Goal: Task Accomplishment & Management: Complete application form

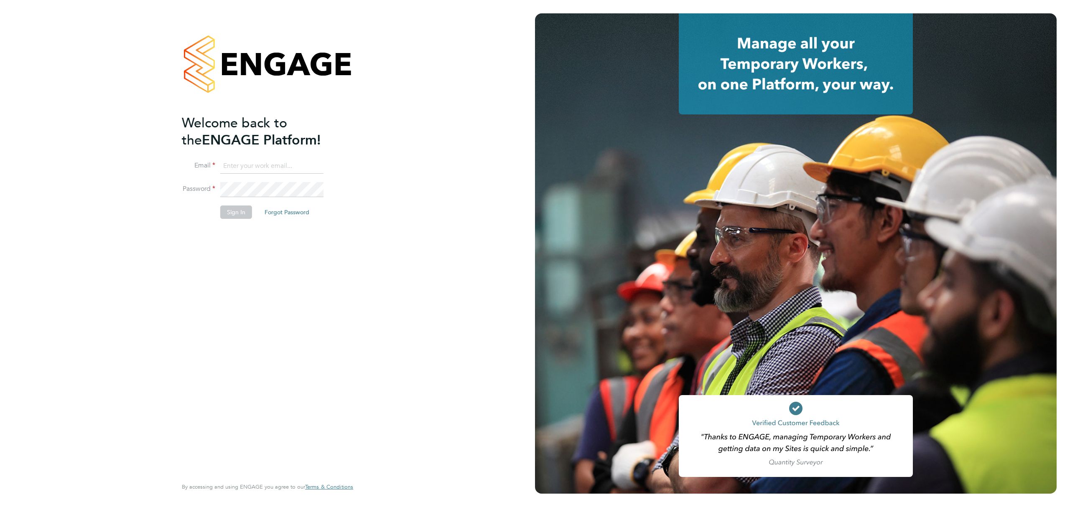
type input "[PERSON_NAME][EMAIL_ADDRESS][PERSON_NAME][DOMAIN_NAME]"
click at [243, 212] on button "Sign In" at bounding box center [236, 212] width 32 height 13
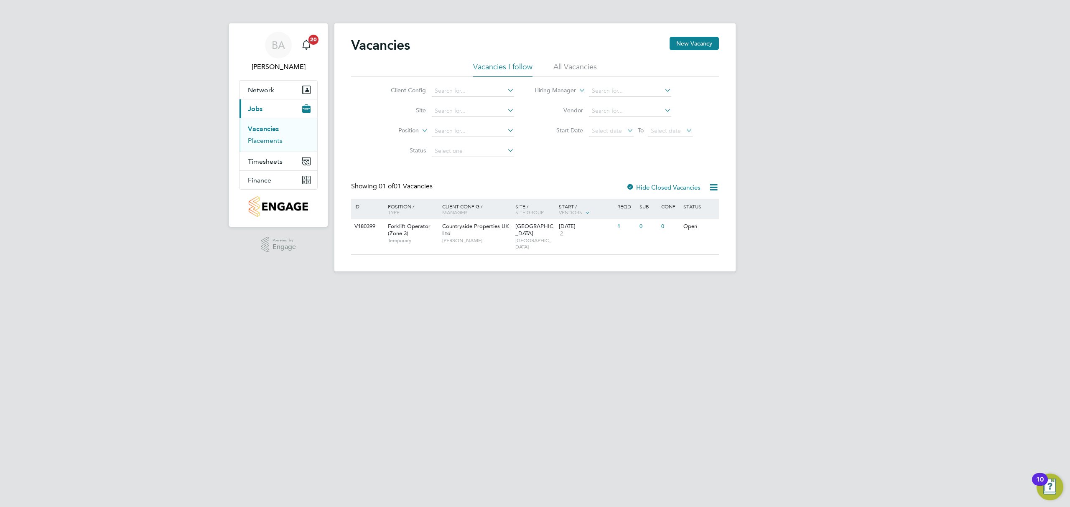
click at [276, 140] on link "Placements" at bounding box center [265, 141] width 35 height 8
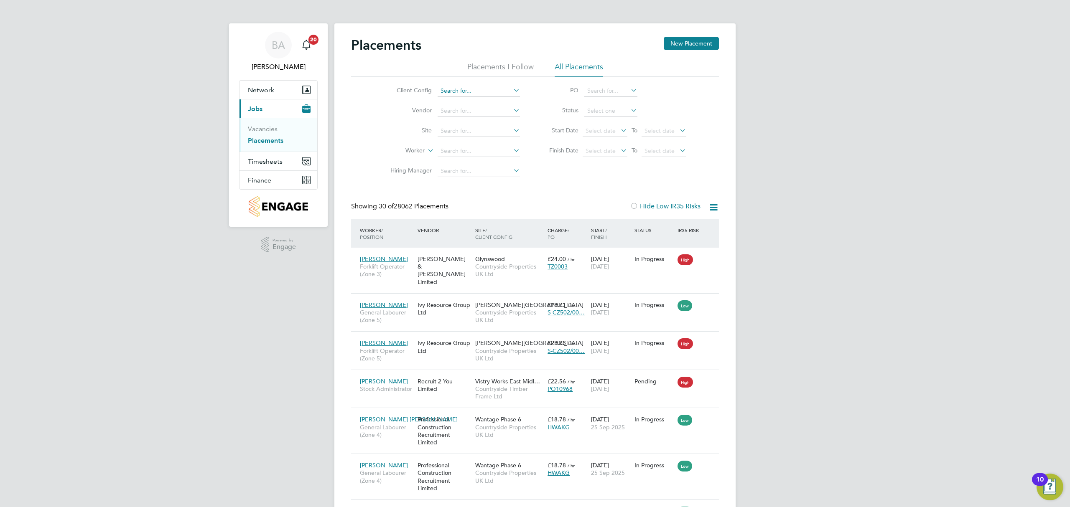
click at [466, 89] on input at bounding box center [479, 91] width 82 height 12
click at [481, 176] on li "Countryside Properties (WPL) Ltd" at bounding box center [544, 181] width 214 height 11
type input "Countryside Properties (WPL) Ltd"
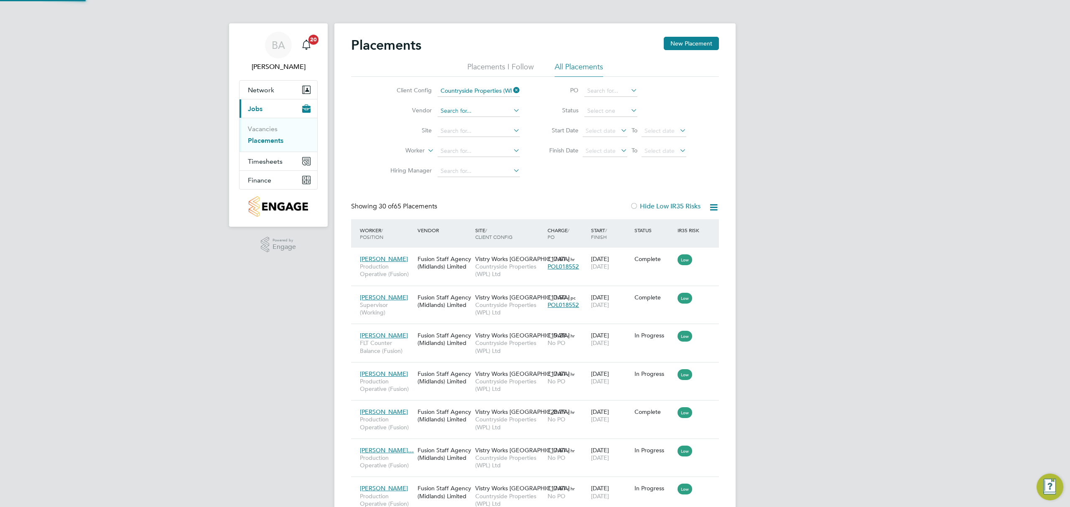
click at [475, 111] on input at bounding box center [479, 111] width 82 height 12
type input "profess"
click at [512, 111] on icon at bounding box center [512, 111] width 0 height 12
click at [480, 107] on input at bounding box center [479, 111] width 82 height 12
click at [539, 107] on li "Status" at bounding box center [613, 111] width 166 height 20
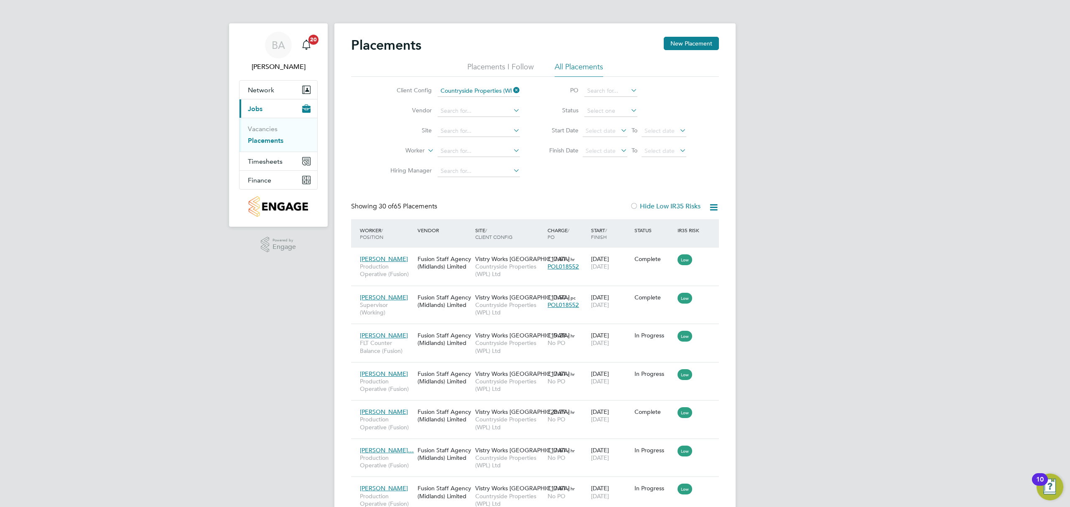
click at [497, 124] on li "Site" at bounding box center [451, 131] width 157 height 20
click at [488, 129] on input at bounding box center [479, 131] width 82 height 12
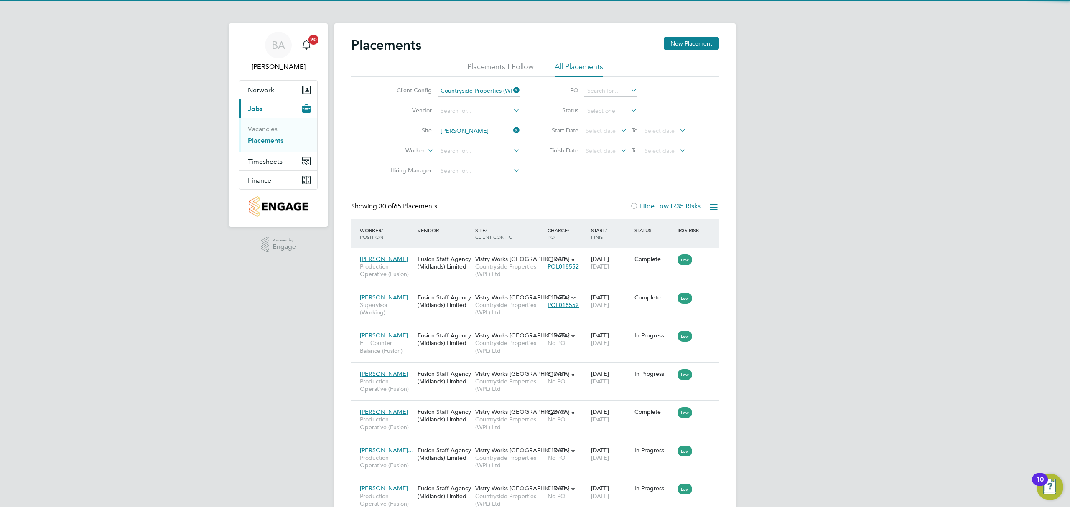
click at [462, 141] on li "Barton Park" at bounding box center [503, 142] width 132 height 11
type input "Barton Park"
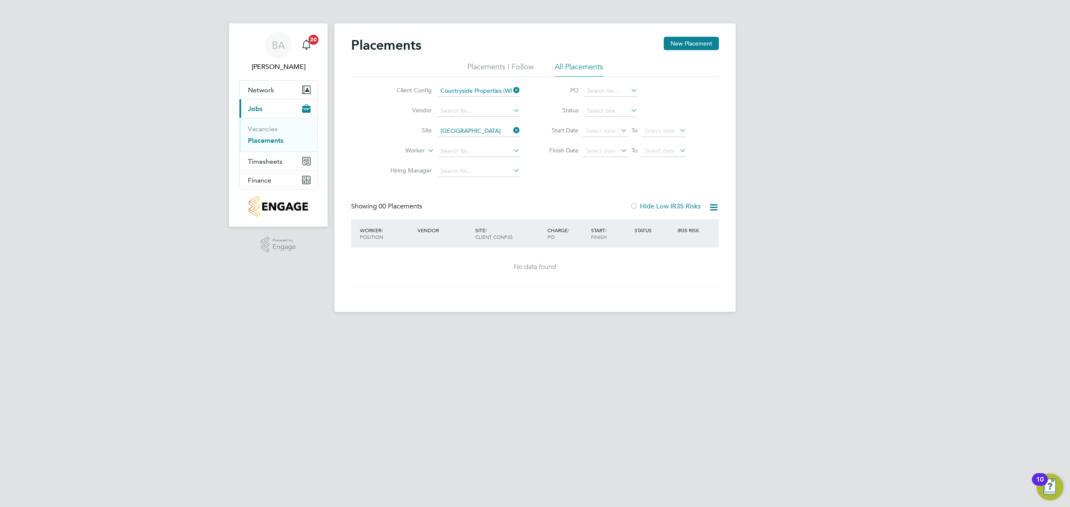
click at [539, 146] on li "Finish Date Select date To Select date" at bounding box center [613, 151] width 166 height 20
click at [460, 106] on input at bounding box center [479, 111] width 82 height 12
type input "profess"
click at [512, 108] on icon at bounding box center [512, 111] width 0 height 12
click at [574, 191] on div "Placements New Placement Placements I Follow All Placements Client Config Count…" at bounding box center [535, 162] width 368 height 250
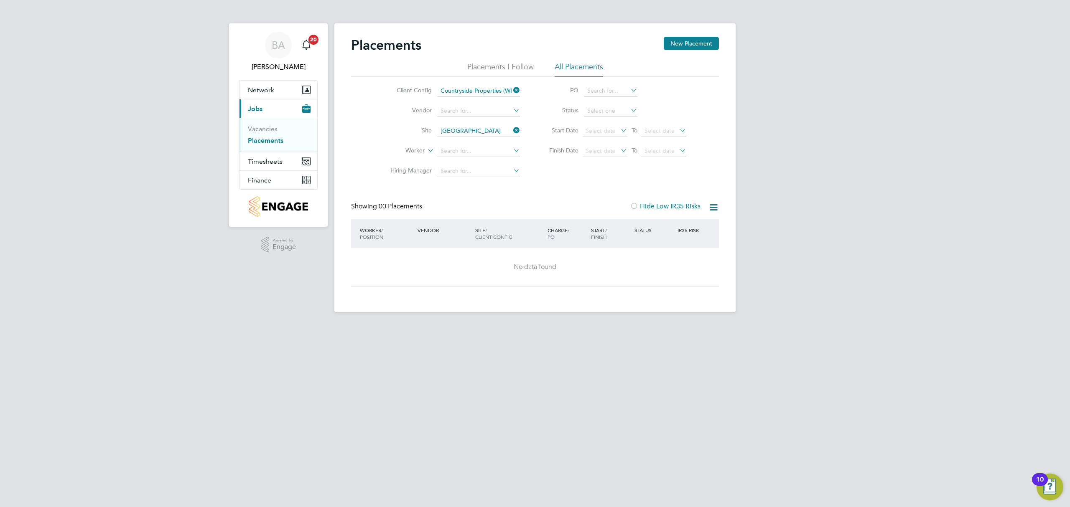
click at [522, 89] on li "Client Config Countryside Properties (WPL) Ltd" at bounding box center [451, 91] width 157 height 20
click at [509, 90] on input at bounding box center [479, 91] width 82 height 12
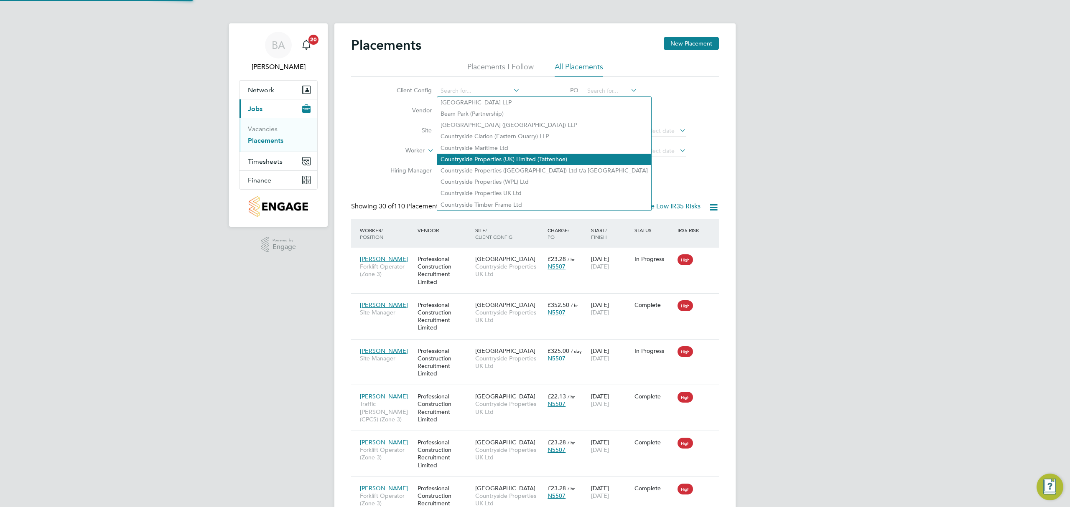
scroll to position [24, 59]
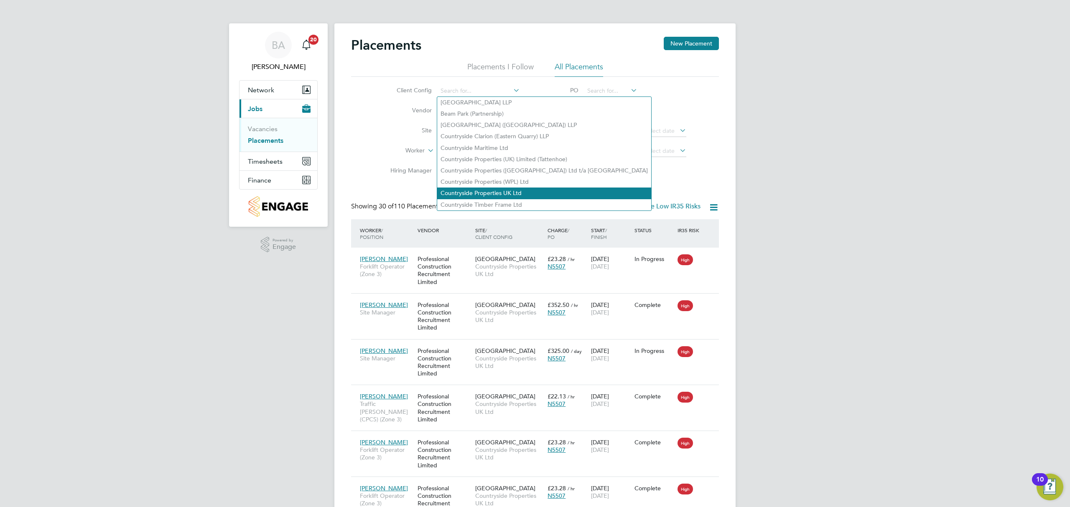
click at [485, 189] on li "Countryside Properties UK Ltd" at bounding box center [544, 193] width 214 height 11
type input "Countryside Properties UK Ltd"
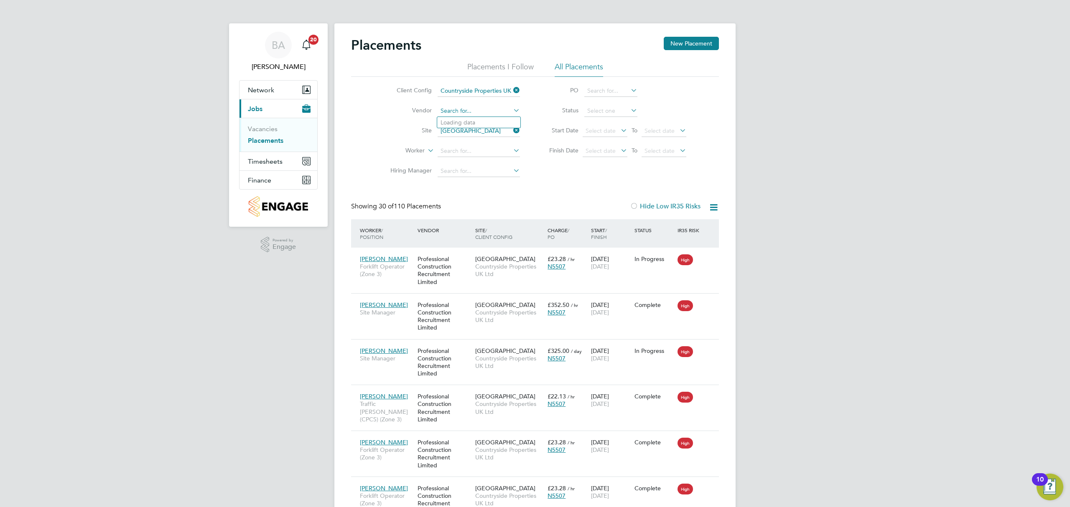
click at [484, 106] on input at bounding box center [479, 111] width 82 height 12
type input "profess"
click at [469, 129] on input "[GEOGRAPHIC_DATA]" at bounding box center [479, 131] width 82 height 12
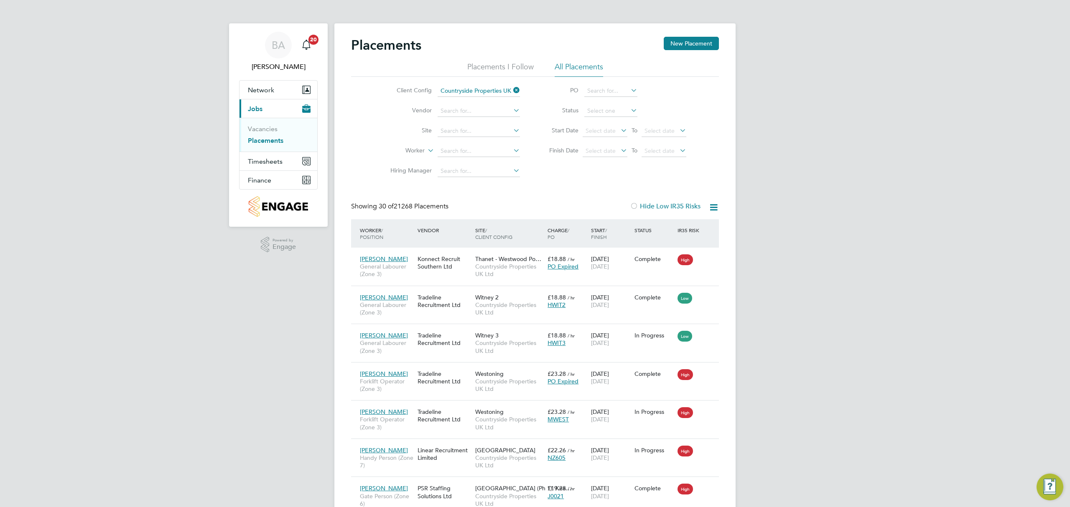
click at [477, 105] on li "Vendor" at bounding box center [451, 111] width 157 height 20
click at [470, 109] on input at bounding box center [479, 111] width 82 height 12
click at [479, 114] on input "profess" at bounding box center [479, 111] width 82 height 12
click at [471, 117] on li "Profess ional Construction Recruitment Limited" at bounding box center [502, 122] width 130 height 11
type input "Professional Construction Recruitment Limited"
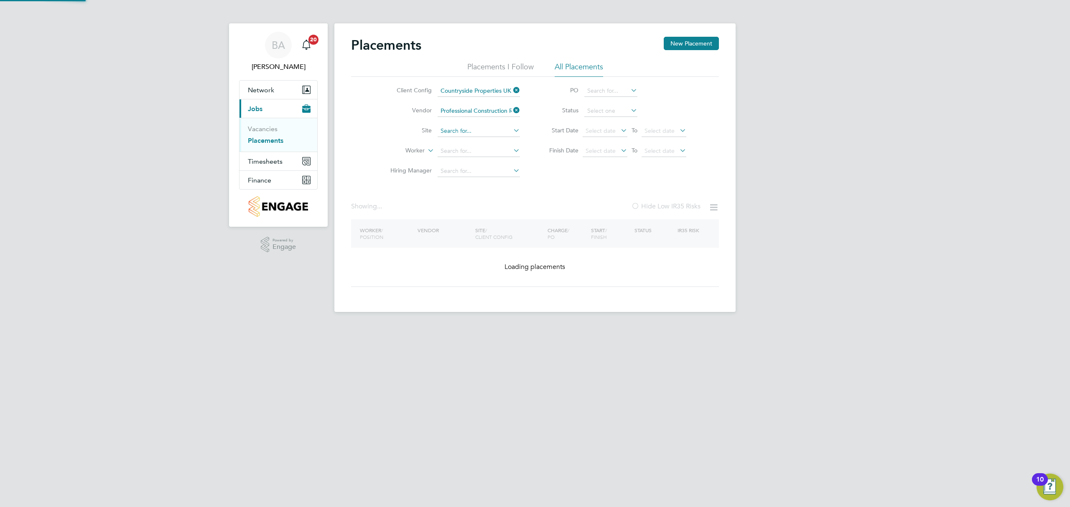
click at [457, 126] on input at bounding box center [479, 131] width 82 height 12
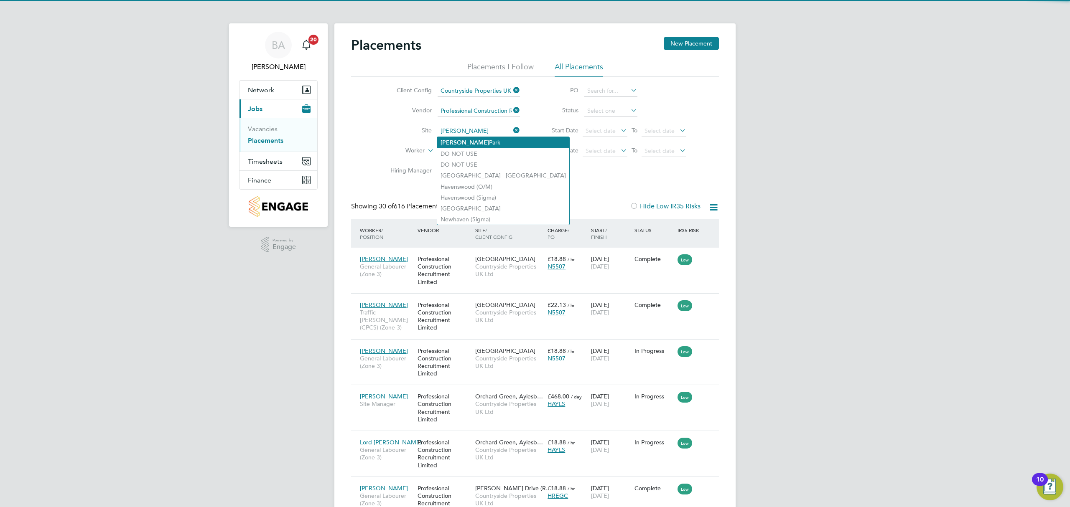
click at [462, 143] on li "Barton Park" at bounding box center [503, 142] width 132 height 11
type input "[GEOGRAPHIC_DATA]"
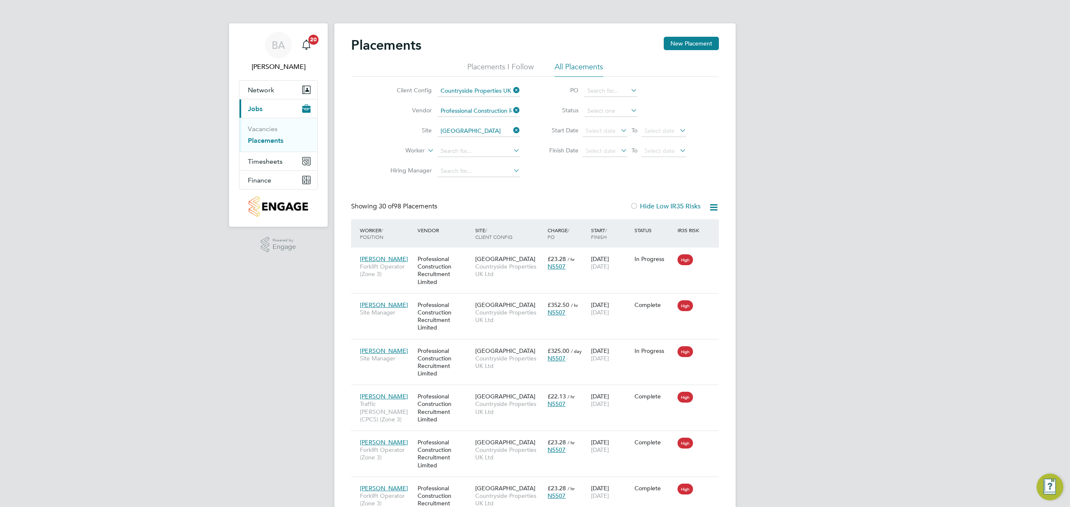
click at [550, 159] on li "Finish Date Select date To Select date" at bounding box center [613, 151] width 166 height 20
click at [614, 105] on input at bounding box center [610, 111] width 53 height 12
click at [609, 124] on li "Active" at bounding box center [611, 122] width 54 height 11
type input "Active"
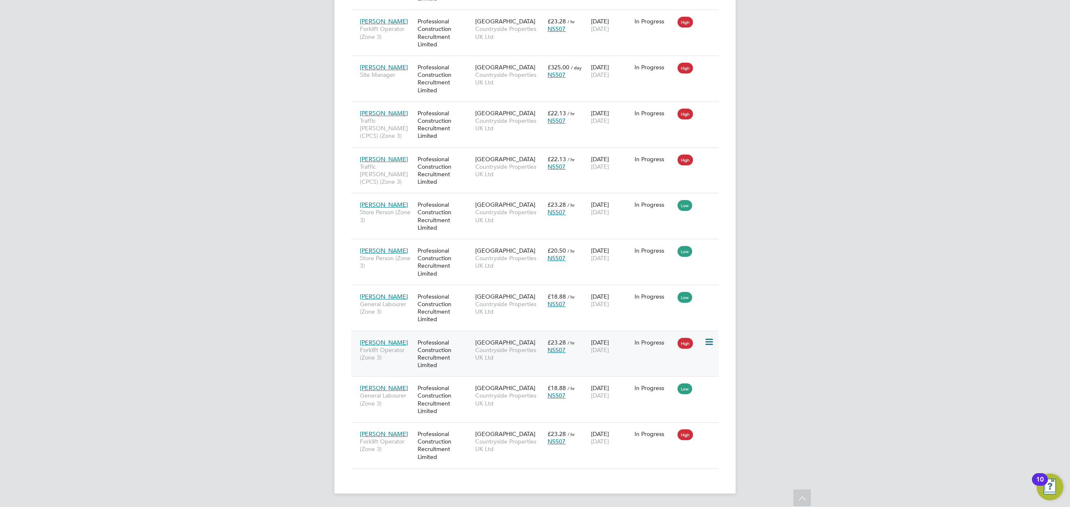
click at [509, 359] on span "Countryside Properties UK Ltd" at bounding box center [509, 354] width 68 height 15
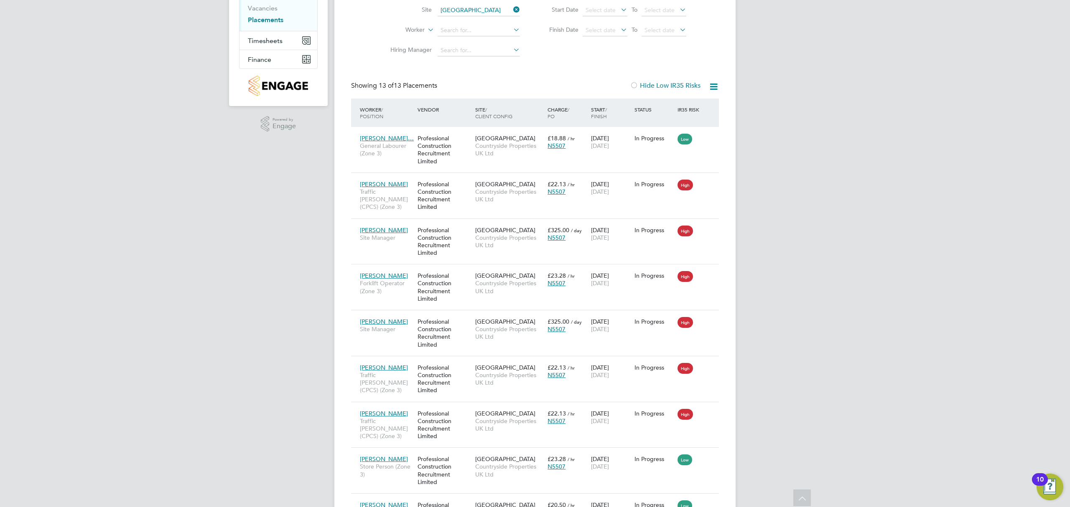
scroll to position [42, 0]
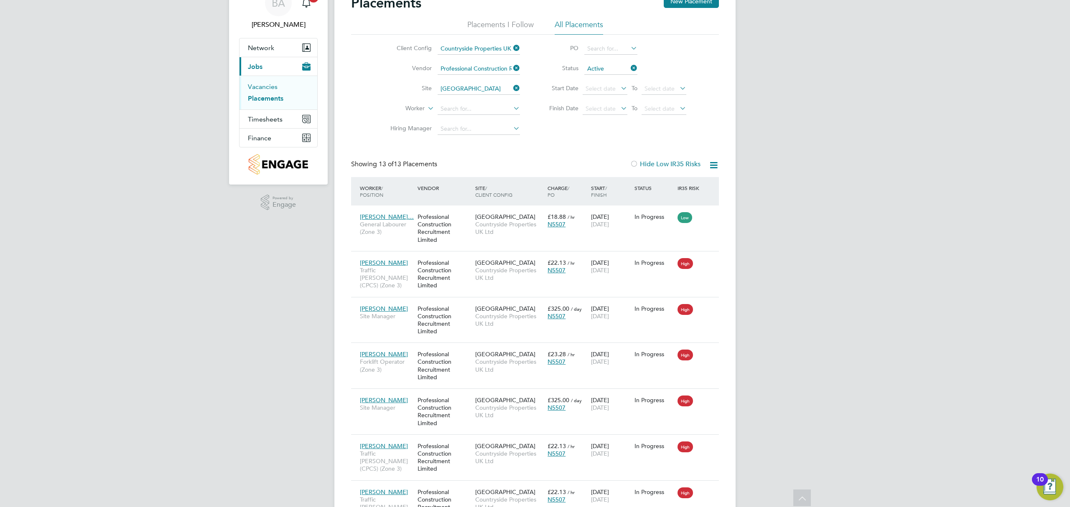
click at [265, 89] on link "Vacancies" at bounding box center [263, 87] width 30 height 8
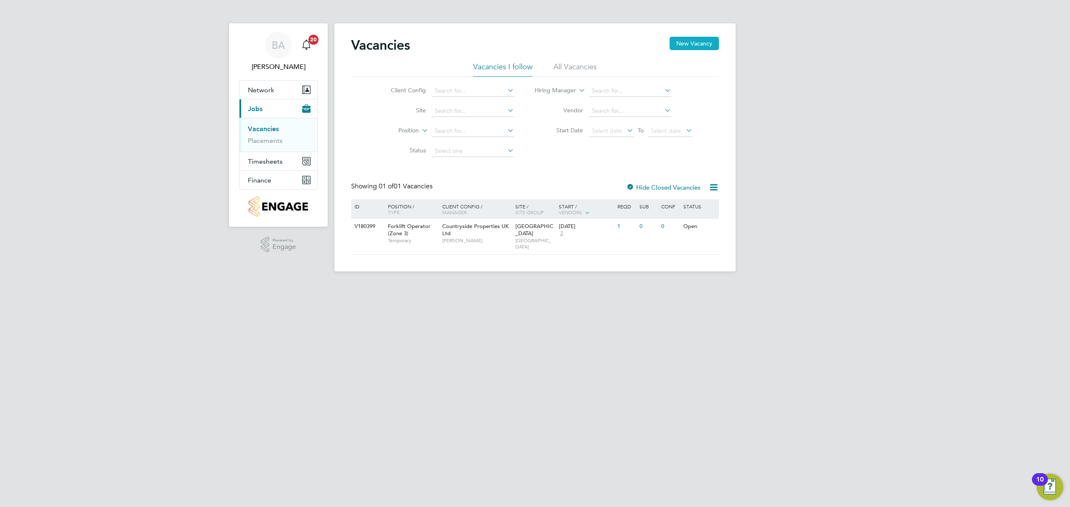
click at [694, 42] on button "New Vacancy" at bounding box center [694, 43] width 49 height 13
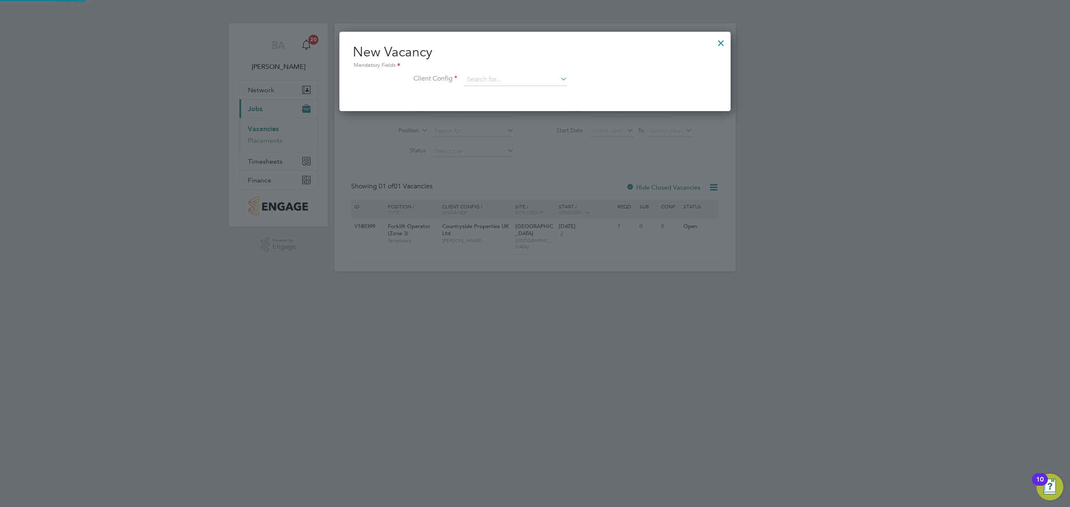
scroll to position [79, 392]
click at [545, 74] on input at bounding box center [515, 80] width 103 height 13
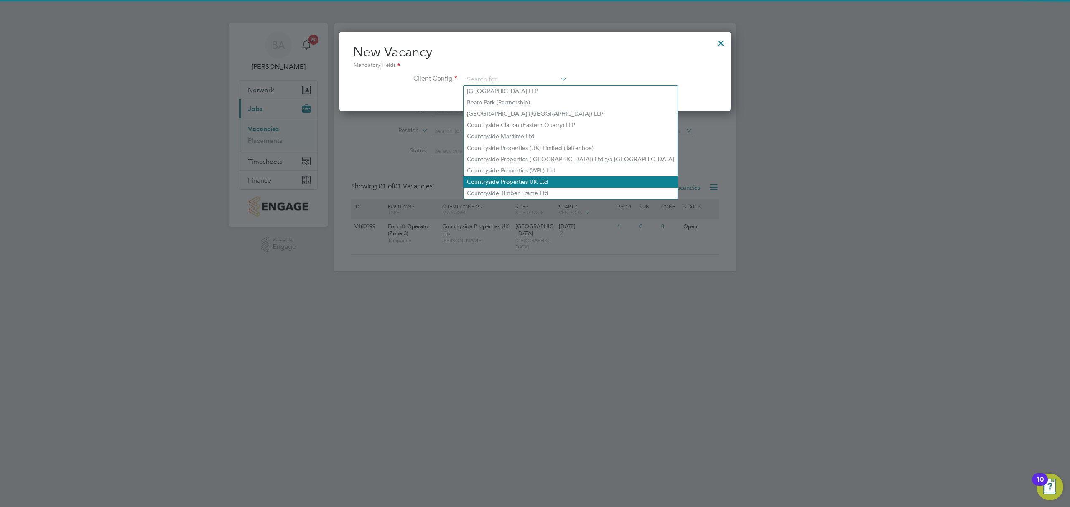
click at [497, 174] on ul "Acton Gardens LLP Beam Park (Partnership) Clapham Park (Metropolitan Countrysid…" at bounding box center [570, 142] width 215 height 115
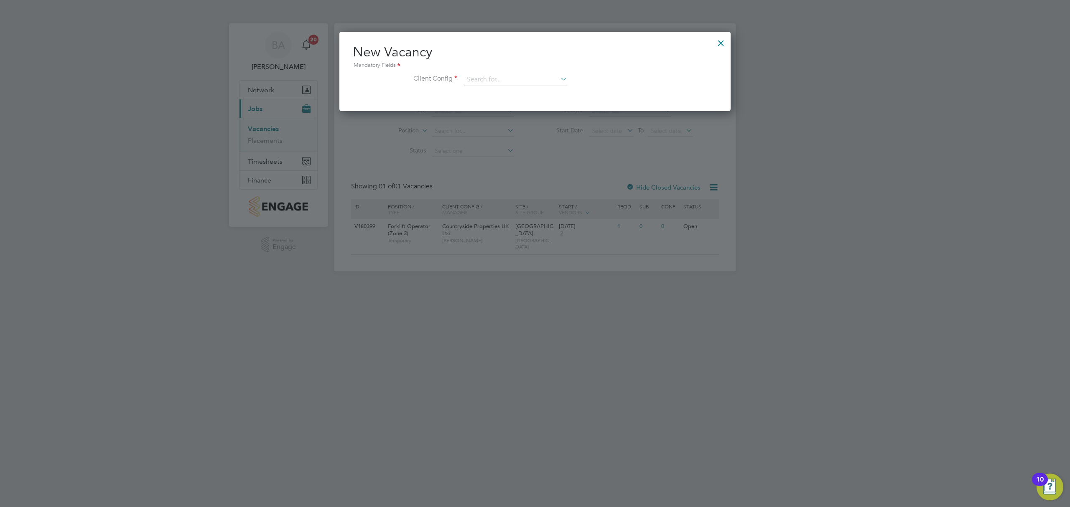
drag, startPoint x: 494, startPoint y: 75, endPoint x: 495, endPoint y: 84, distance: 9.2
click at [494, 75] on input at bounding box center [515, 80] width 103 height 13
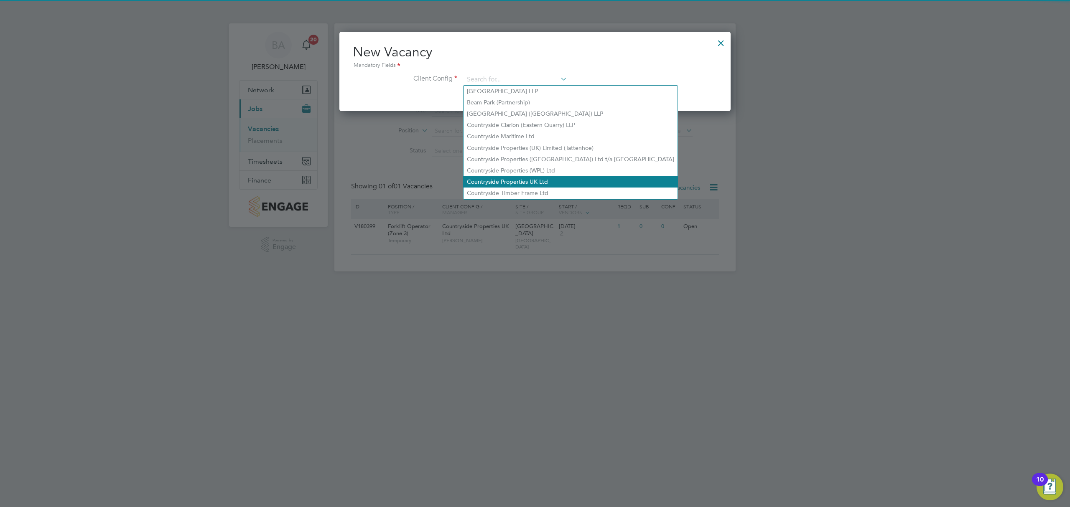
click at [503, 177] on li "Countryside Properties UK Ltd" at bounding box center [571, 181] width 214 height 11
type input "Countryside Properties UK Ltd"
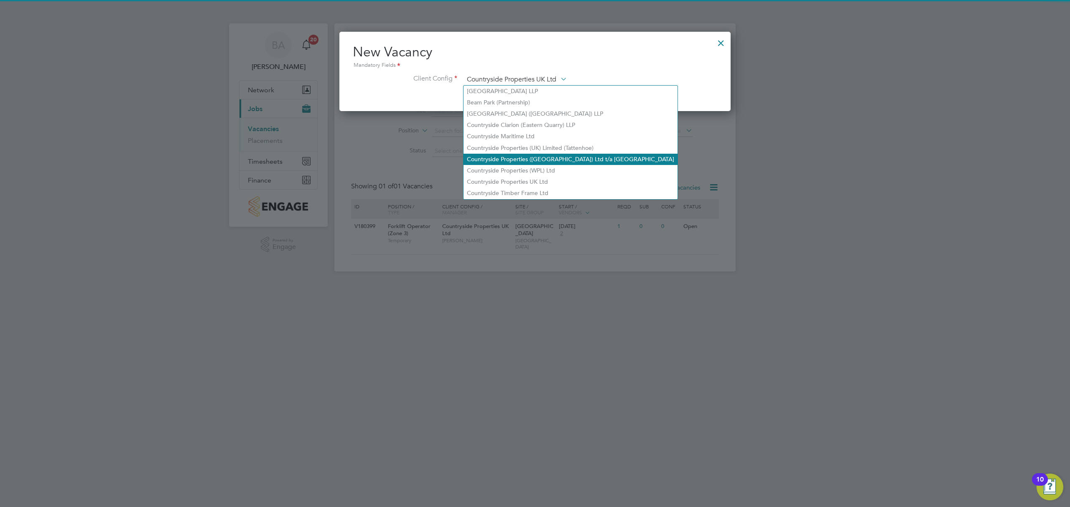
scroll to position [139, 392]
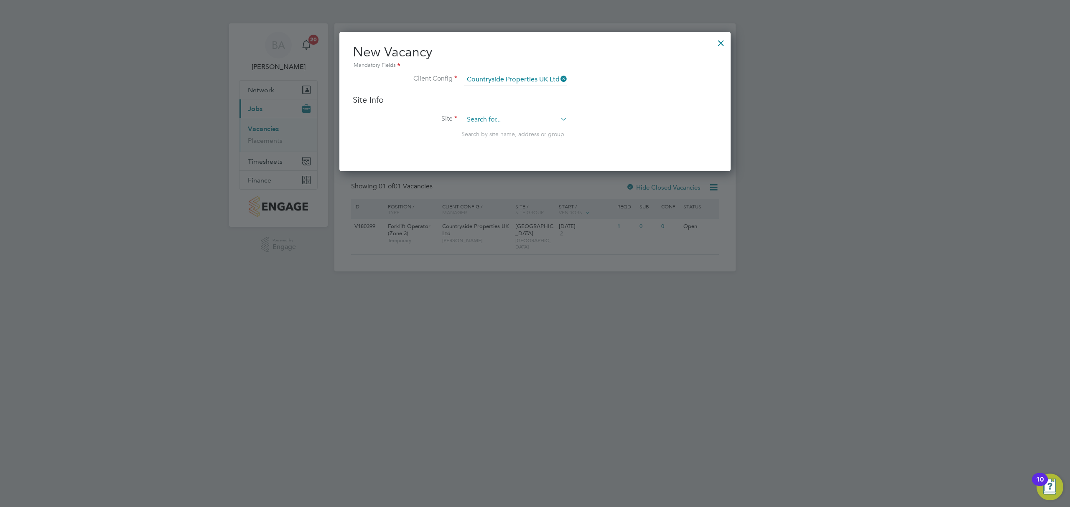
click at [495, 116] on input at bounding box center [515, 120] width 103 height 13
click at [509, 129] on li "Barton Park" at bounding box center [530, 130] width 132 height 11
type input "[GEOGRAPHIC_DATA]"
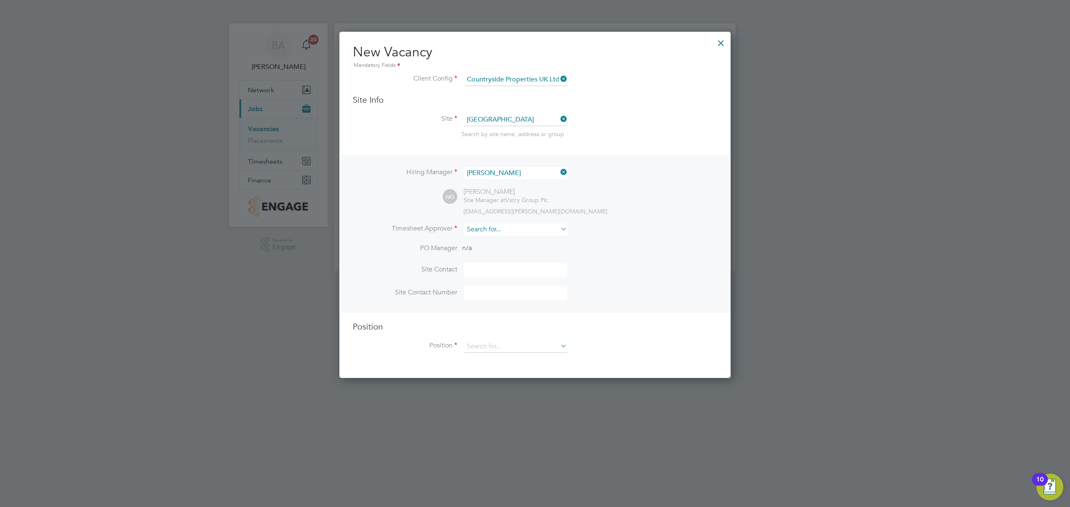
click at [505, 227] on input at bounding box center [515, 230] width 103 height 12
click at [496, 243] on li "Nick O 'Shea" at bounding box center [520, 240] width 112 height 11
type input "[PERSON_NAME]"
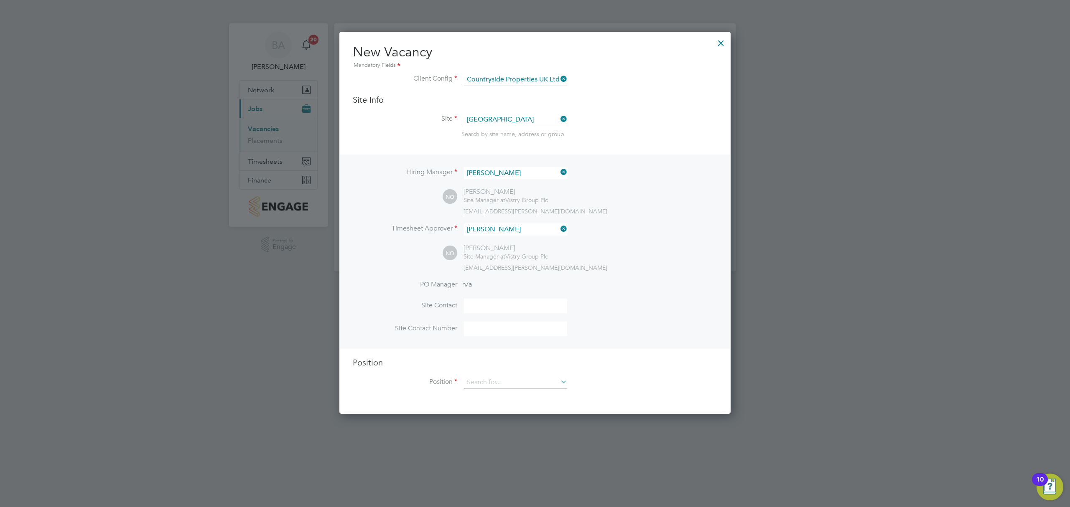
click at [487, 301] on input at bounding box center [515, 306] width 103 height 15
type input "Site Manager"
click at [503, 382] on input at bounding box center [515, 383] width 103 height 13
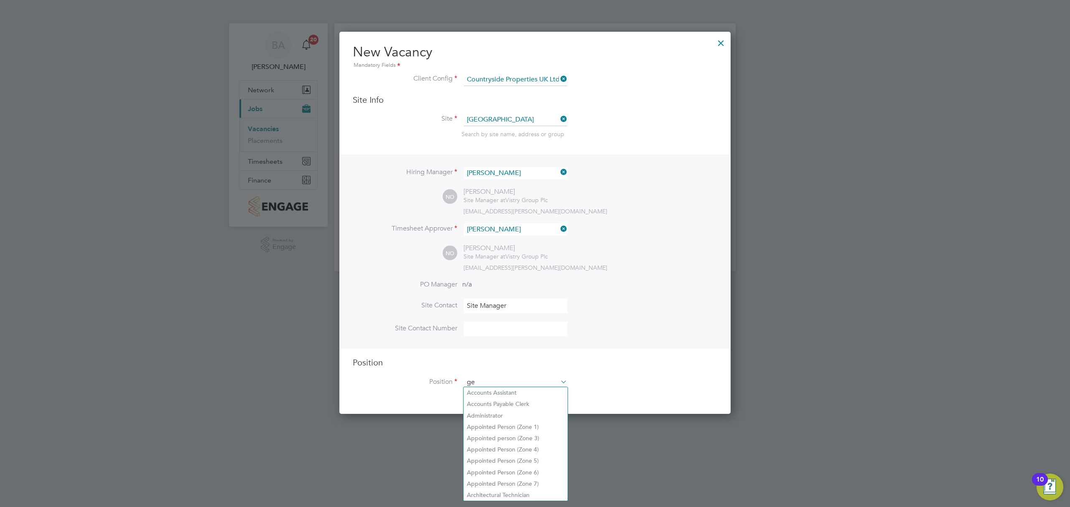
scroll to position [1200, 392]
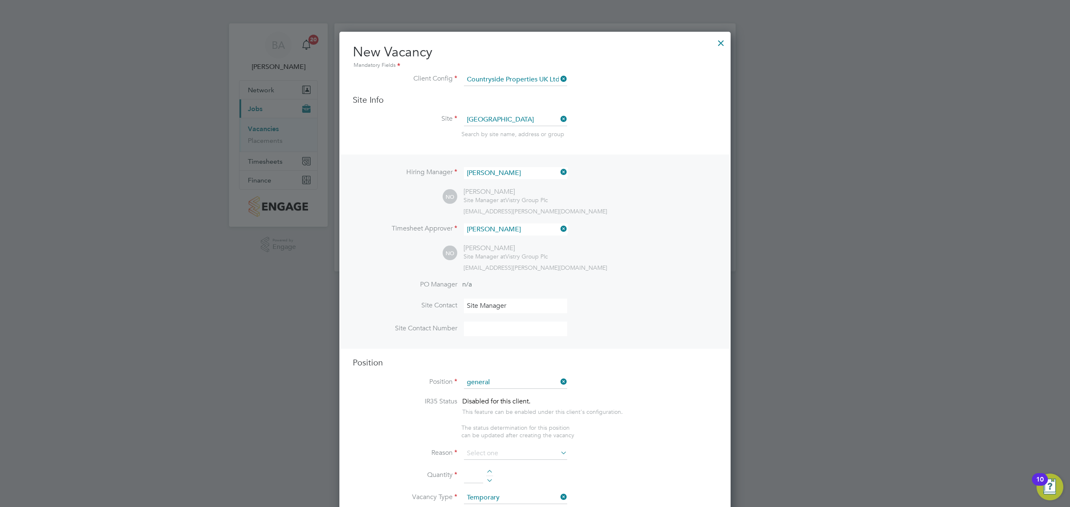
click at [515, 422] on li "General Labourer (Zone 4)" at bounding box center [516, 427] width 104 height 11
type input "General Labourer (Zone 4)"
type textarea "- General site labouring duties - Supporting the trades on site - Moving materi…"
click at [559, 383] on icon at bounding box center [559, 382] width 0 height 12
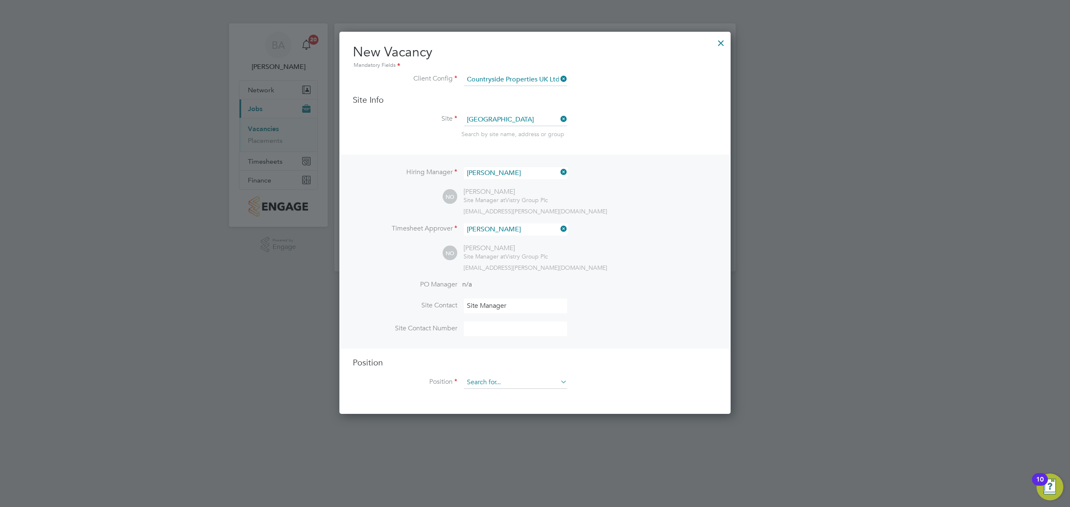
scroll to position [381, 392]
click at [512, 385] on input at bounding box center [515, 383] width 103 height 13
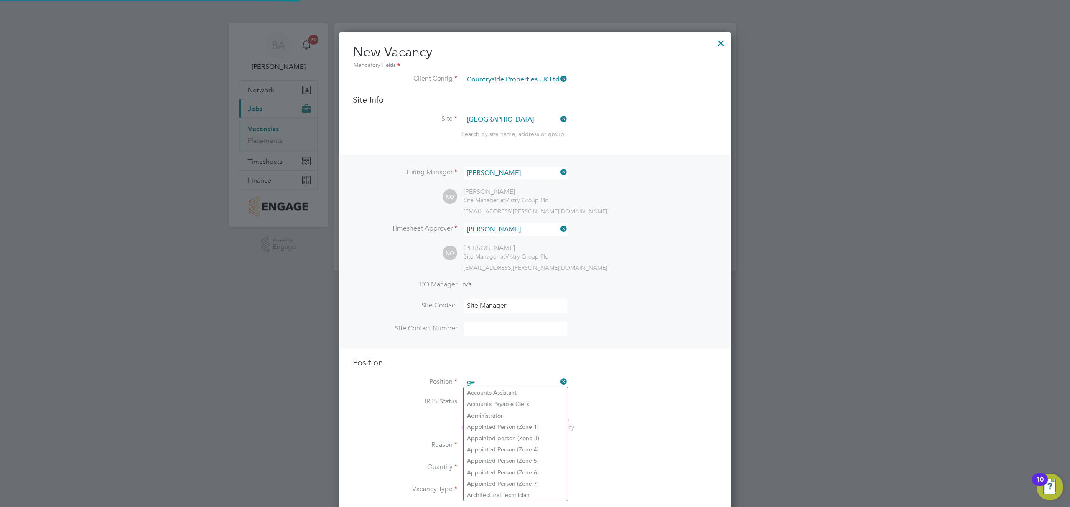
scroll to position [25, 44]
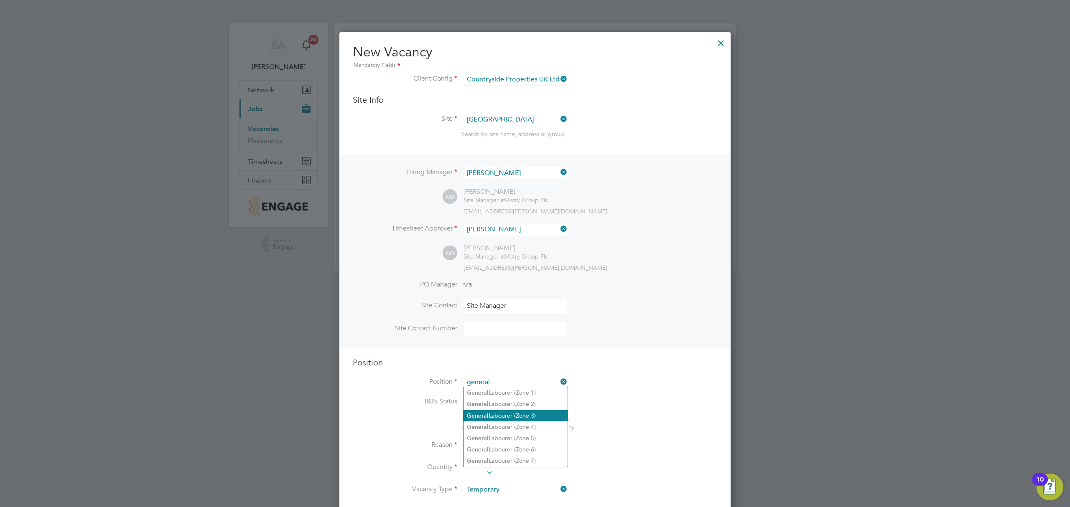
click at [535, 418] on li "General Labourer (Zone 3)" at bounding box center [516, 415] width 104 height 11
type input "General Labourer (Zone 3)"
type textarea "- General labouring duties - Supporting the trades on site - Moving materials a…"
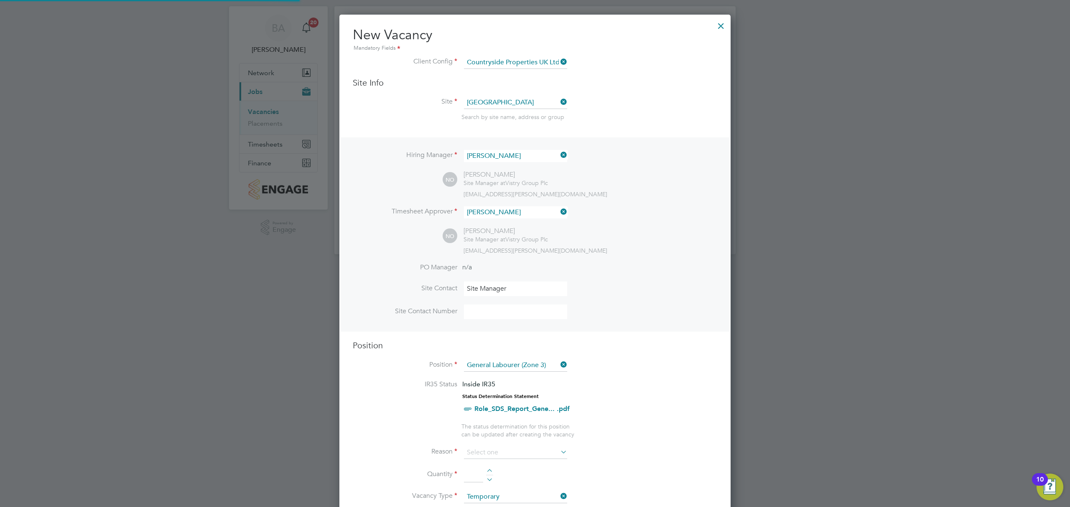
scroll to position [223, 0]
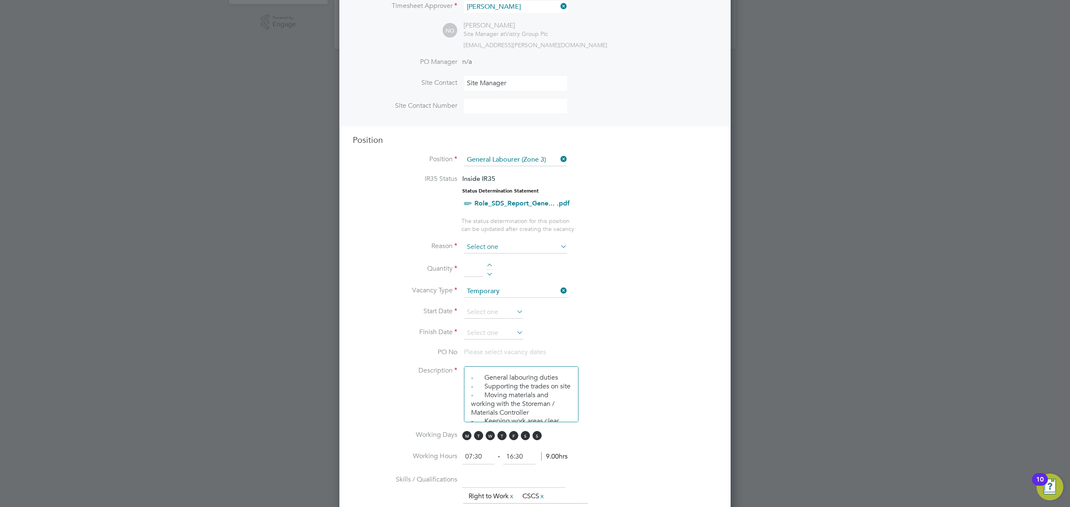
click at [496, 244] on input at bounding box center [515, 247] width 103 height 13
click at [483, 264] on li "Holiday" at bounding box center [516, 268] width 104 height 11
type input "Holiday"
click at [491, 264] on div at bounding box center [489, 267] width 7 height 6
type input "1"
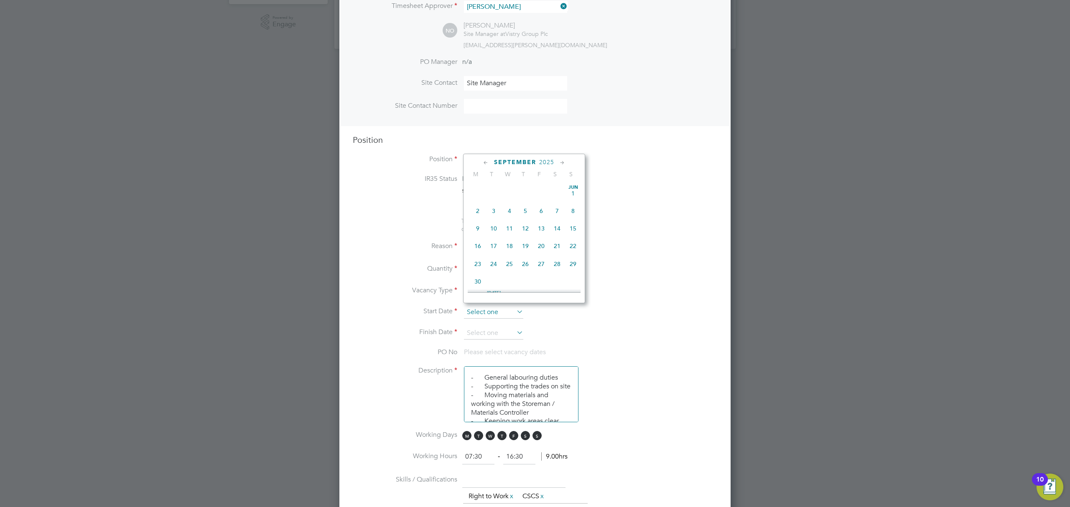
click at [494, 308] on input at bounding box center [493, 312] width 59 height 13
click at [495, 227] on span "23" at bounding box center [494, 224] width 16 height 16
type input "[DATE]"
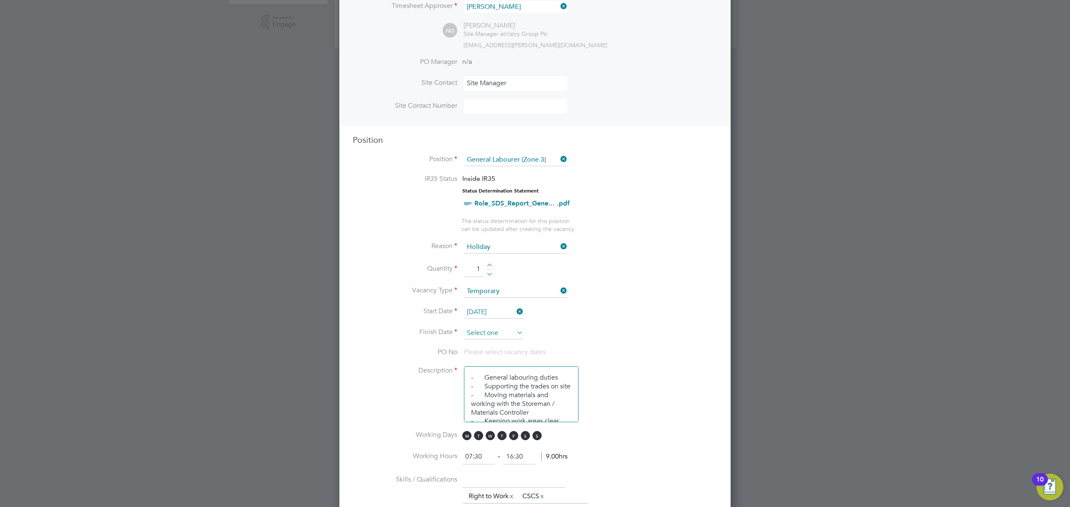
click at [487, 332] on input at bounding box center [493, 333] width 59 height 13
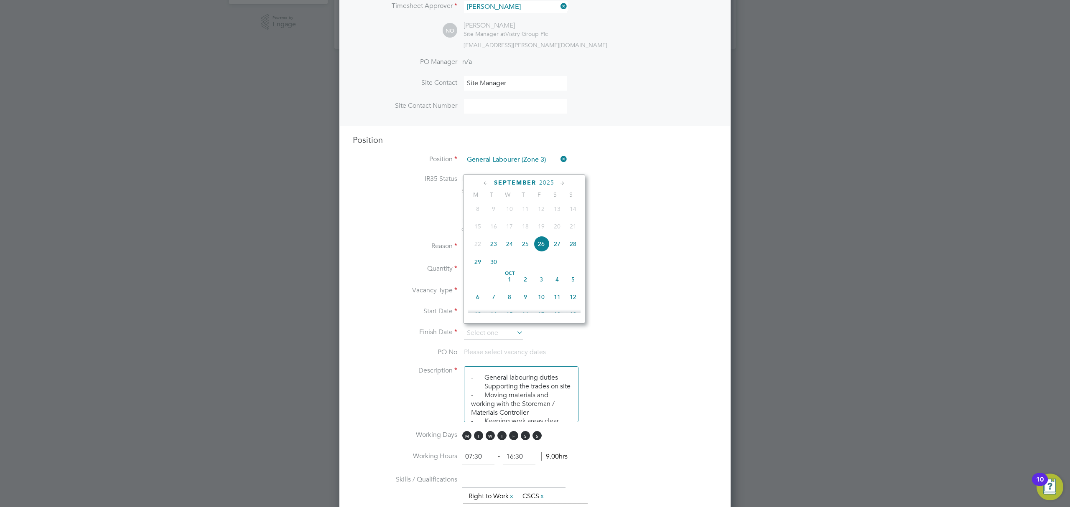
drag, startPoint x: 527, startPoint y: 248, endPoint x: 532, endPoint y: 255, distance: 8.1
click at [527, 248] on span "25" at bounding box center [525, 244] width 16 height 16
type input "25 Sep 2025"
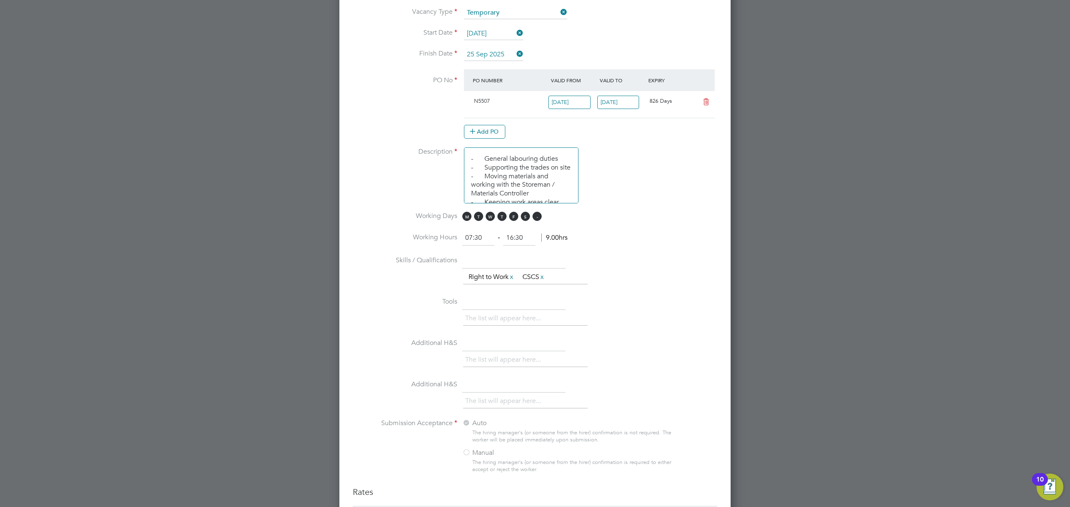
click at [539, 213] on span "S" at bounding box center [537, 216] width 9 height 9
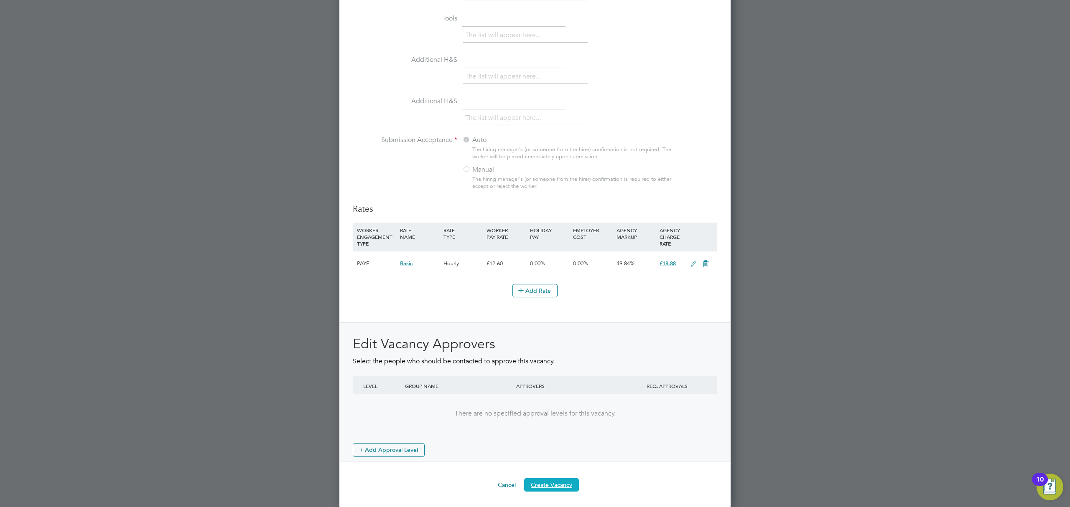
click at [568, 482] on button "Create Vacancy" at bounding box center [551, 485] width 55 height 13
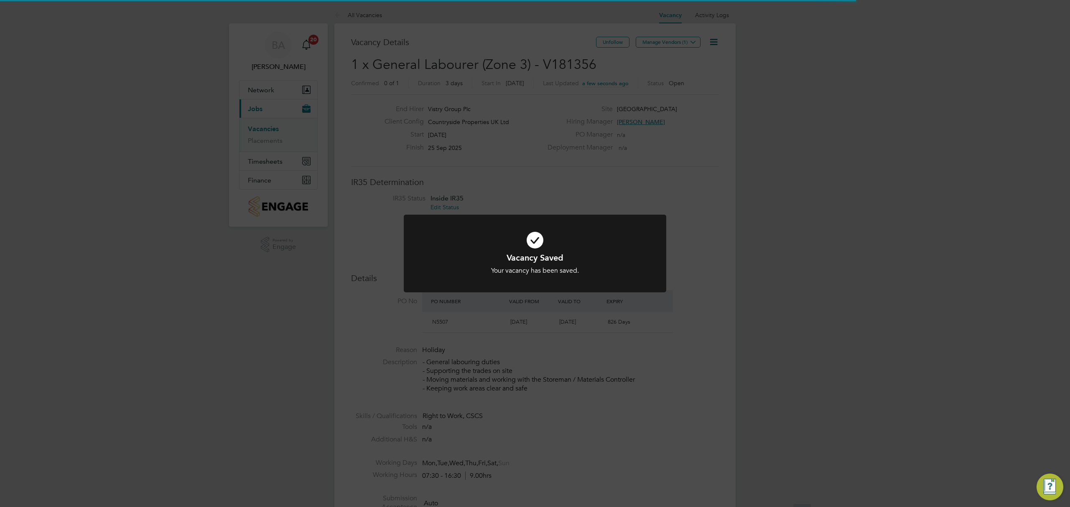
click at [163, 251] on div "Vacancy Saved Your vacancy has been saved. Cancel Okay" at bounding box center [535, 253] width 1070 height 507
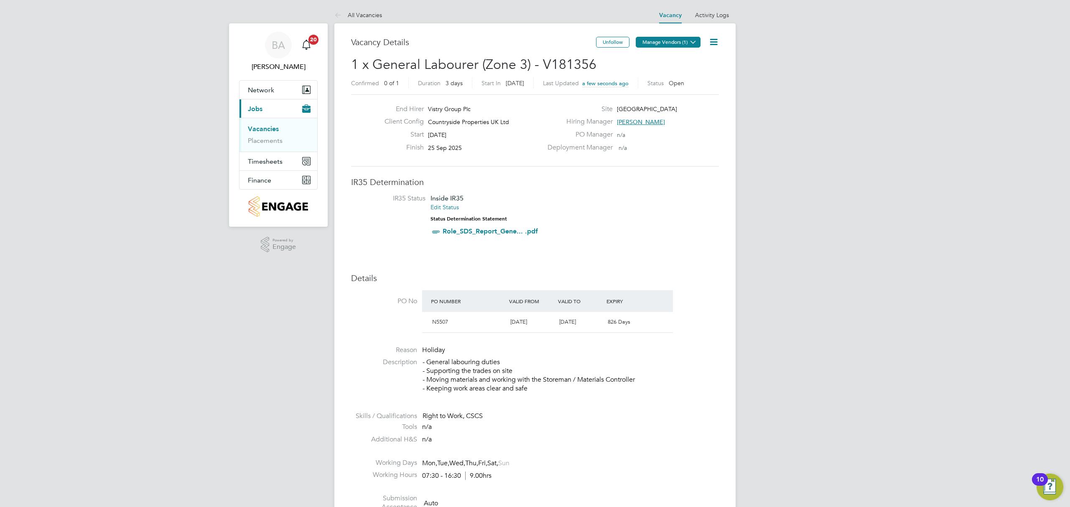
click at [693, 44] on icon at bounding box center [693, 42] width 6 height 6
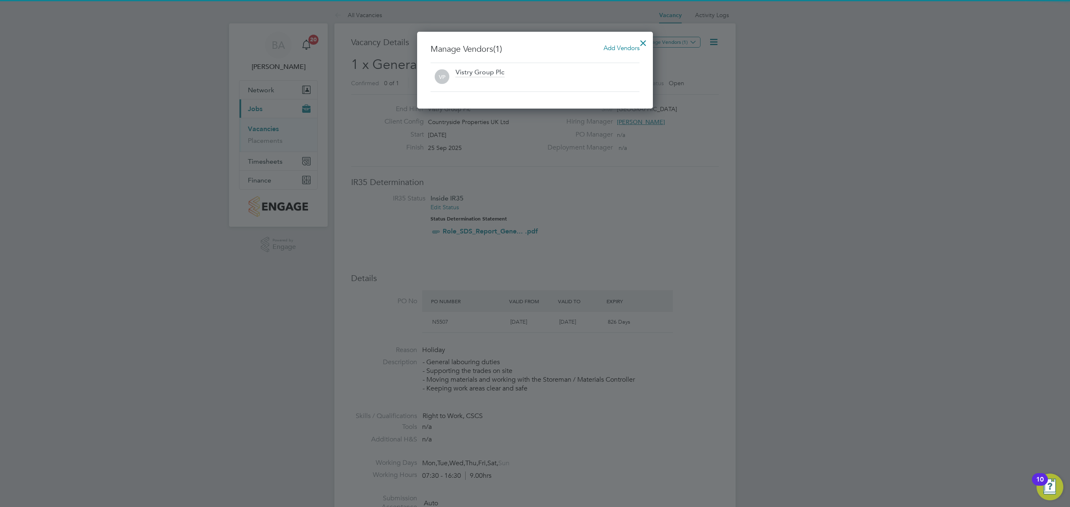
click at [632, 49] on span "Add Vendors" at bounding box center [622, 48] width 36 height 8
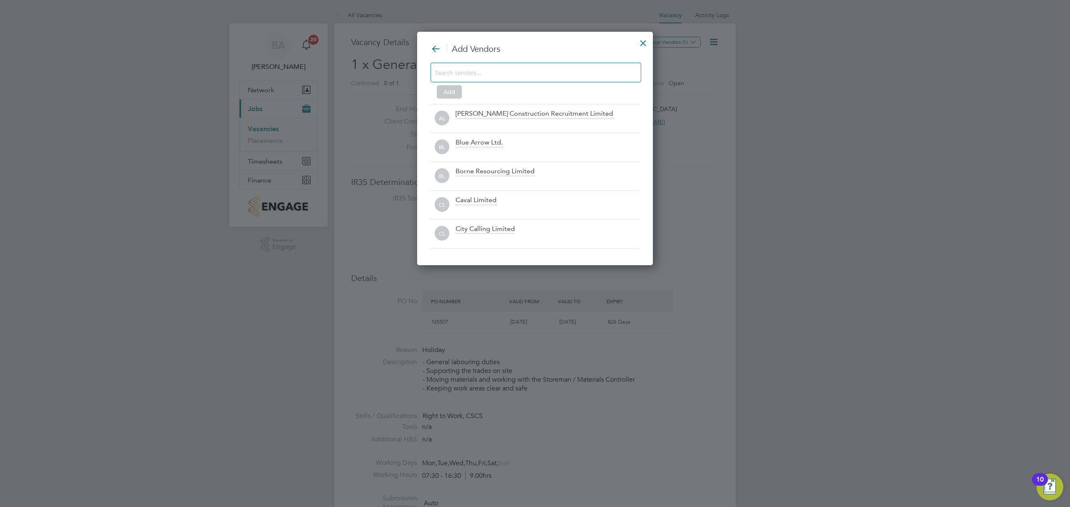
drag, startPoint x: 492, startPoint y: 73, endPoint x: 448, endPoint y: 65, distance: 44.5
click at [492, 74] on input at bounding box center [529, 72] width 188 height 11
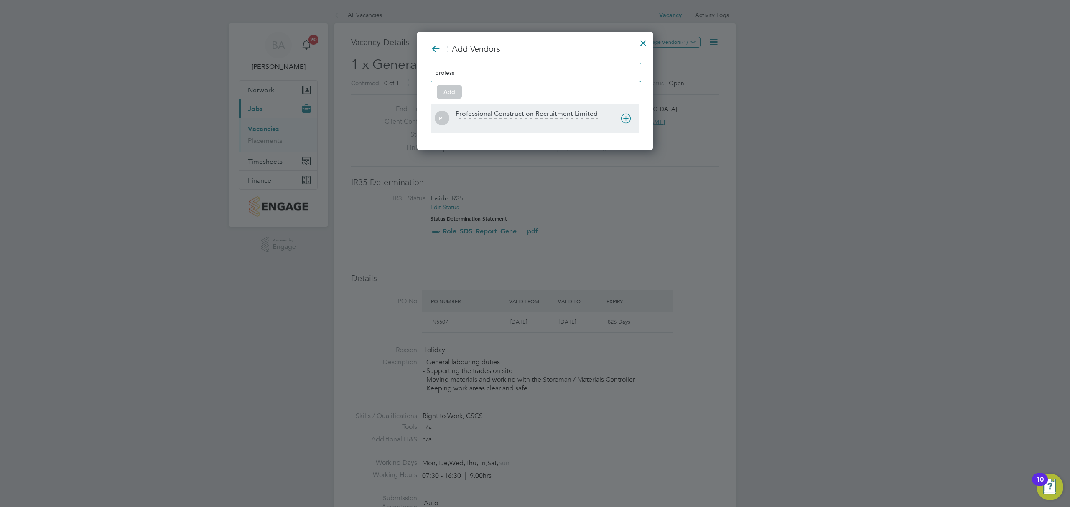
type input "profess"
click at [622, 121] on icon at bounding box center [626, 118] width 10 height 10
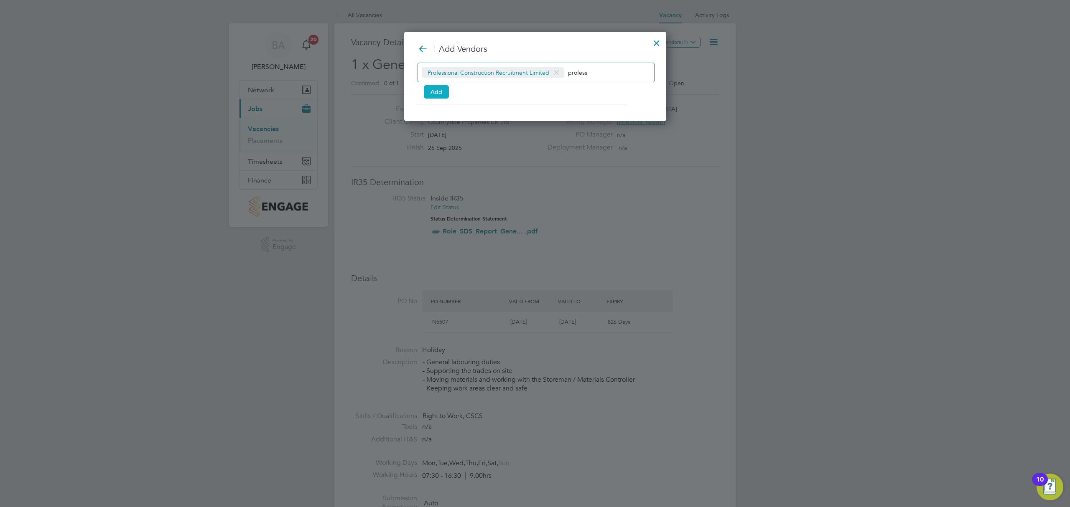
click at [440, 91] on button "Add" at bounding box center [436, 91] width 25 height 13
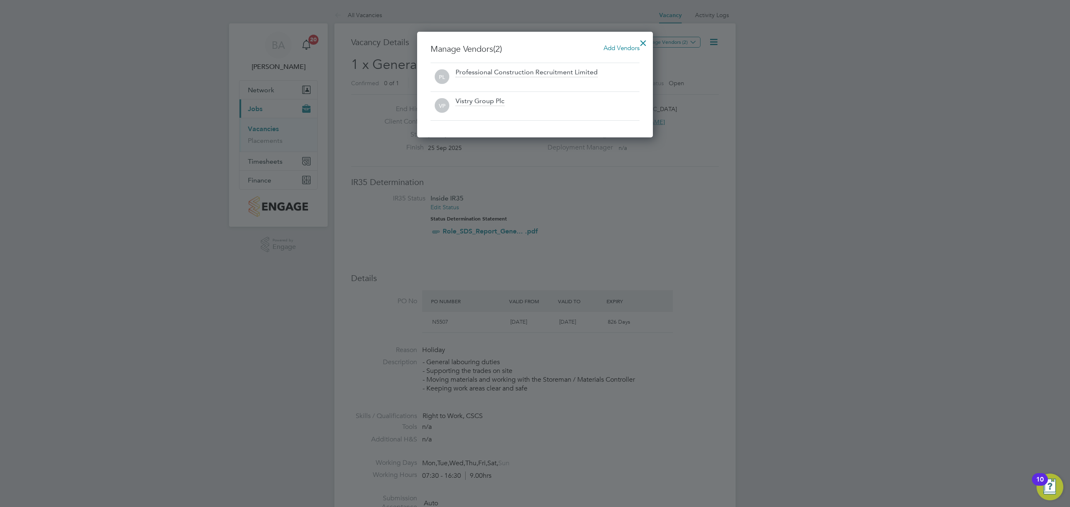
click at [640, 40] on div at bounding box center [643, 40] width 15 height 15
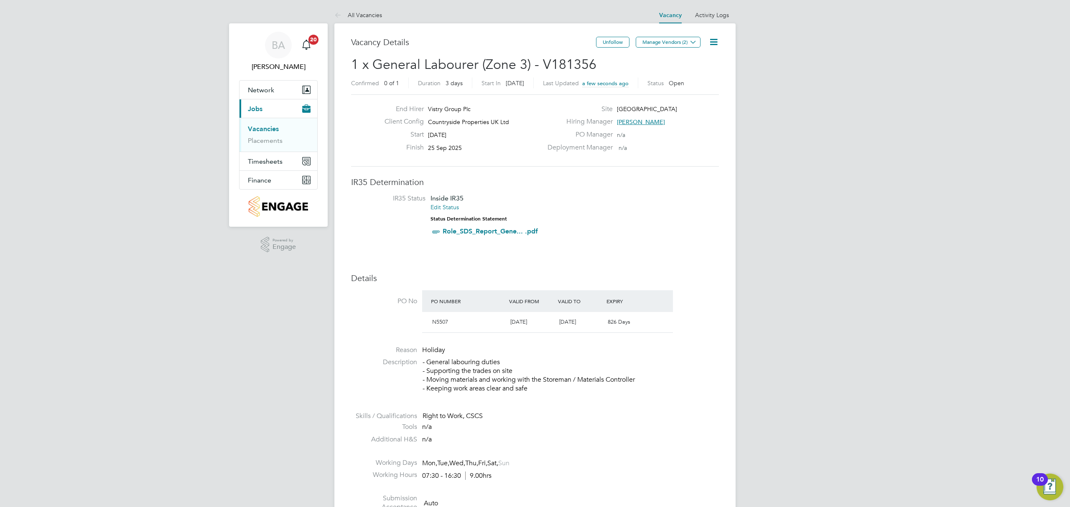
click at [268, 126] on link "Vacancies" at bounding box center [263, 129] width 31 height 8
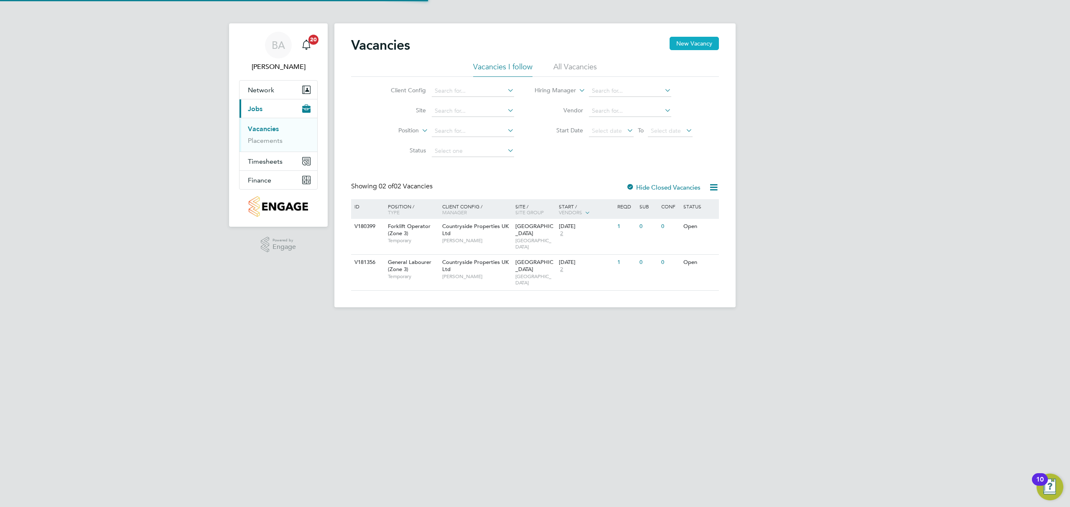
click at [686, 46] on button "New Vacancy" at bounding box center [694, 43] width 49 height 13
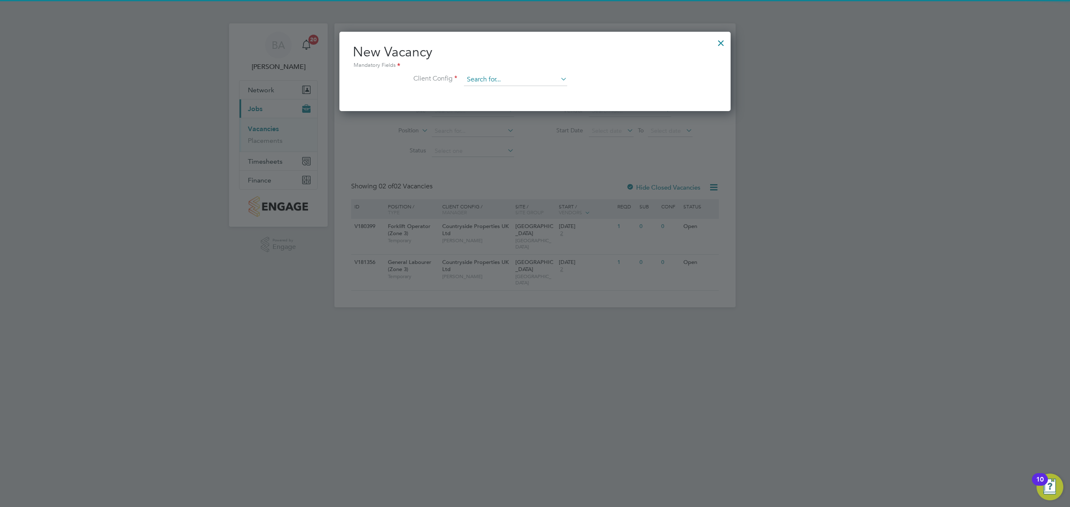
click at [486, 83] on input at bounding box center [515, 80] width 103 height 13
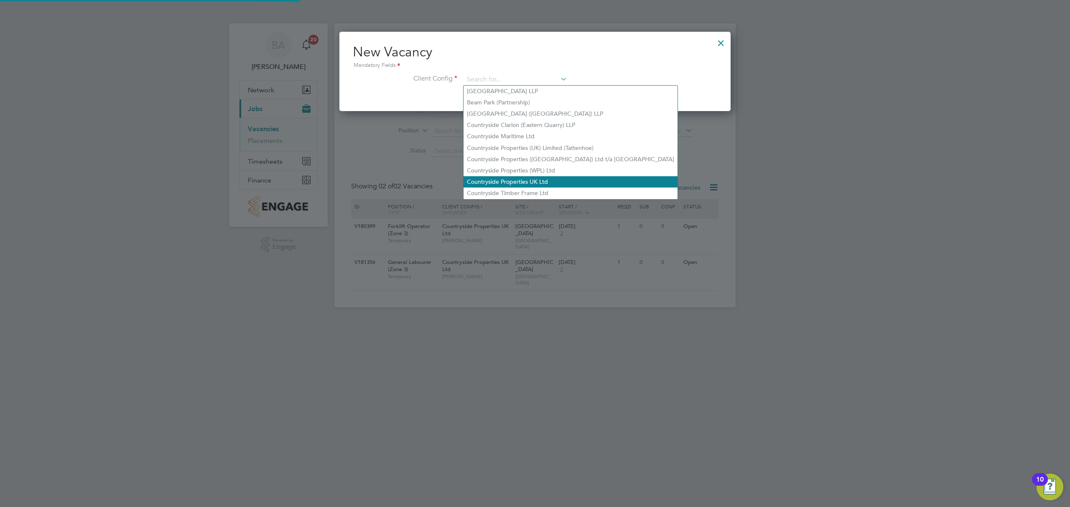
click at [494, 178] on li "Countryside Properties UK Ltd" at bounding box center [571, 181] width 214 height 11
type input "Countryside Properties UK Ltd"
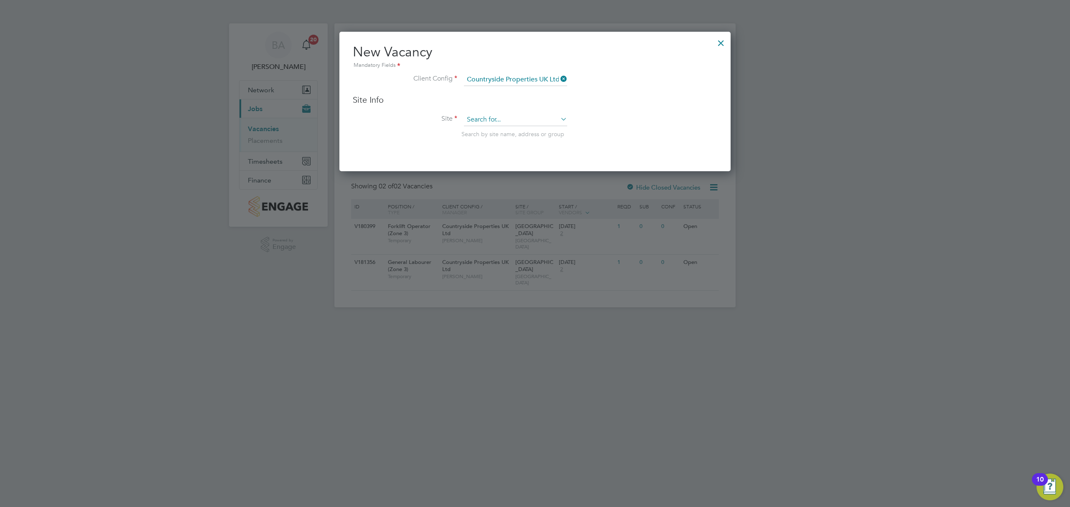
click at [491, 115] on input at bounding box center [515, 120] width 103 height 13
type input "barton"
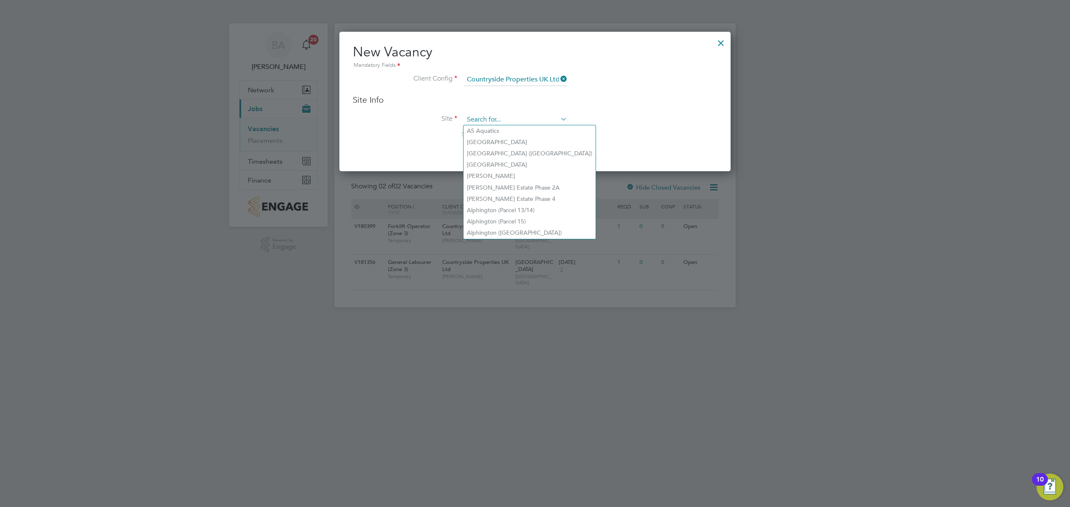
click at [512, 114] on input at bounding box center [515, 120] width 103 height 13
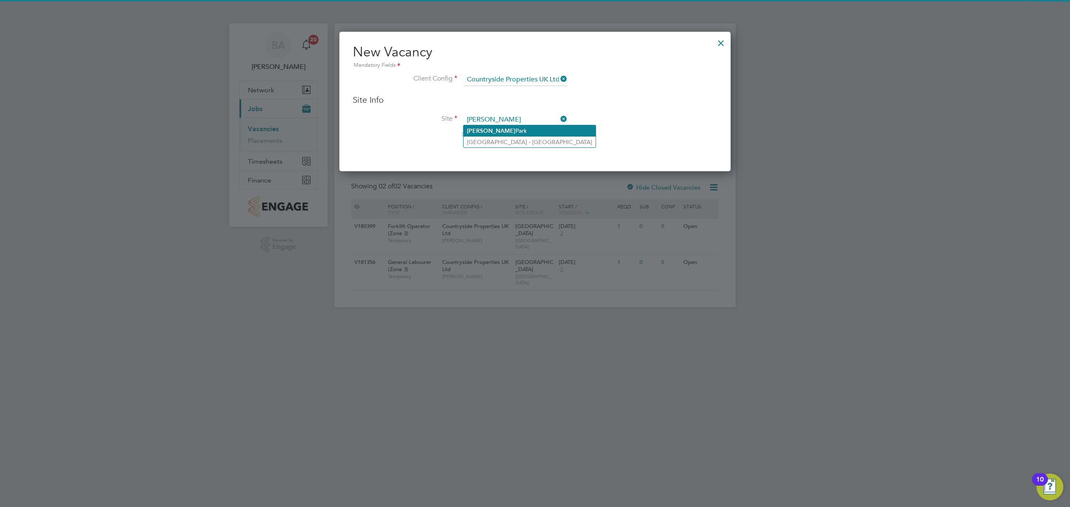
click at [500, 129] on li "Barton Park" at bounding box center [530, 130] width 132 height 11
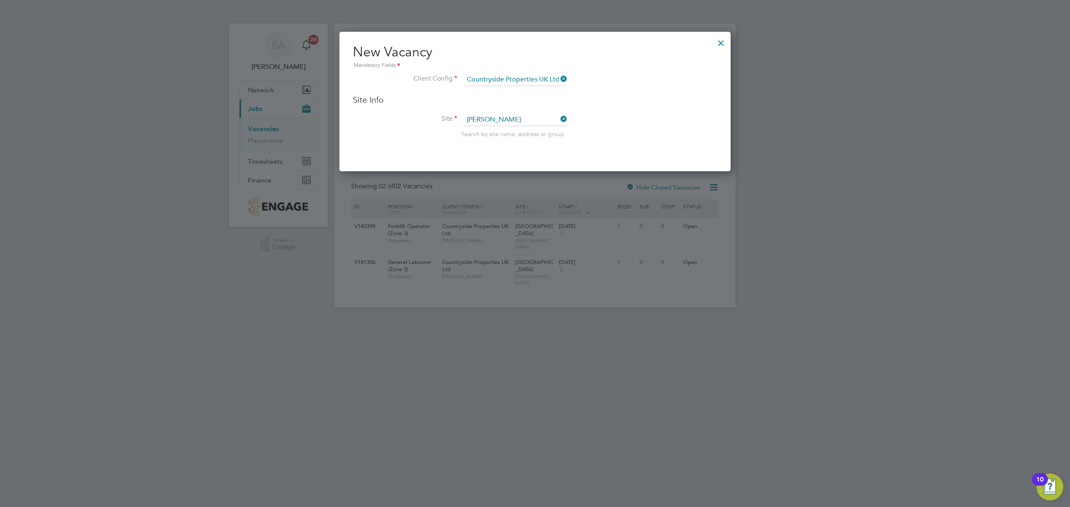
type input "[GEOGRAPHIC_DATA]"
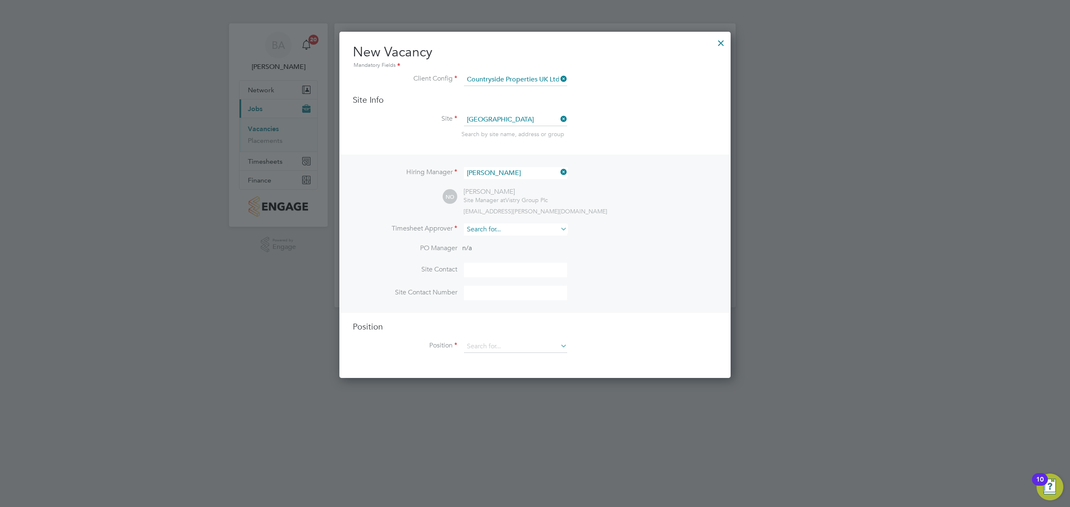
click at [504, 225] on input at bounding box center [515, 230] width 103 height 12
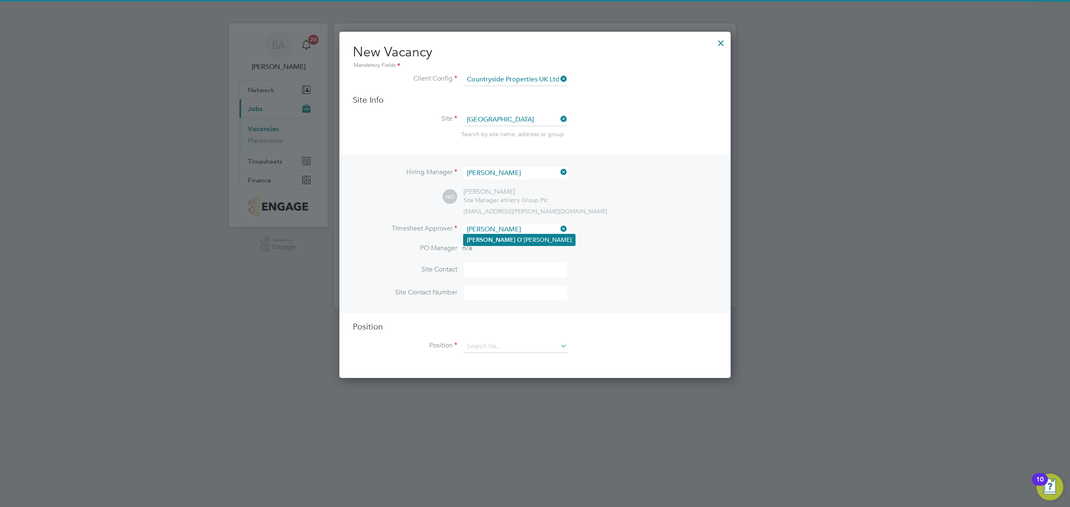
click at [497, 235] on li "Nick O 'Shea" at bounding box center [520, 240] width 112 height 11
type input "[PERSON_NAME]"
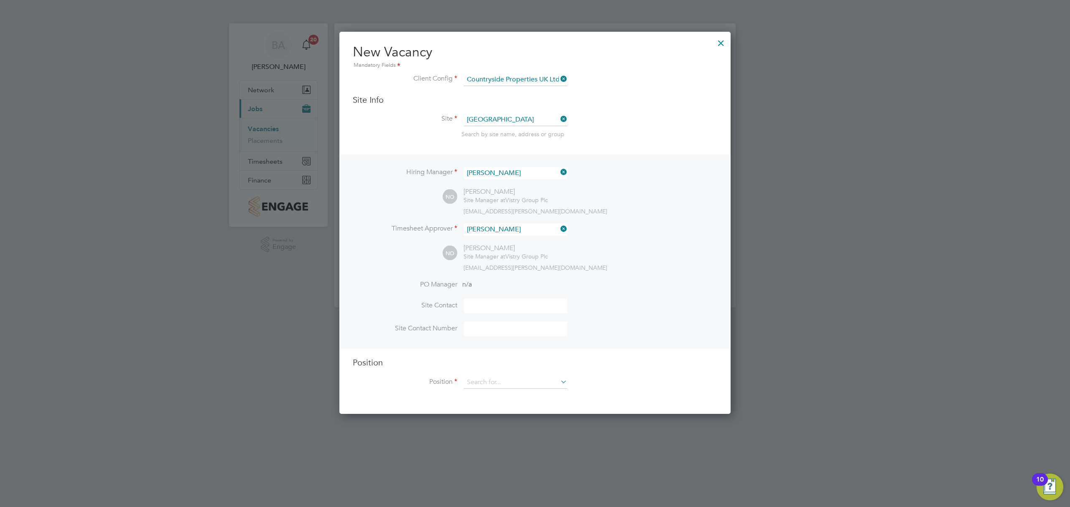
click at [494, 299] on input at bounding box center [515, 306] width 103 height 15
type input "Site Manager"
click at [497, 373] on div "Position Position" at bounding box center [535, 377] width 365 height 40
click at [494, 378] on input at bounding box center [515, 383] width 103 height 13
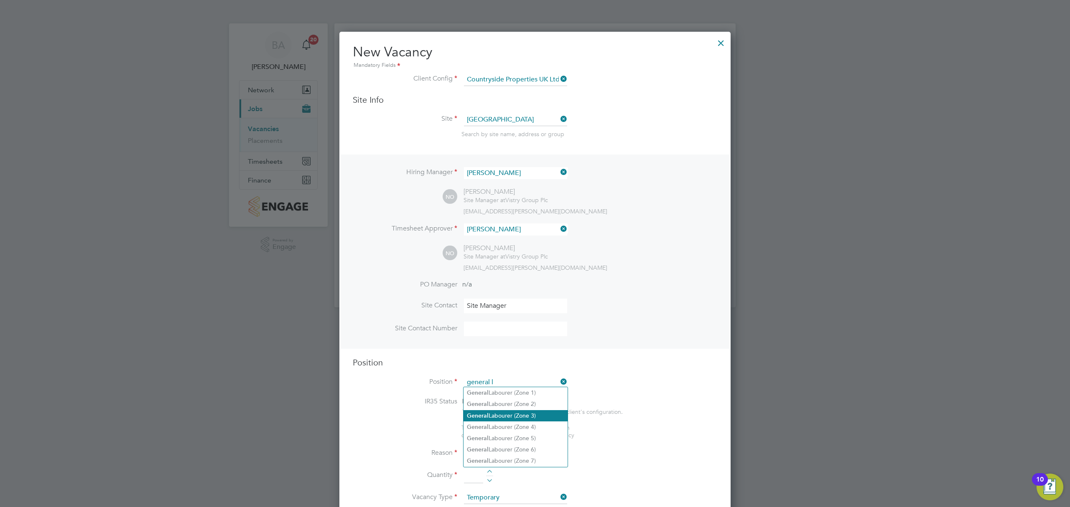
click at [535, 417] on li "Genera l Labourer (Zone 3)" at bounding box center [516, 415] width 104 height 11
type input "General Labourer (Zone 3)"
type textarea "- General labouring duties - Supporting the trades on site - Moving materials a…"
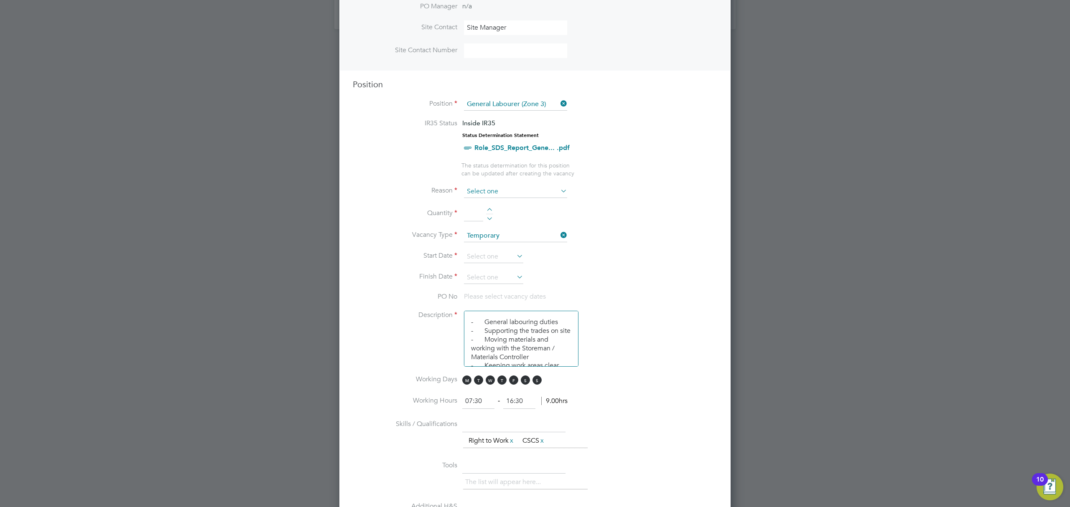
click at [499, 193] on input at bounding box center [515, 192] width 103 height 13
click at [501, 223] on li "Extra Work" at bounding box center [516, 223] width 104 height 11
type input "Extra Work"
click at [495, 207] on li "Quantity" at bounding box center [535, 217] width 365 height 23
click at [488, 208] on div at bounding box center [489, 211] width 7 height 6
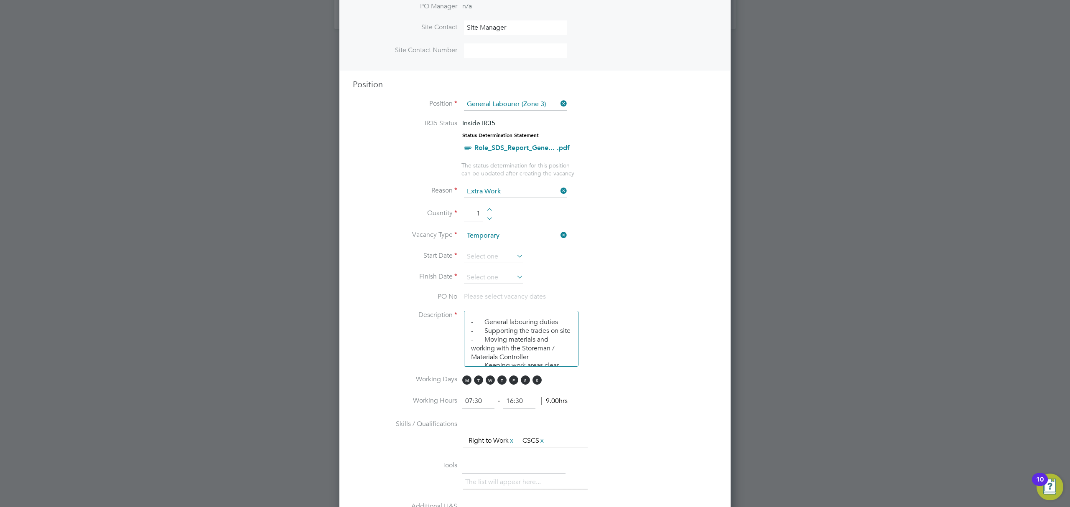
click at [488, 208] on div at bounding box center [489, 211] width 7 height 6
type input "2"
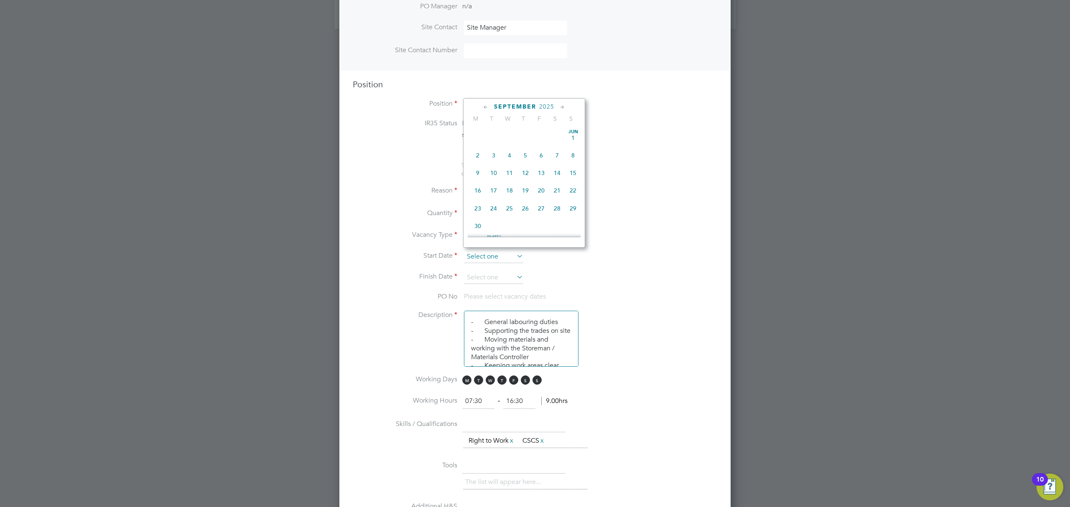
click at [497, 252] on input at bounding box center [493, 257] width 59 height 13
click at [505, 170] on span "24" at bounding box center [510, 168] width 16 height 16
type input "[DATE]"
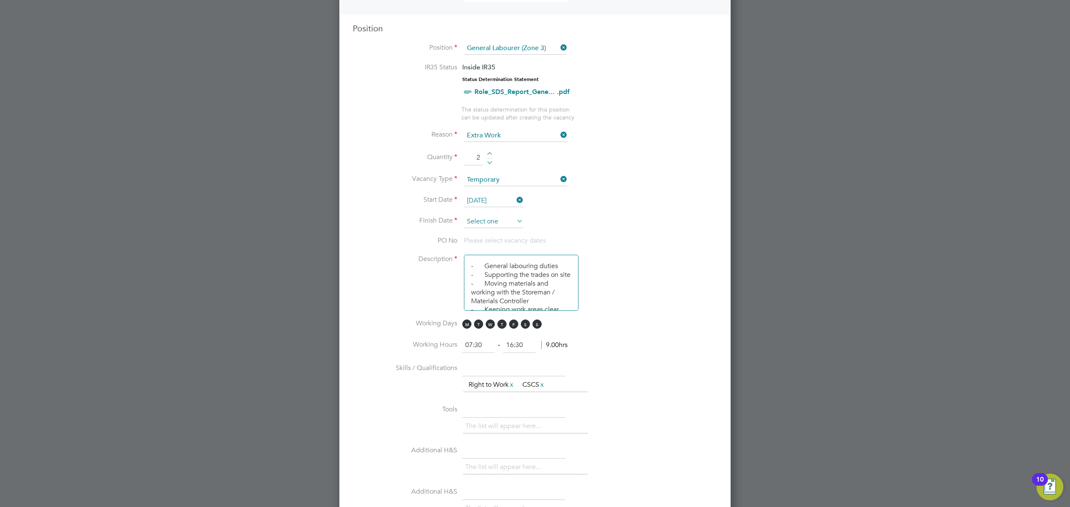
click at [500, 216] on input at bounding box center [493, 222] width 59 height 13
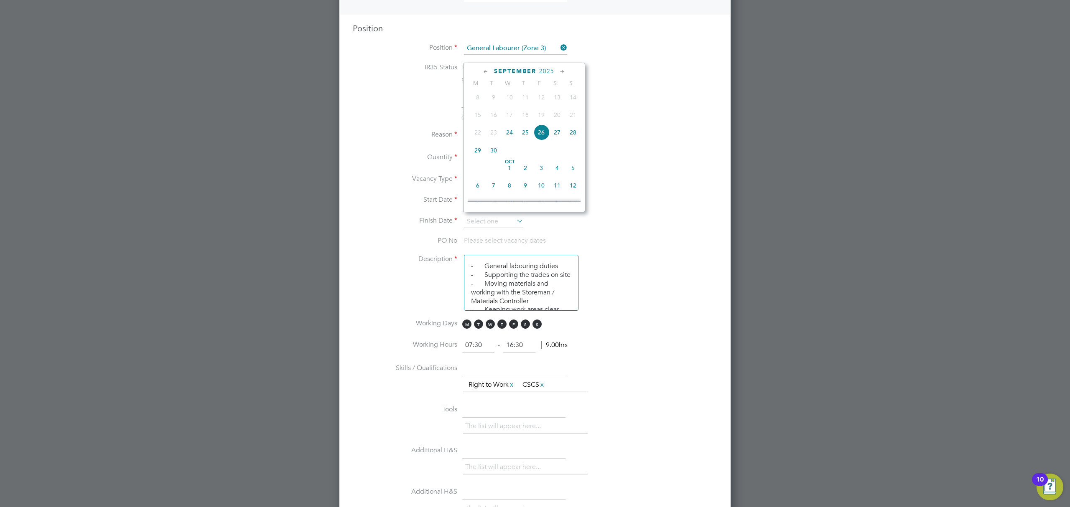
click at [507, 134] on span "24" at bounding box center [510, 133] width 16 height 16
type input "[DATE]"
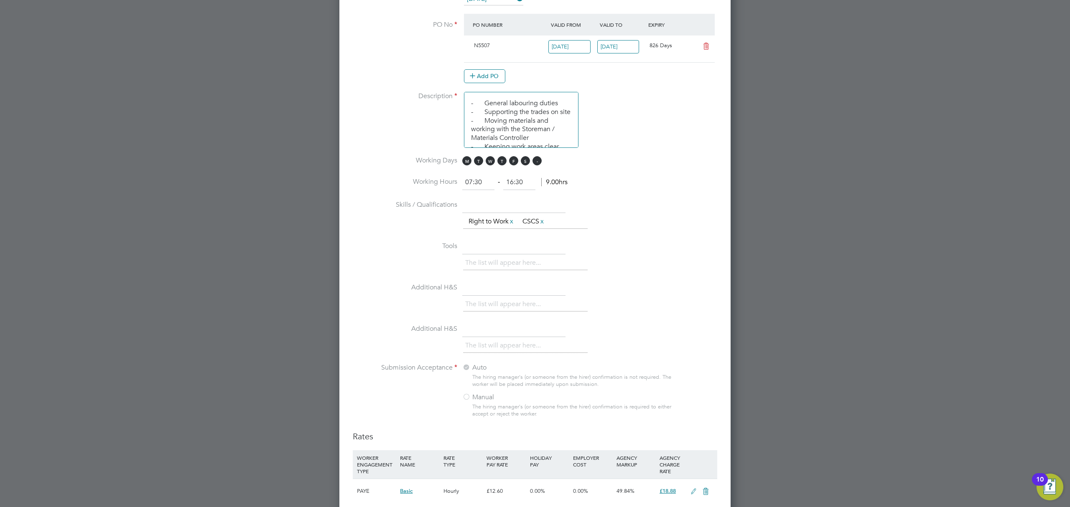
click at [536, 156] on span "S" at bounding box center [537, 160] width 9 height 9
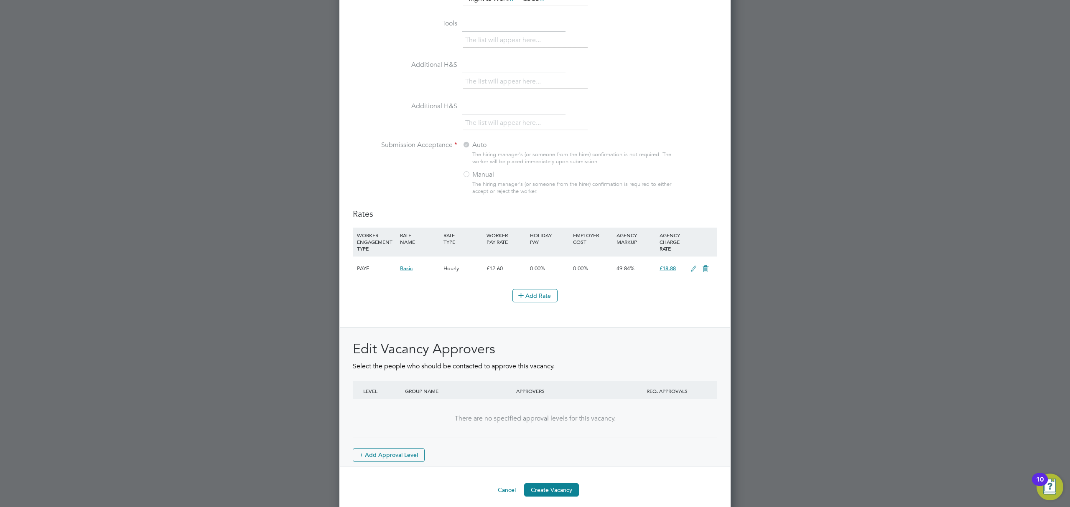
drag, startPoint x: 562, startPoint y: 485, endPoint x: 564, endPoint y: 482, distance: 4.3
click at [563, 485] on button "Create Vacancy" at bounding box center [551, 490] width 55 height 13
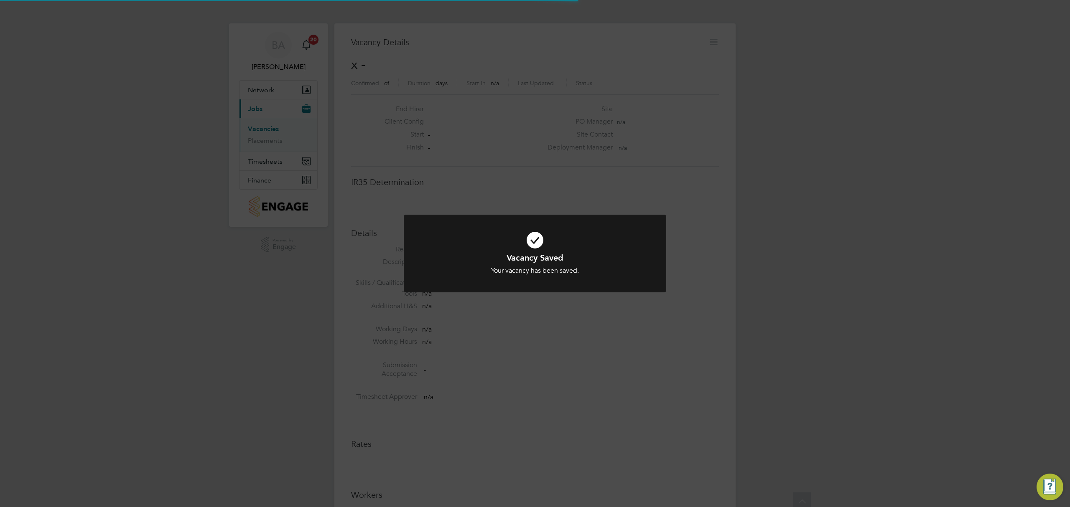
click at [705, 281] on div "Vacancy Saved Your vacancy has been saved. Cancel Okay" at bounding box center [535, 253] width 1070 height 507
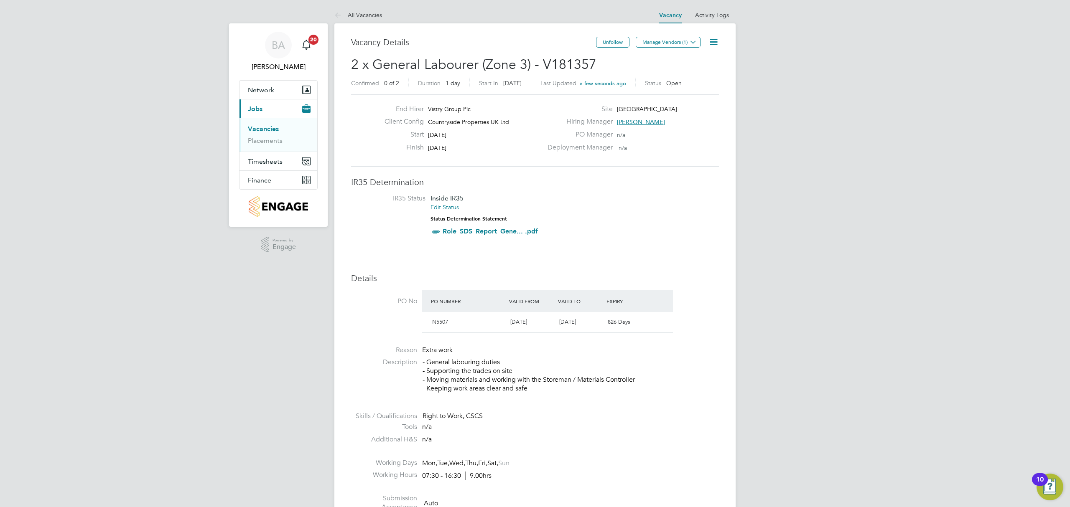
click at [260, 126] on link "Vacancies" at bounding box center [263, 129] width 31 height 8
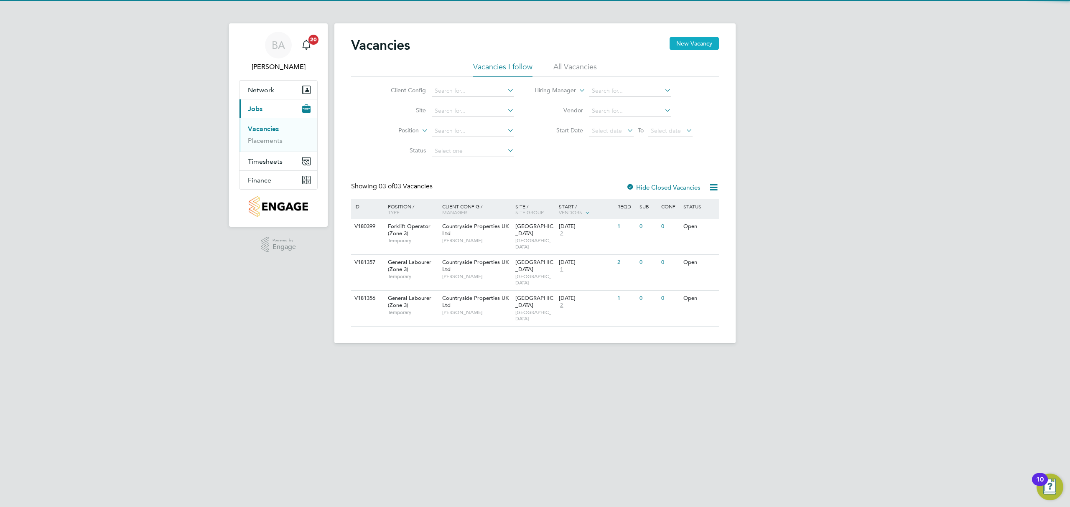
click at [696, 41] on button "New Vacancy" at bounding box center [694, 43] width 49 height 13
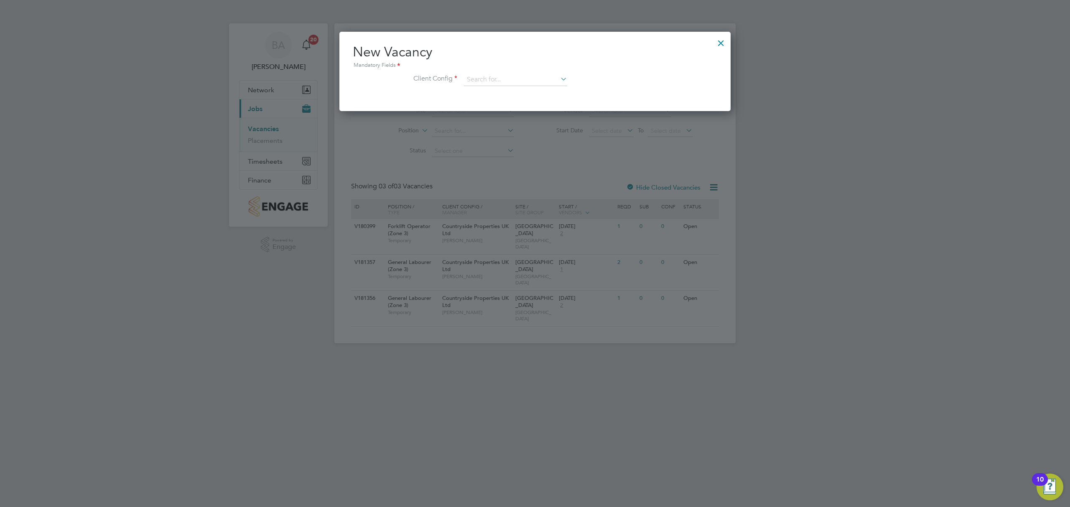
click at [462, 80] on li "Client Config" at bounding box center [535, 84] width 365 height 21
click at [511, 75] on input at bounding box center [515, 80] width 103 height 13
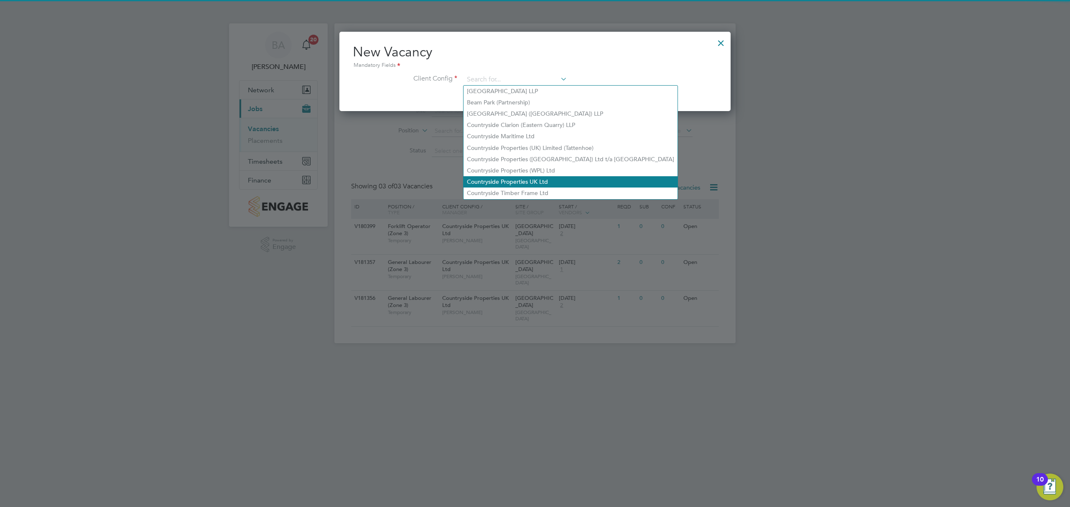
click at [502, 176] on li "Countryside Properties UK Ltd" at bounding box center [571, 181] width 214 height 11
type input "Countryside Properties UK Ltd"
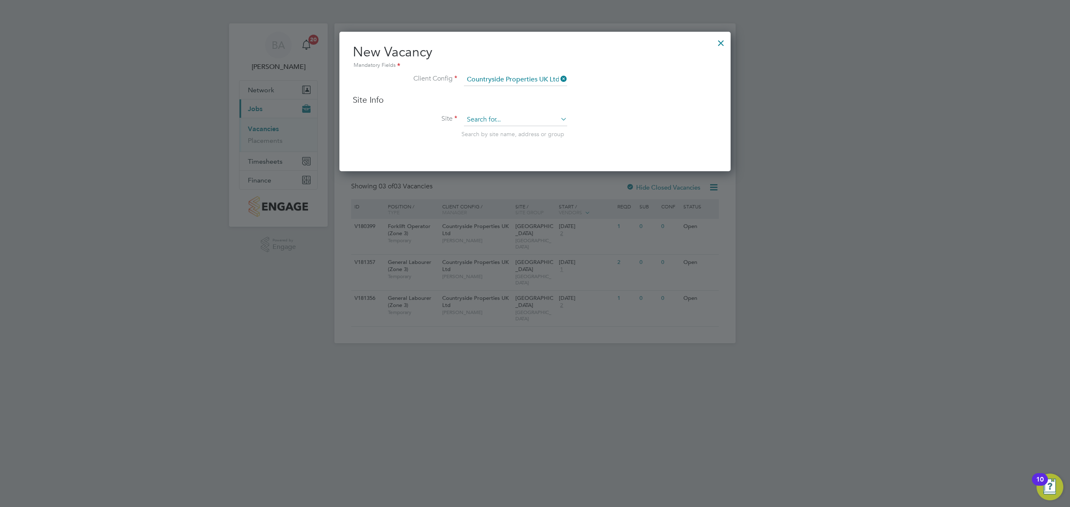
click at [497, 114] on input at bounding box center [515, 120] width 103 height 13
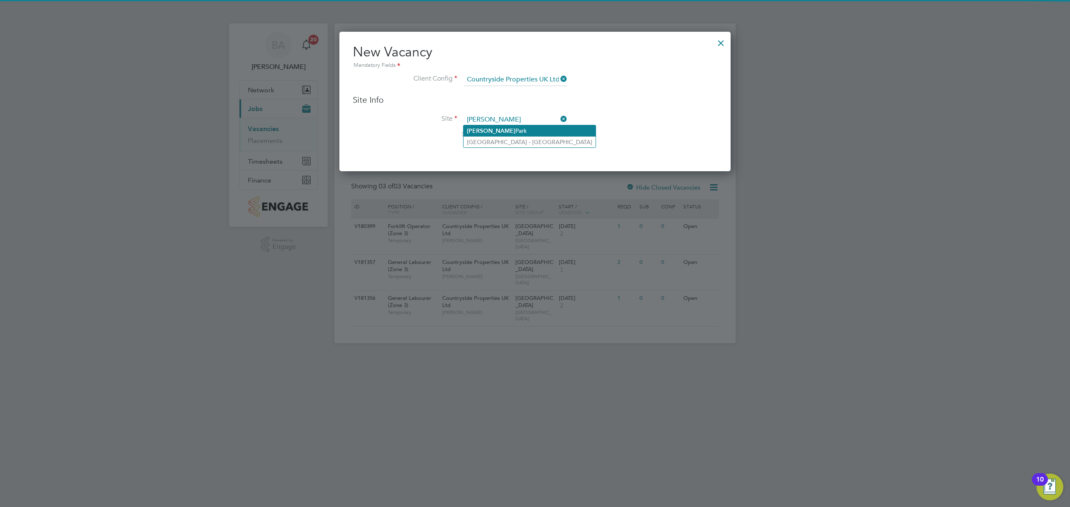
click at [504, 127] on li "Barton Park" at bounding box center [530, 130] width 132 height 11
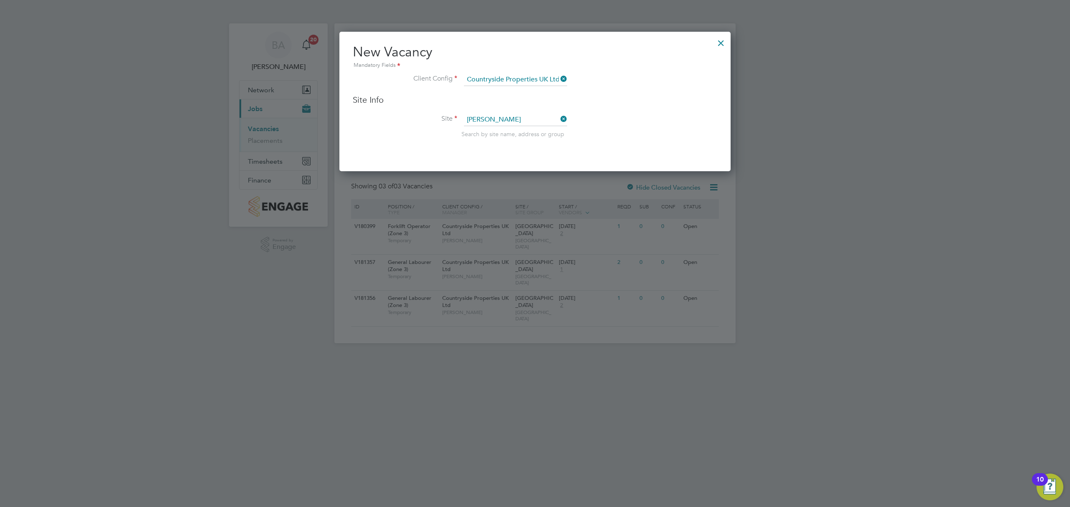
type input "[GEOGRAPHIC_DATA]"
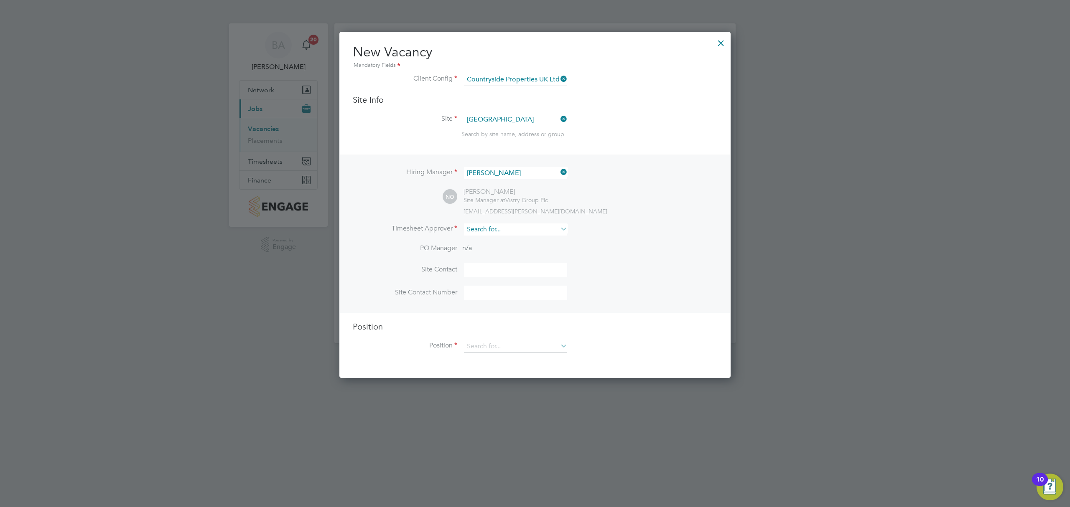
click at [490, 232] on input at bounding box center [515, 230] width 103 height 12
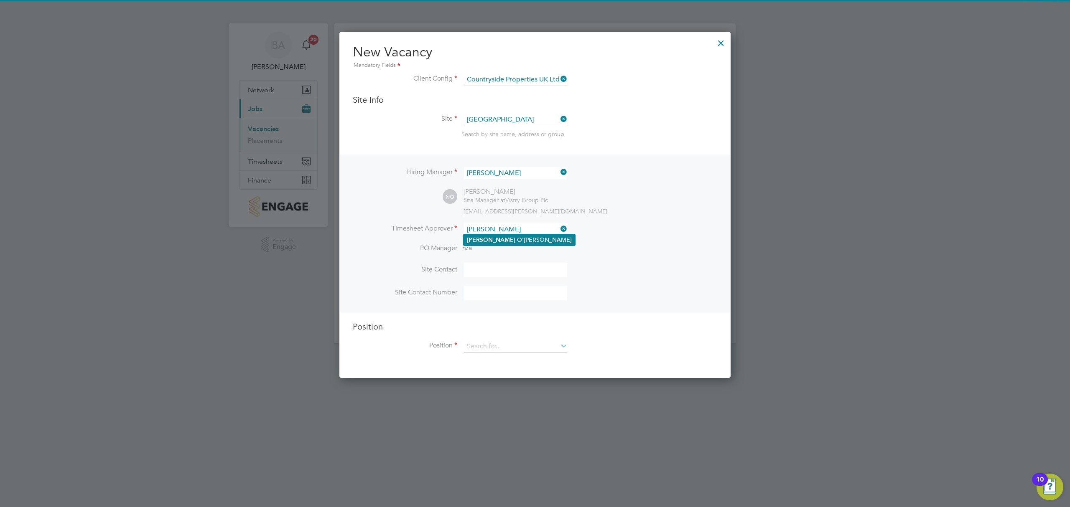
click at [548, 236] on li "Nick O 'Shea" at bounding box center [520, 240] width 112 height 11
type input "[PERSON_NAME]"
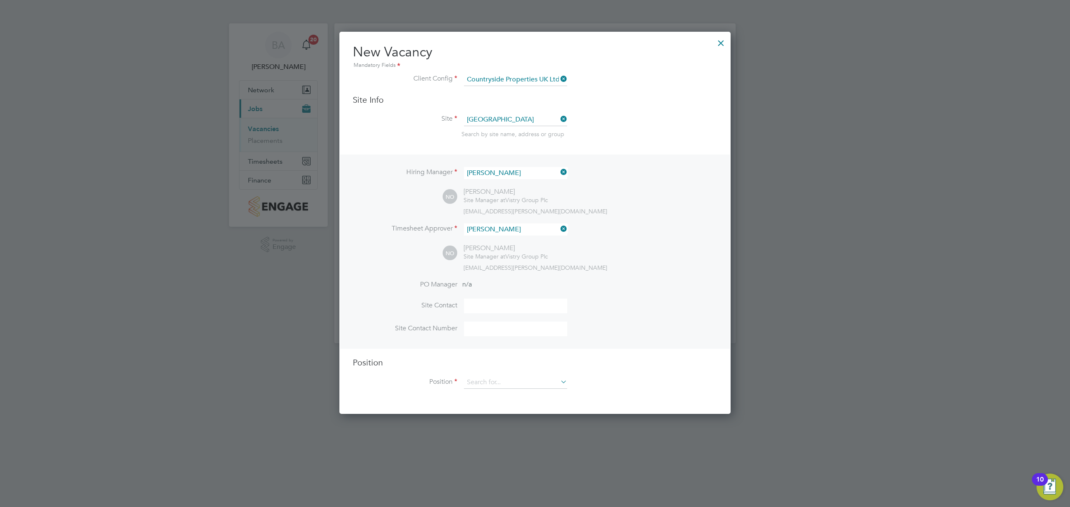
drag, startPoint x: 503, startPoint y: 308, endPoint x: 495, endPoint y: 307, distance: 8.0
click at [502, 310] on input at bounding box center [515, 306] width 103 height 15
type input "Site Manager"
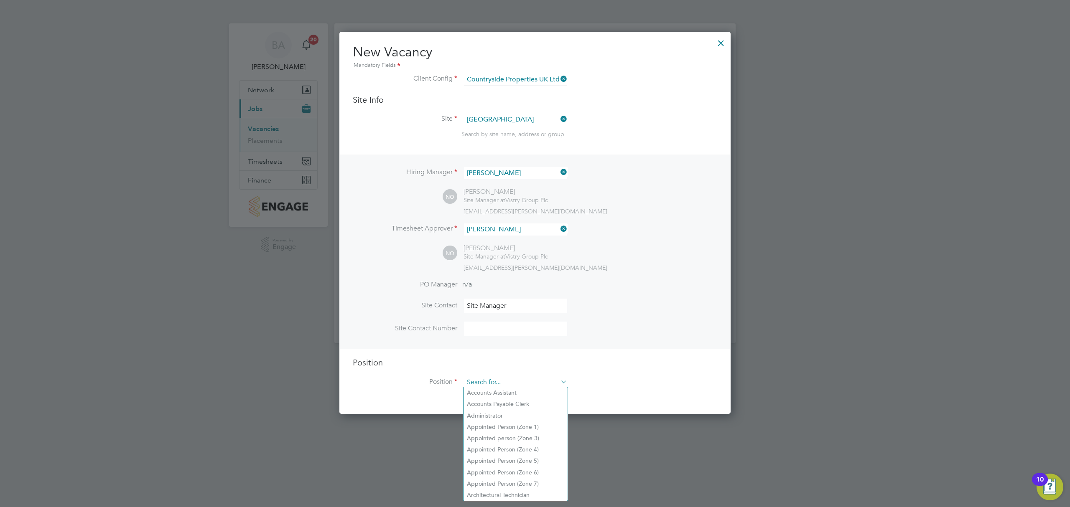
click at [505, 379] on input at bounding box center [515, 383] width 103 height 13
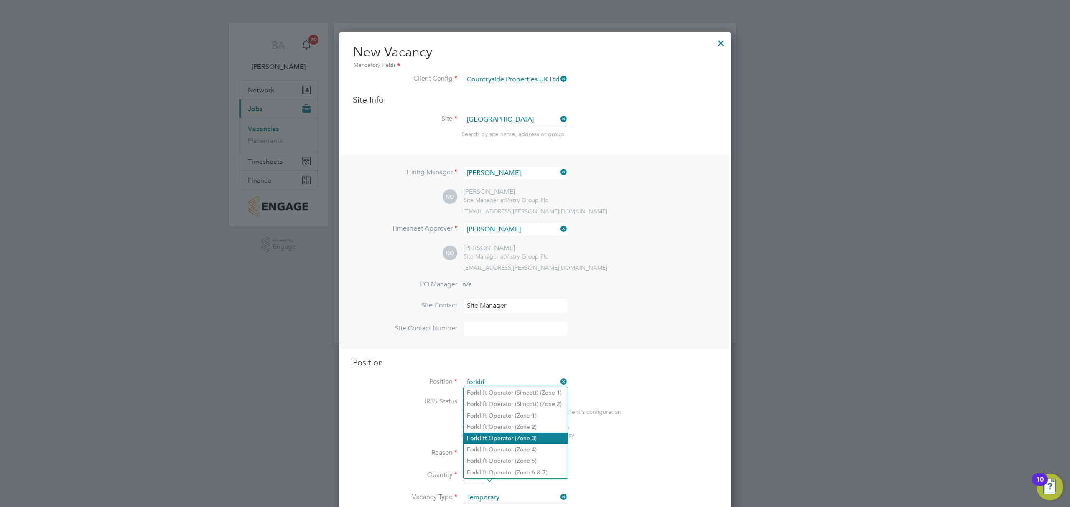
click at [543, 436] on li "Forklif t Operator (Zone 3)" at bounding box center [516, 438] width 104 height 11
type input "Forklift Operator (Zone 3)"
type textarea "• Operate construction machinery • Delivering large quantities of materials to …"
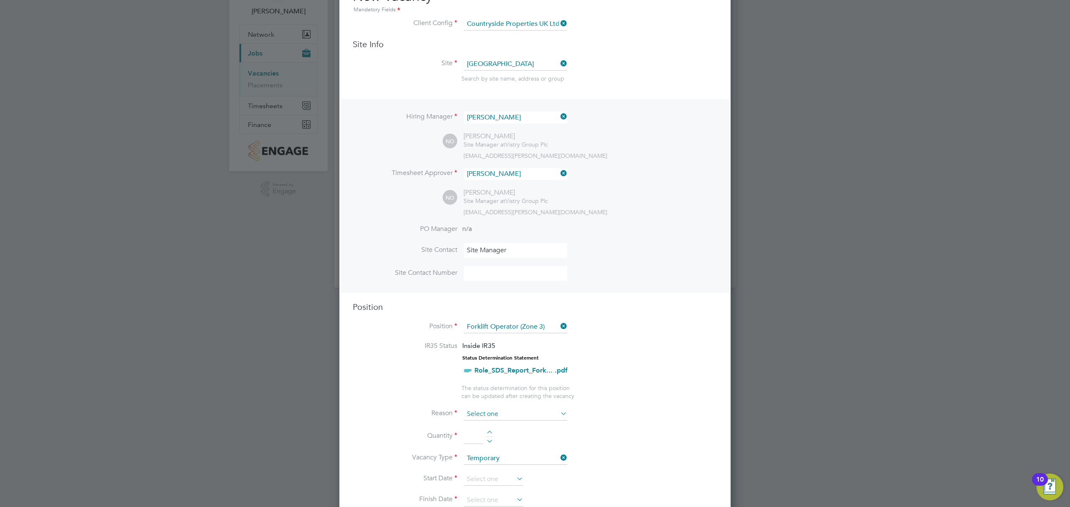
click at [524, 408] on input at bounding box center [515, 414] width 103 height 13
click at [522, 424] on li "Sick" at bounding box center [516, 424] width 104 height 11
type input "Sick"
click at [494, 431] on li "Quantity" at bounding box center [535, 440] width 365 height 23
click at [489, 431] on div at bounding box center [489, 434] width 7 height 6
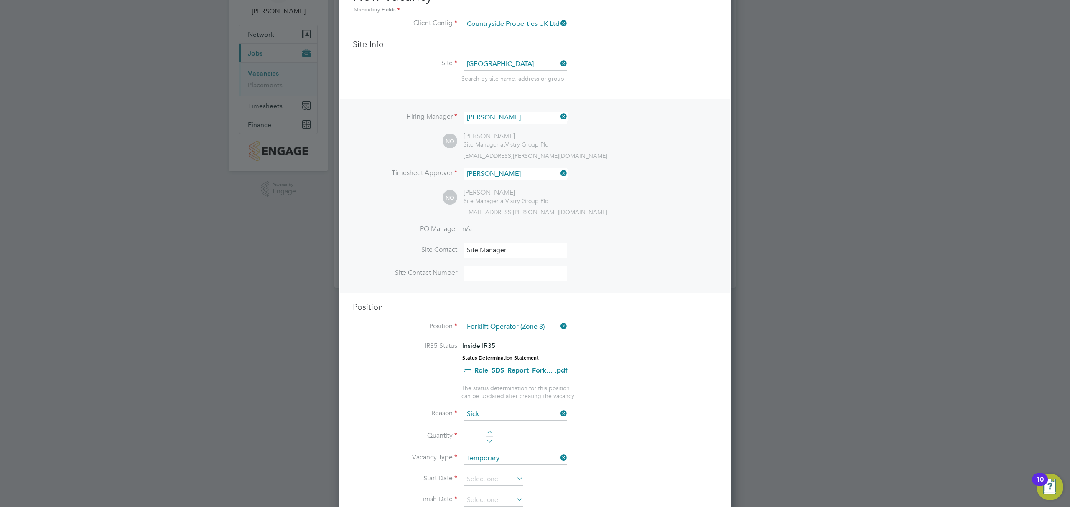
type input "1"
click at [499, 477] on input at bounding box center [493, 480] width 59 height 13
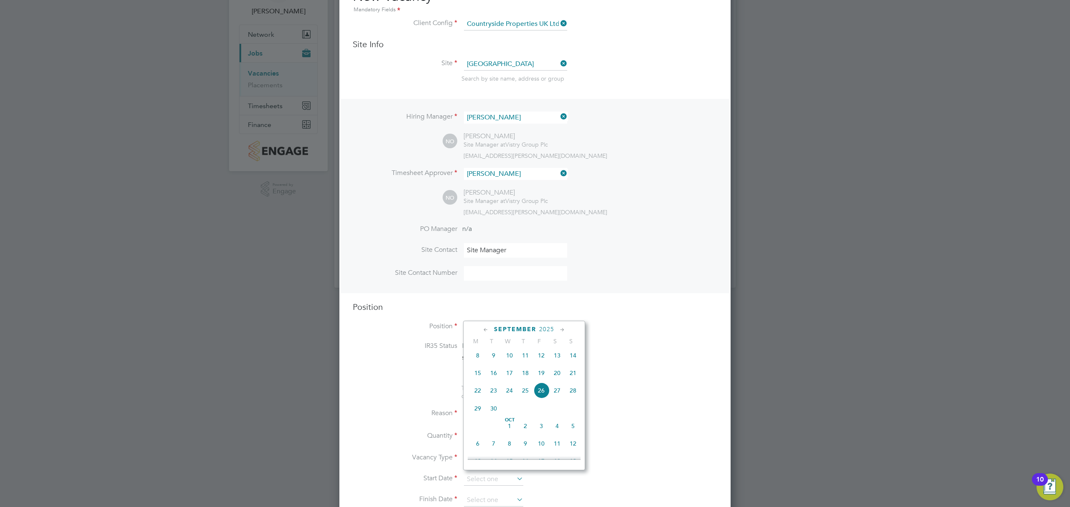
click at [508, 395] on span "24" at bounding box center [510, 391] width 16 height 16
type input "[DATE]"
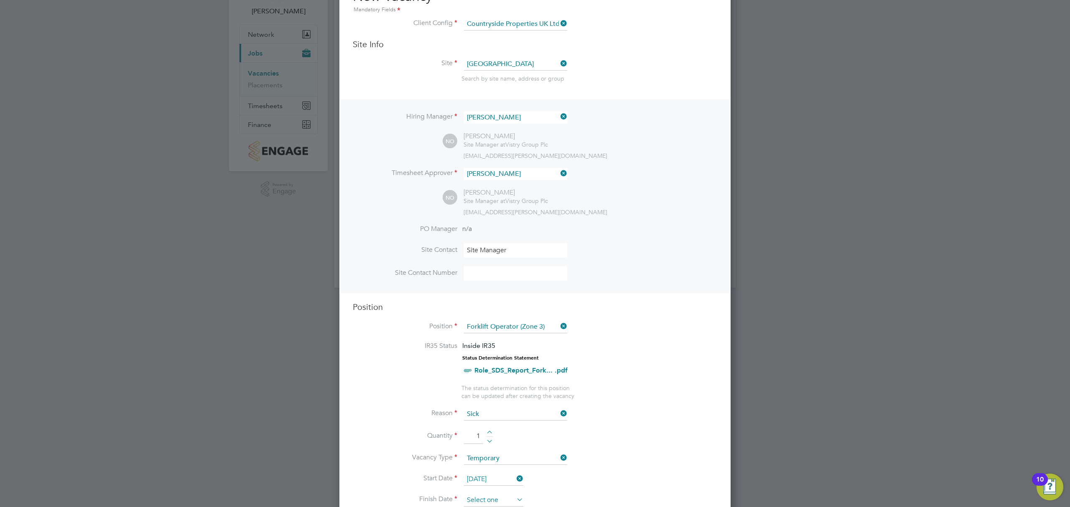
click at [492, 495] on input at bounding box center [493, 501] width 59 height 13
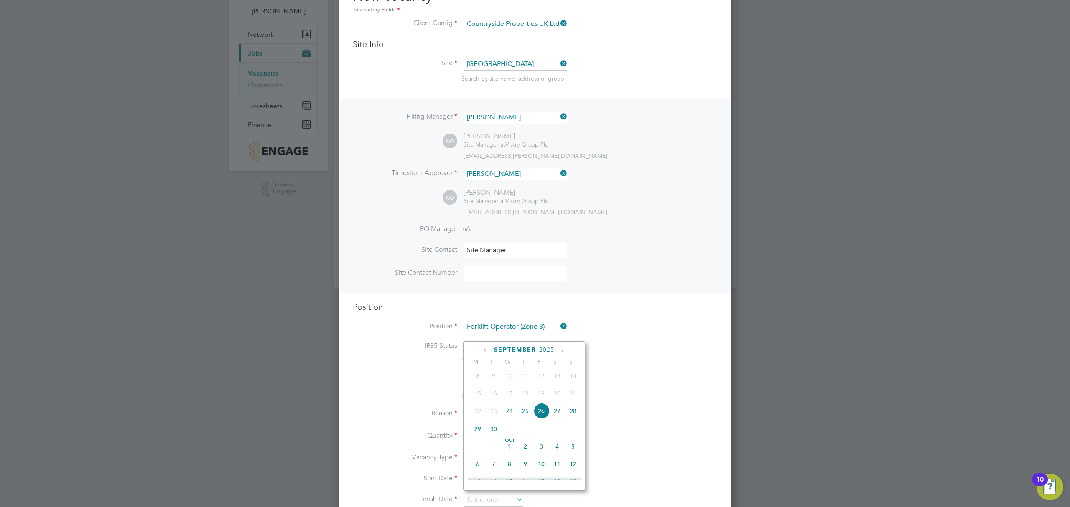
click at [537, 453] on span "3" at bounding box center [541, 447] width 16 height 16
type input "03 Oct 2025"
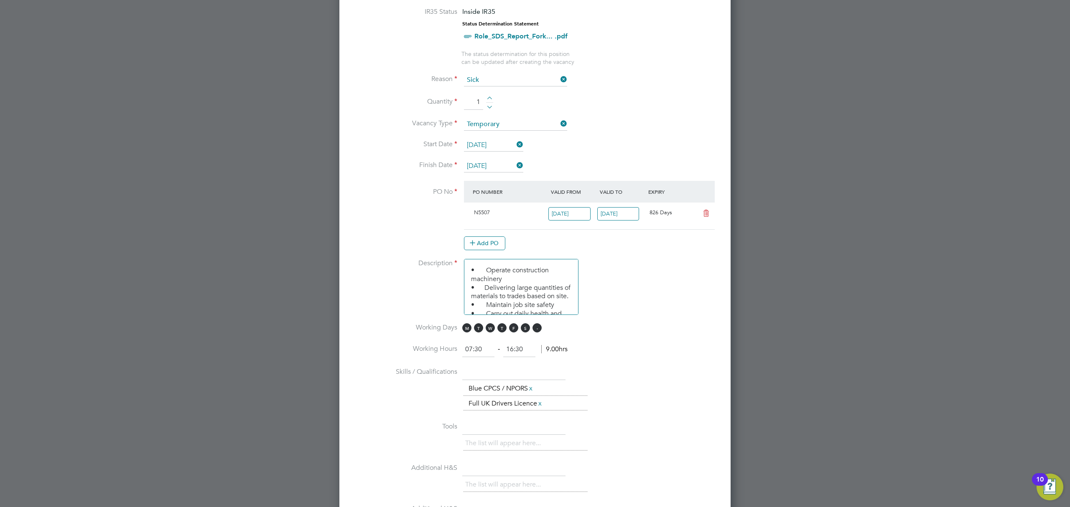
click at [537, 329] on span "S" at bounding box center [537, 328] width 9 height 9
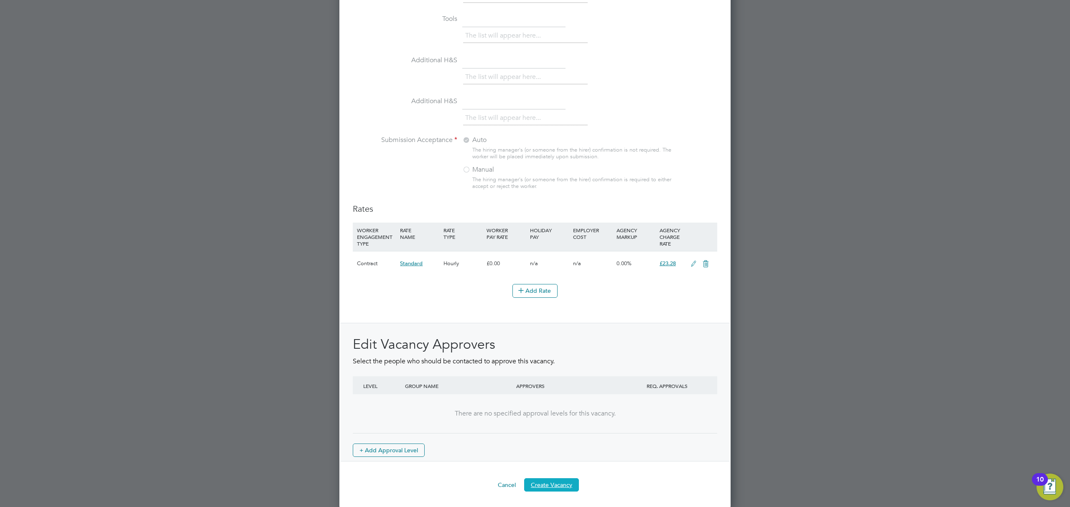
click at [563, 484] on button "Create Vacancy" at bounding box center [551, 485] width 55 height 13
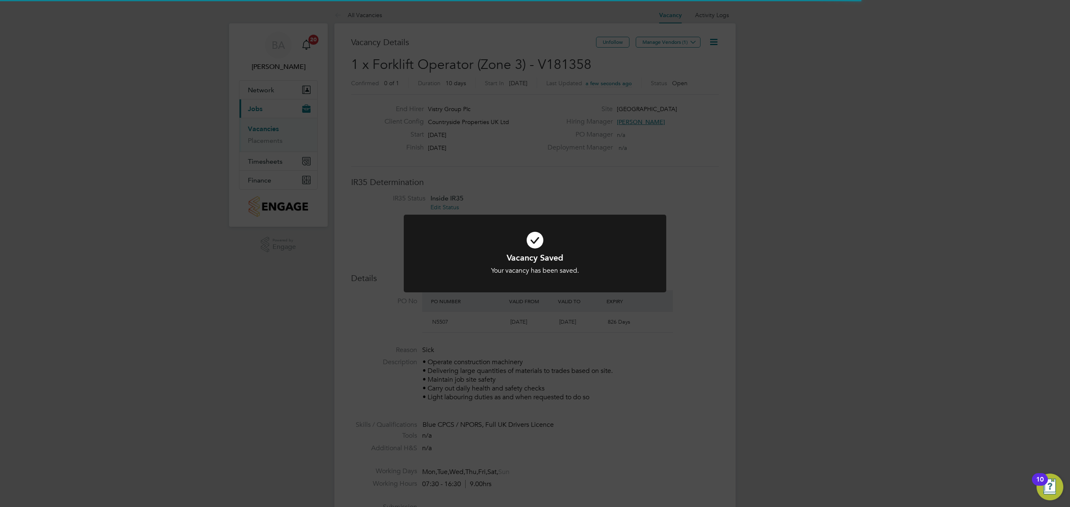
drag, startPoint x: 676, startPoint y: 174, endPoint x: 665, endPoint y: 108, distance: 66.8
click at [676, 171] on div "Vacancy Saved Your vacancy has been saved. Cancel Okay" at bounding box center [535, 253] width 1070 height 507
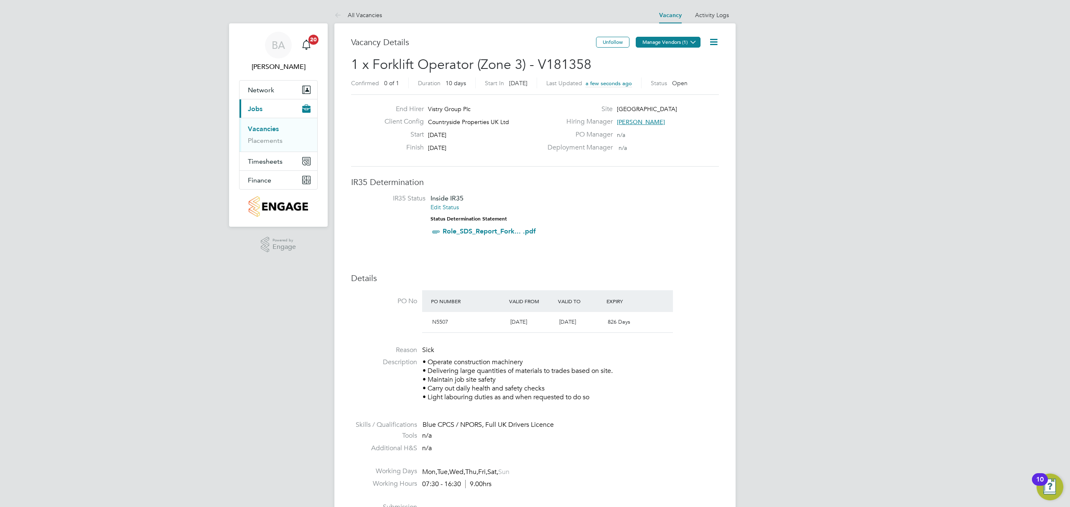
click at [664, 38] on button "Manage Vendors (1)" at bounding box center [668, 42] width 65 height 11
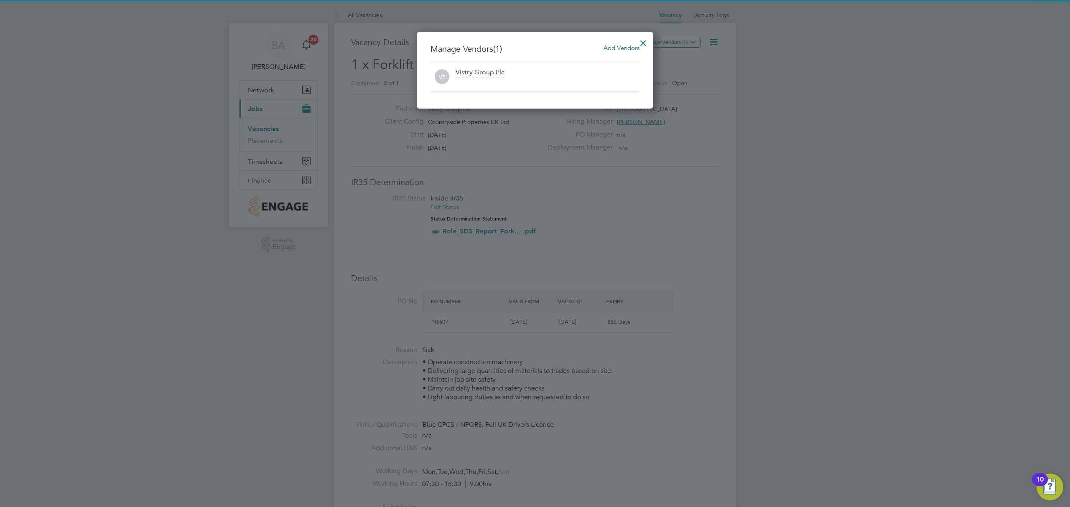
click at [625, 51] on span "Add Vendors" at bounding box center [622, 48] width 36 height 8
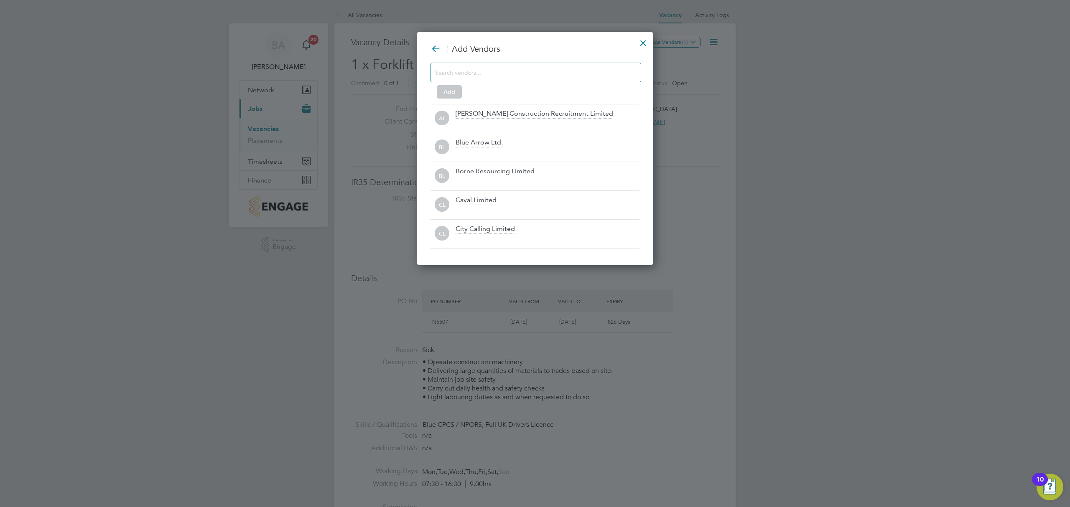
click at [510, 76] on input at bounding box center [529, 72] width 188 height 11
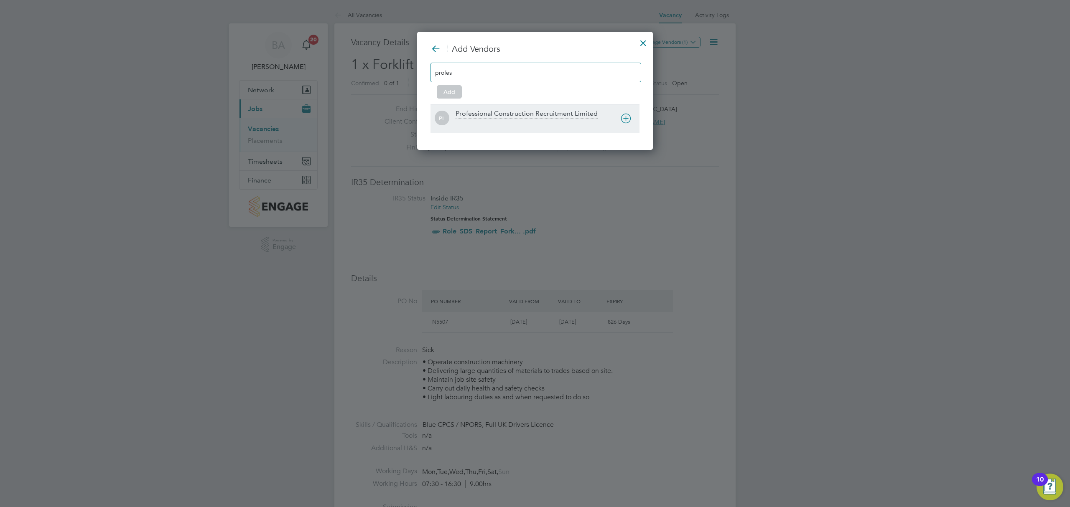
type input "profes"
click at [621, 119] on icon at bounding box center [626, 118] width 10 height 10
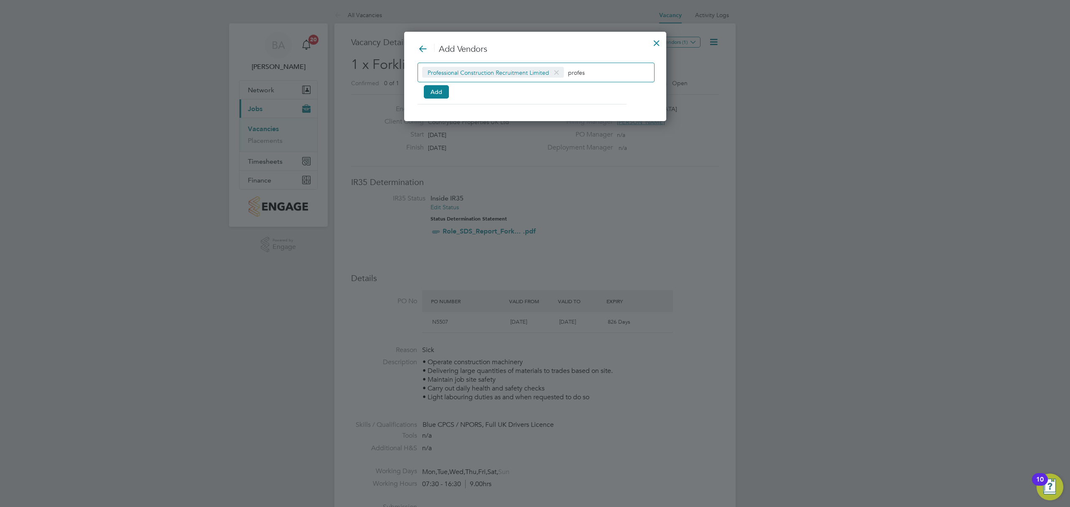
drag, startPoint x: 450, startPoint y: 92, endPoint x: 415, endPoint y: 101, distance: 36.1
click at [450, 94] on div "Professional Construction Recruitment Limited profes Add" at bounding box center [535, 79] width 235 height 33
click at [415, 101] on div "Add Vendors Professional Construction Recruitment Limited profes Add" at bounding box center [535, 76] width 262 height 89
click at [440, 99] on button "Add" at bounding box center [436, 91] width 25 height 13
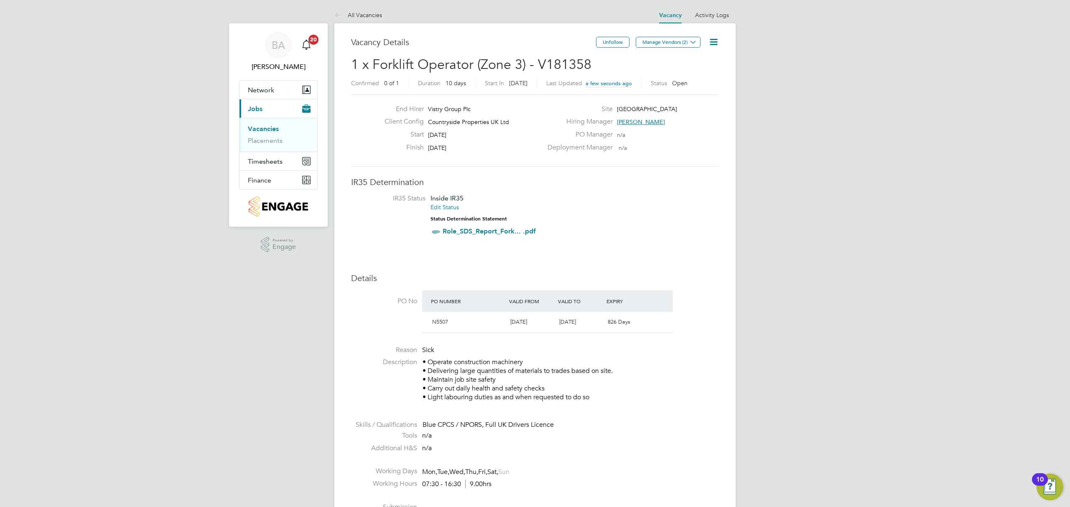
click at [267, 129] on link "Vacancies" at bounding box center [263, 129] width 31 height 8
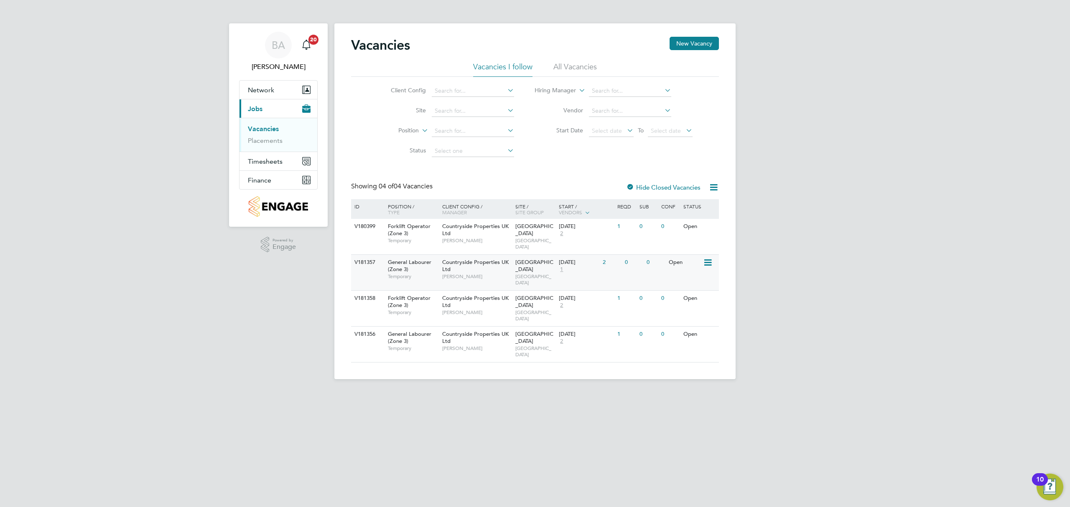
click at [541, 273] on span "[GEOGRAPHIC_DATA]" at bounding box center [535, 279] width 40 height 13
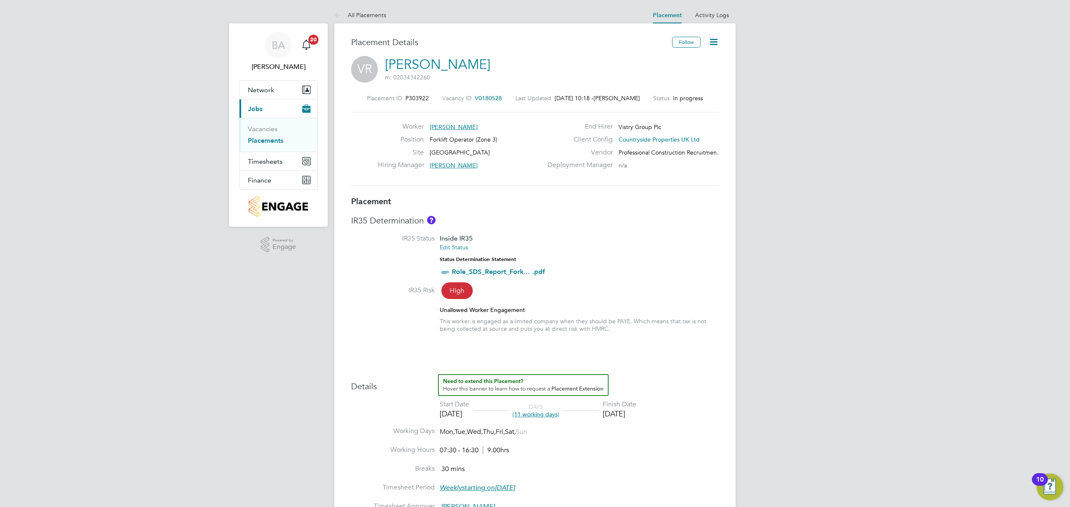
click at [718, 39] on icon at bounding box center [714, 42] width 10 height 10
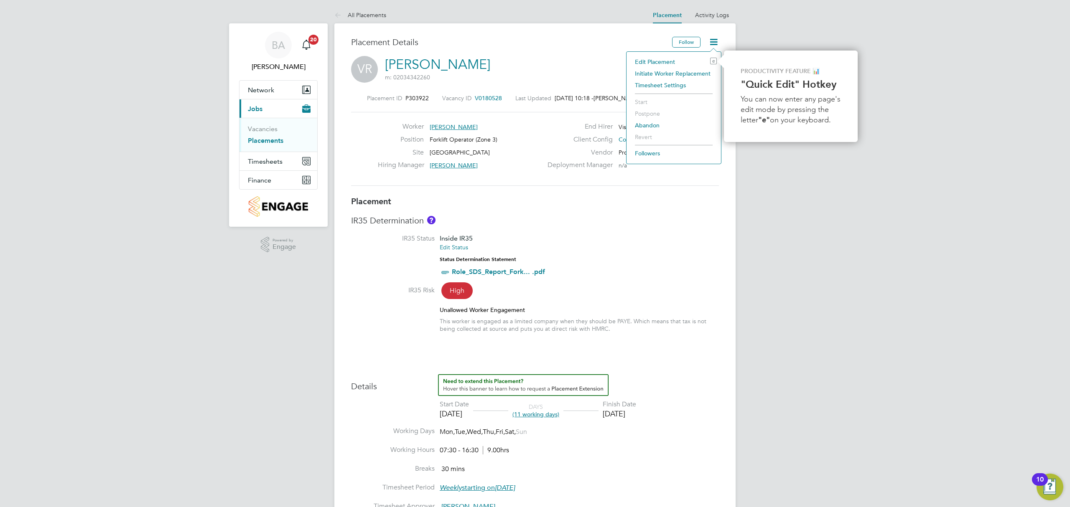
click at [666, 61] on li "Edit Placement e" at bounding box center [674, 62] width 86 height 12
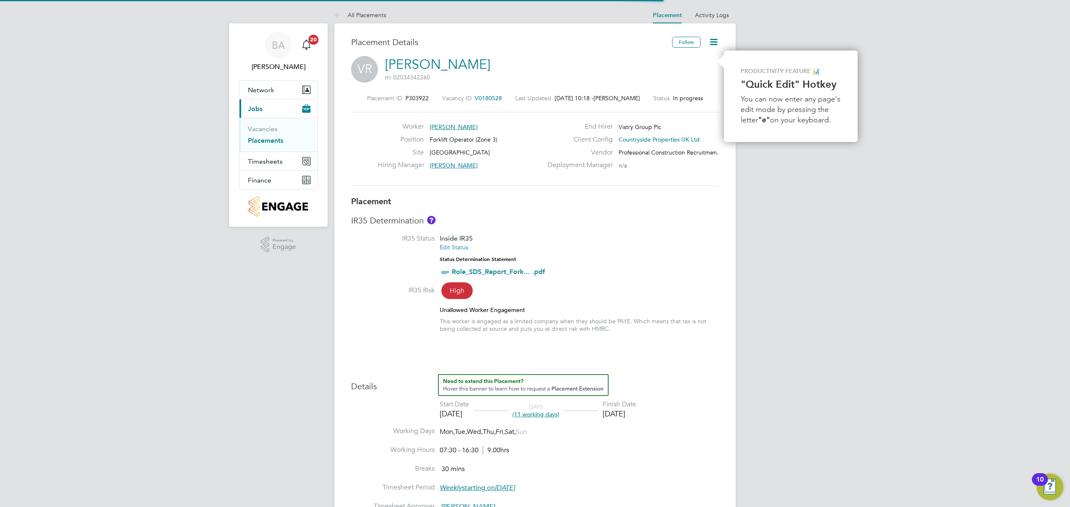
scroll to position [4, 4]
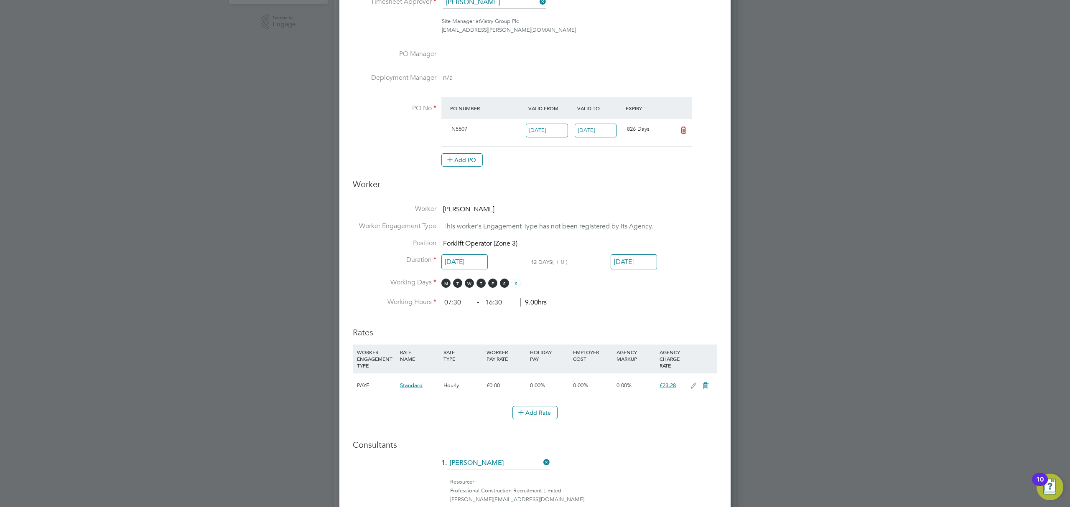
click at [628, 259] on input "26 Sep 2025" at bounding box center [634, 262] width 46 height 15
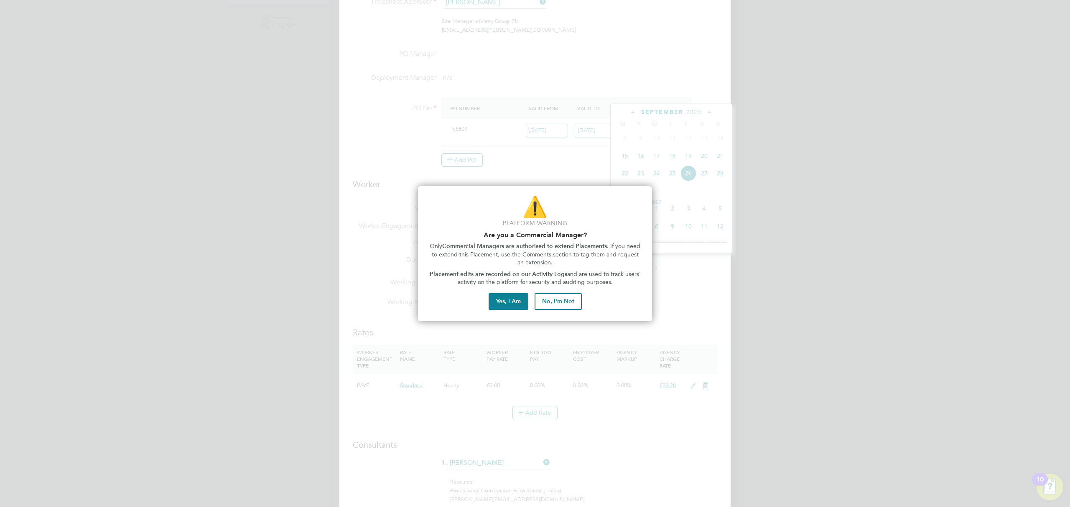
click at [496, 311] on div "⚠️ Platform Warning Are you a Commercial Manager? Only Commercial Managers are …" at bounding box center [535, 253] width 234 height 135
click at [507, 301] on button "Yes, I Am" at bounding box center [509, 301] width 40 height 17
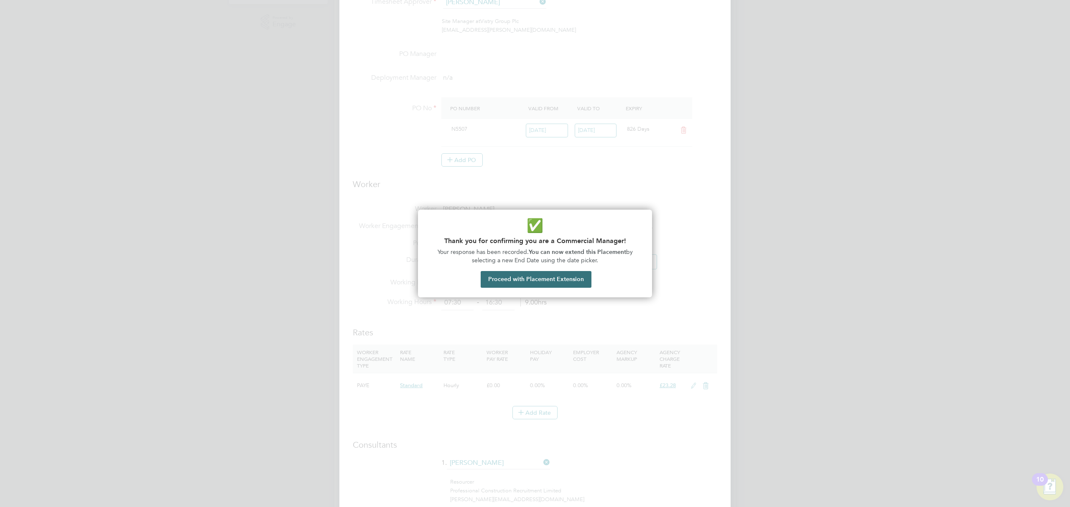
click at [555, 281] on button "Proceed with Placement Extension" at bounding box center [536, 279] width 111 height 17
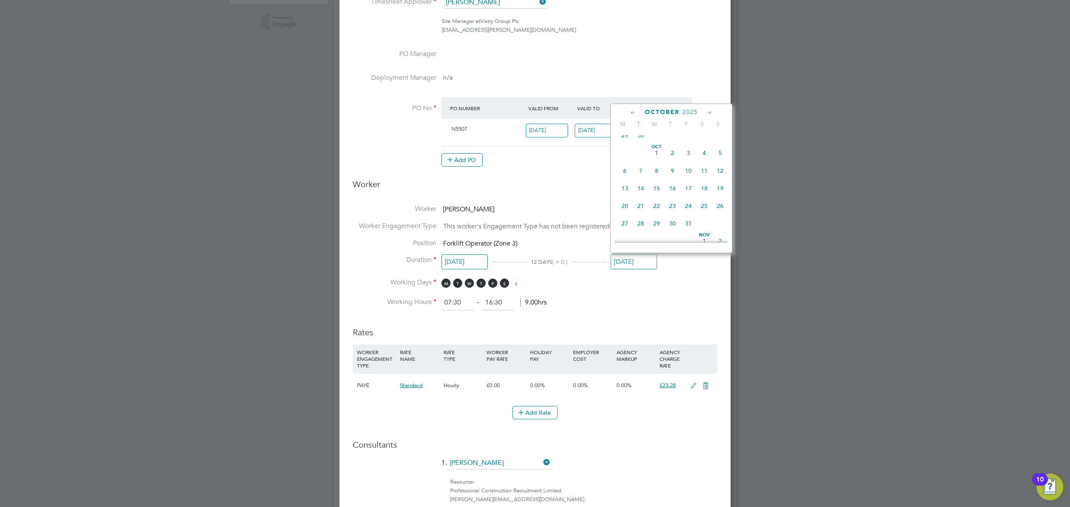
click at [687, 173] on span "10" at bounding box center [689, 171] width 16 height 16
type input "[DATE]"
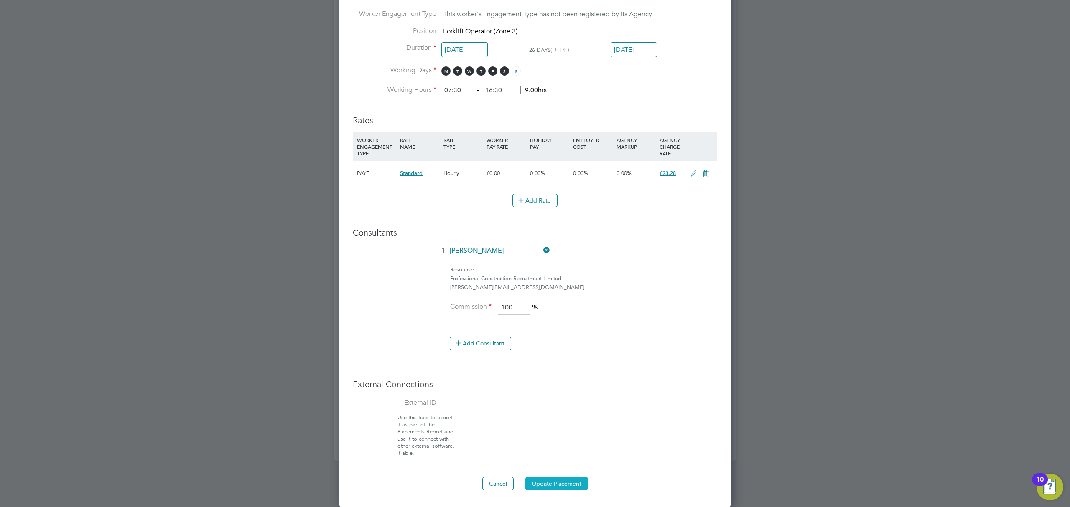
click at [568, 489] on button "Update Placement" at bounding box center [556, 483] width 63 height 13
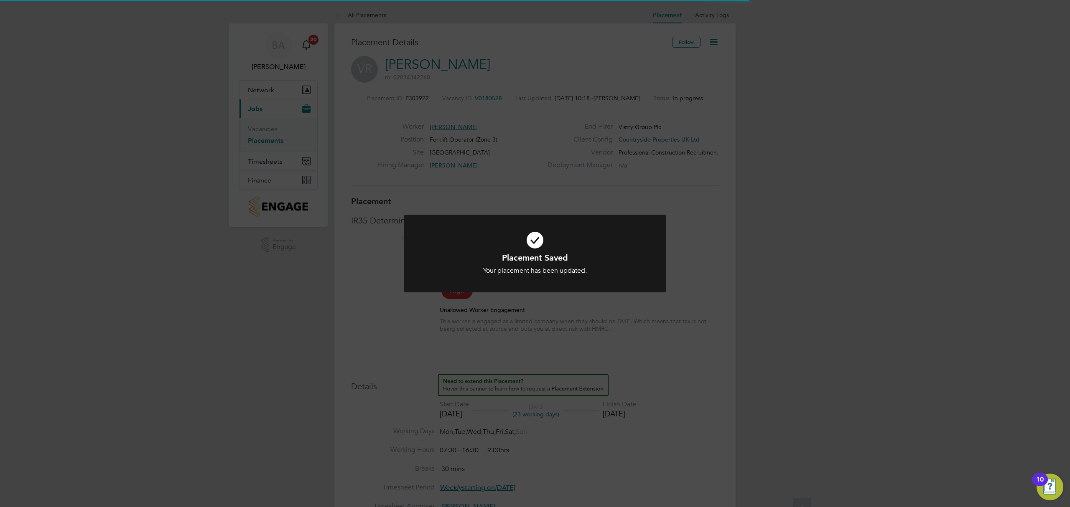
click at [585, 244] on icon at bounding box center [534, 240] width 217 height 33
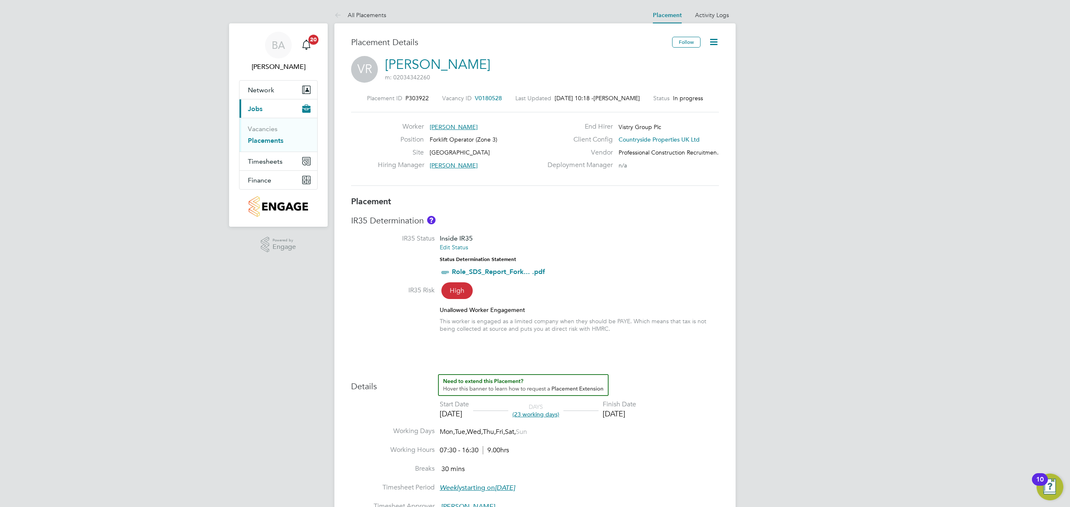
click at [264, 144] on link "Placements" at bounding box center [266, 141] width 36 height 8
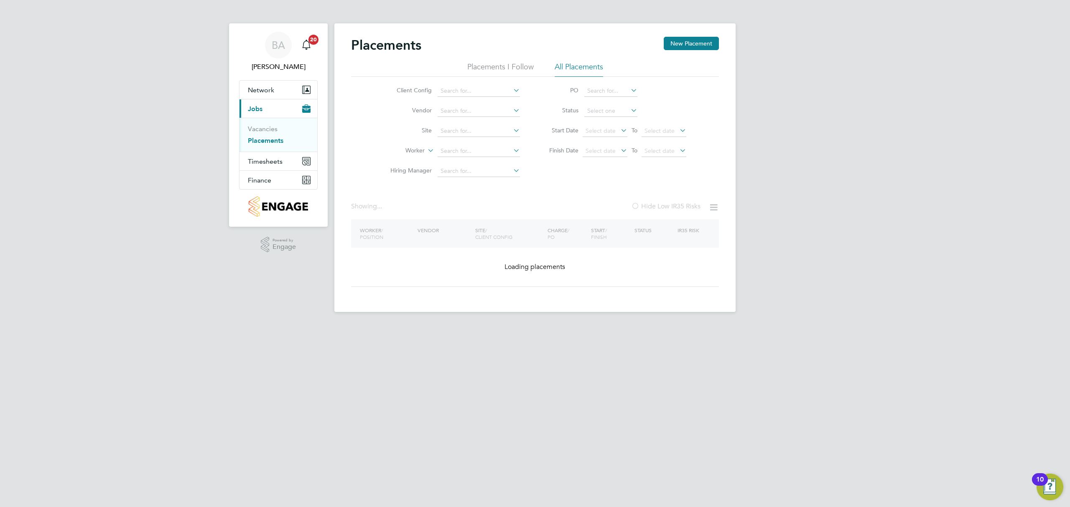
click at [482, 97] on li "Client Config" at bounding box center [451, 91] width 157 height 20
click at [482, 91] on input at bounding box center [479, 91] width 82 height 12
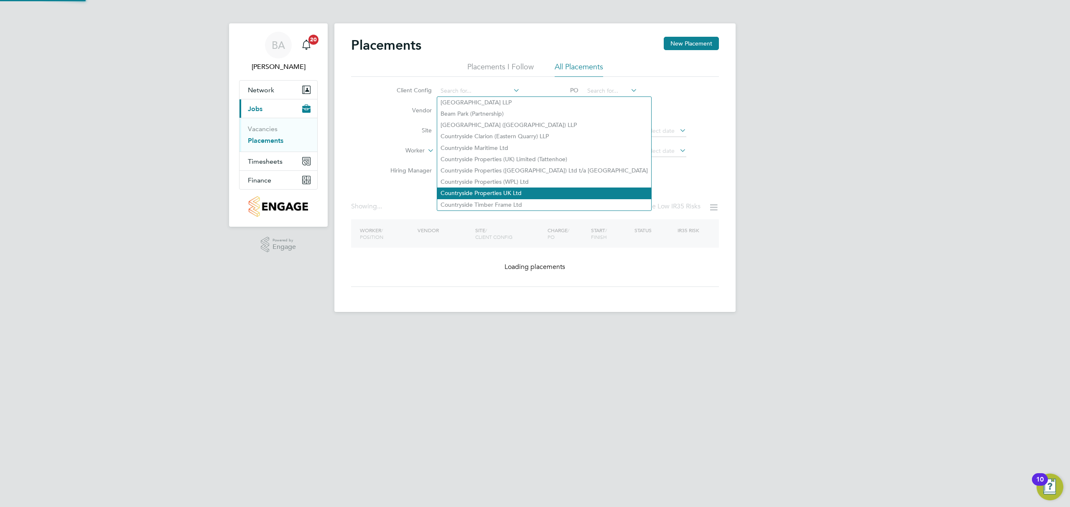
click at [470, 191] on li "Countryside Properties UK Ltd" at bounding box center [544, 193] width 214 height 11
type input "Countryside Properties UK Ltd"
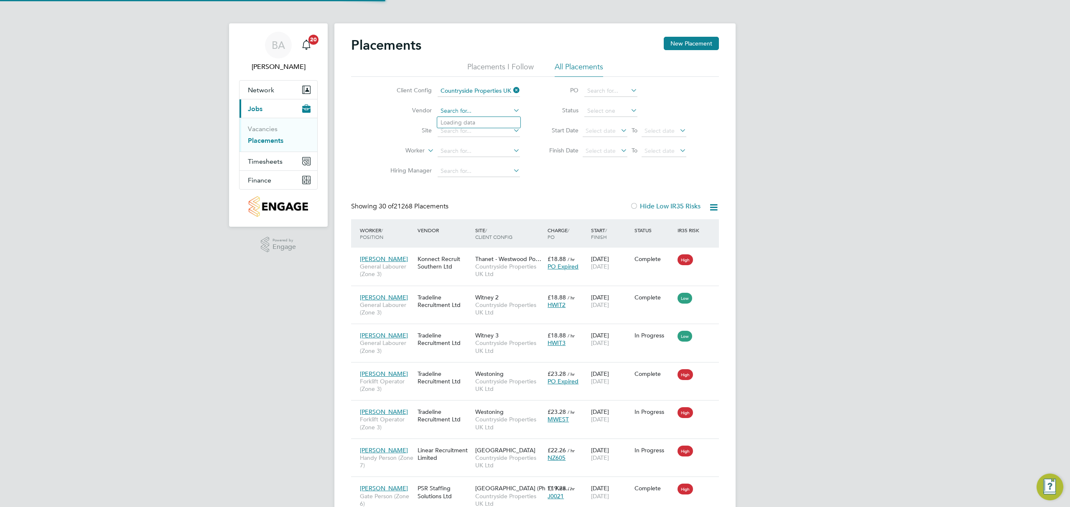
click at [467, 106] on input at bounding box center [479, 111] width 82 height 12
click at [482, 120] on li "Profes sional Construction Recruitment Limited" at bounding box center [502, 122] width 130 height 11
type input "Professional Construction Recruitment Limited"
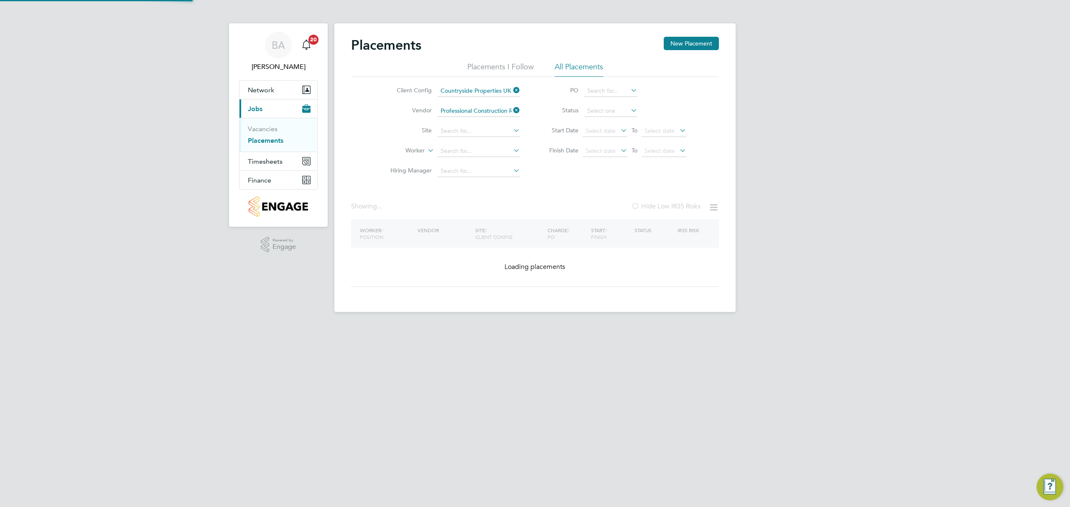
click at [480, 122] on li "Site" at bounding box center [451, 131] width 157 height 20
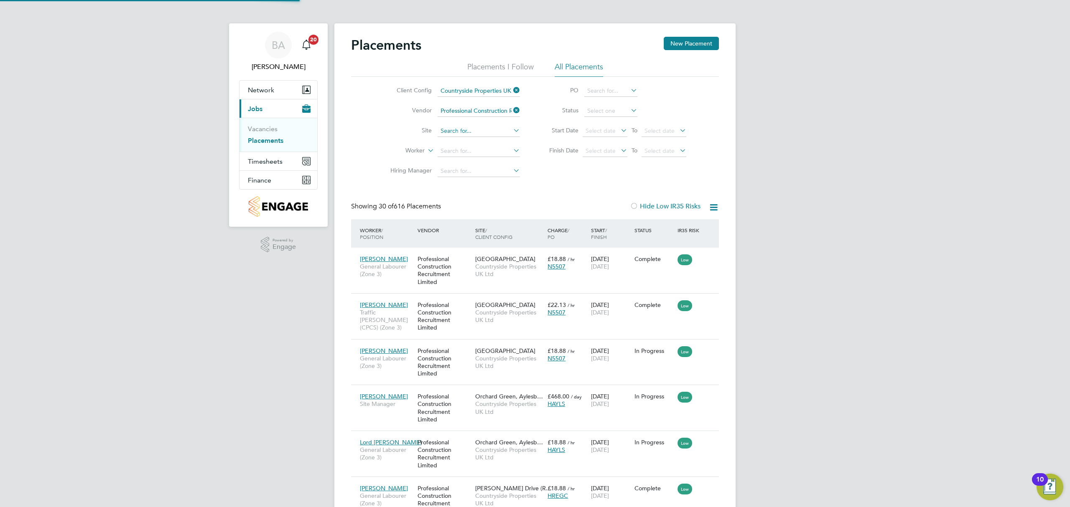
click at [473, 126] on input at bounding box center [479, 131] width 82 height 12
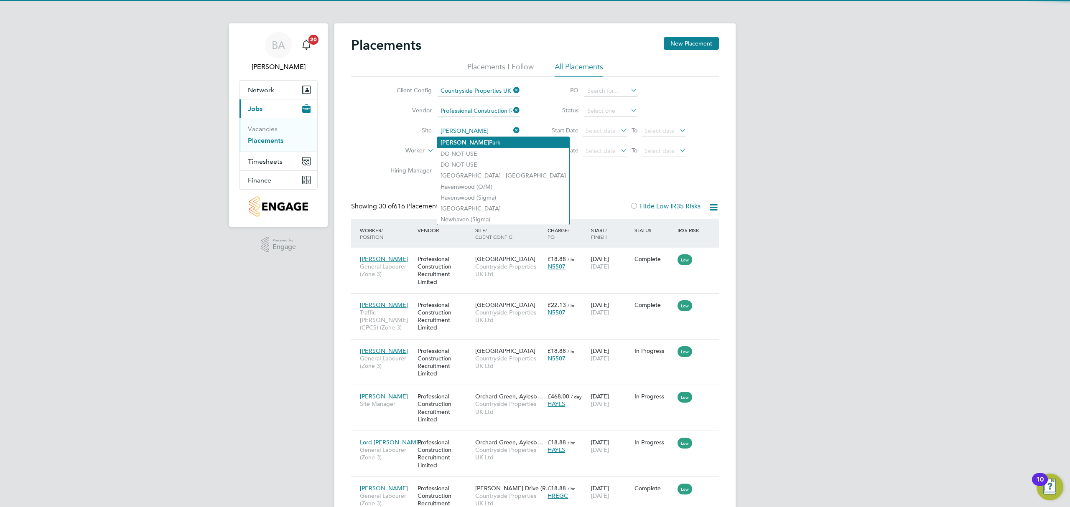
click at [501, 140] on li "Barton Park" at bounding box center [503, 142] width 132 height 11
type input "[GEOGRAPHIC_DATA]"
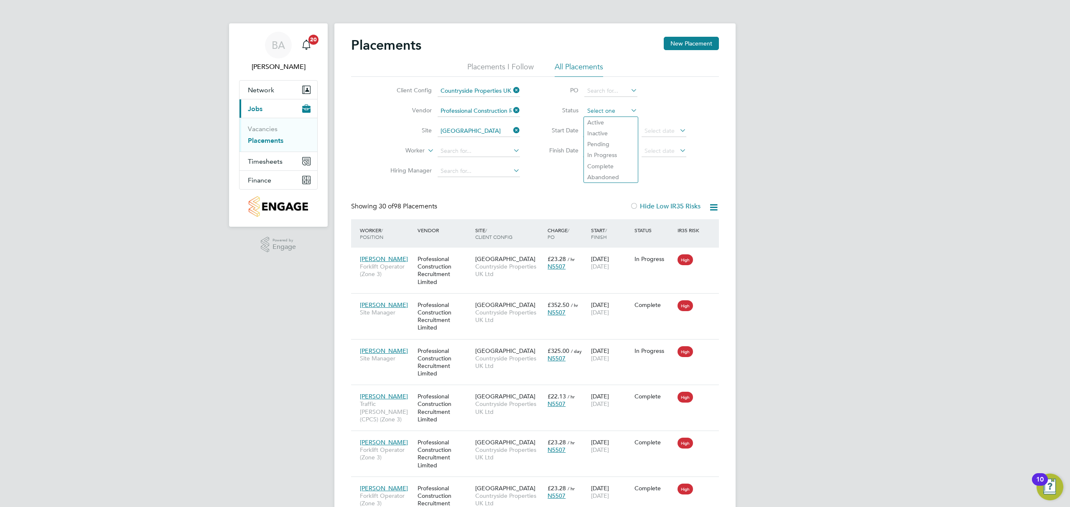
click at [617, 113] on input at bounding box center [610, 111] width 53 height 12
click at [612, 122] on li "Active" at bounding box center [611, 122] width 54 height 11
type input "Active"
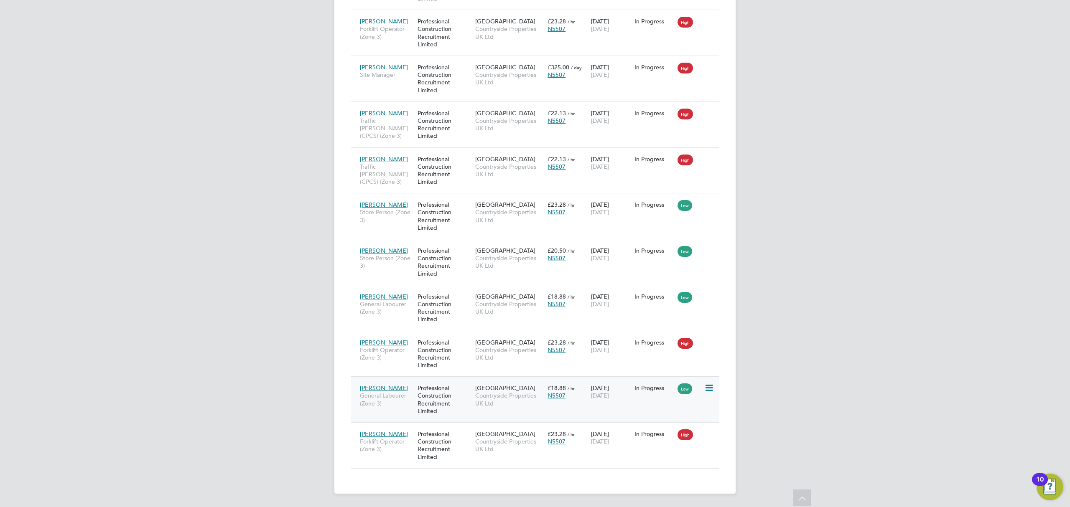
click at [503, 394] on span "Countryside Properties UK Ltd" at bounding box center [509, 399] width 68 height 15
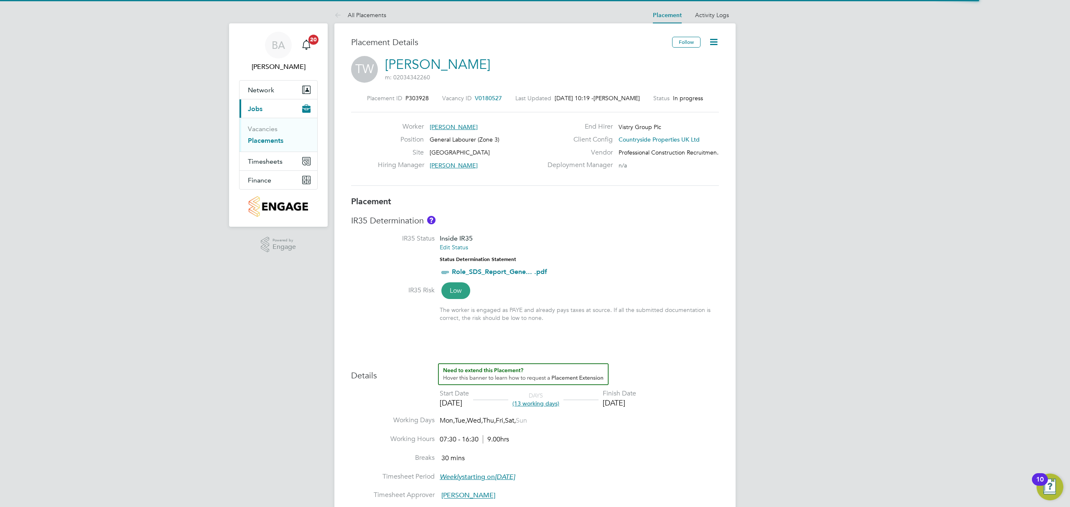
click at [714, 45] on icon at bounding box center [714, 42] width 10 height 10
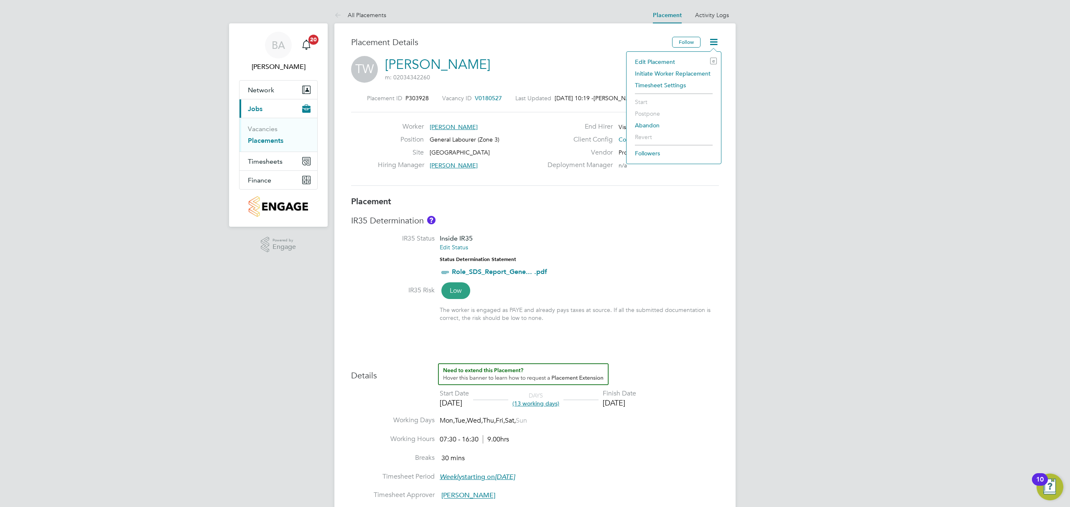
click at [663, 58] on li "Edit Placement e" at bounding box center [674, 62] width 86 height 12
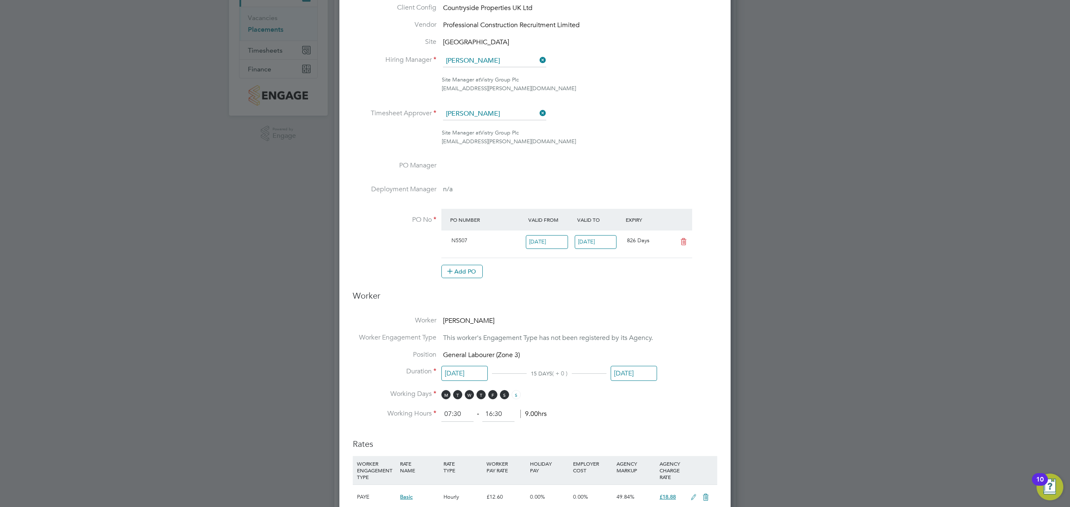
click at [631, 378] on input "[DATE]" at bounding box center [634, 373] width 46 height 15
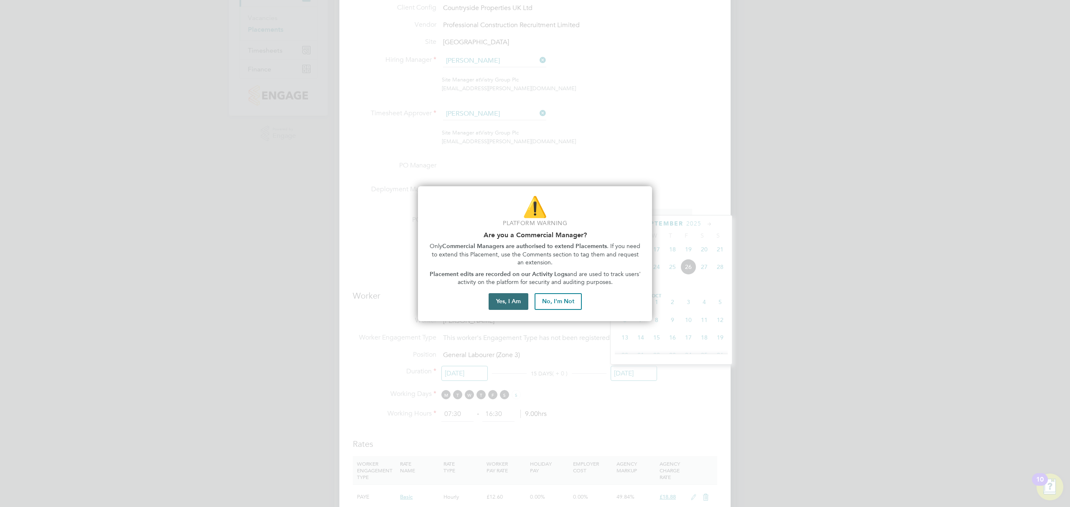
click at [513, 303] on button "Yes, I Am" at bounding box center [509, 301] width 40 height 17
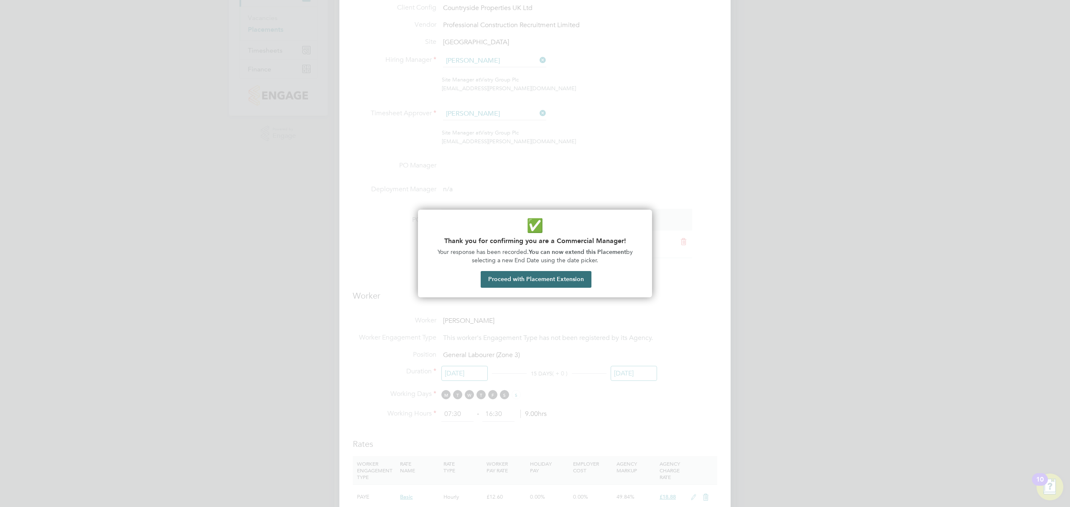
click at [515, 278] on button "Proceed with Placement Extension" at bounding box center [536, 279] width 111 height 17
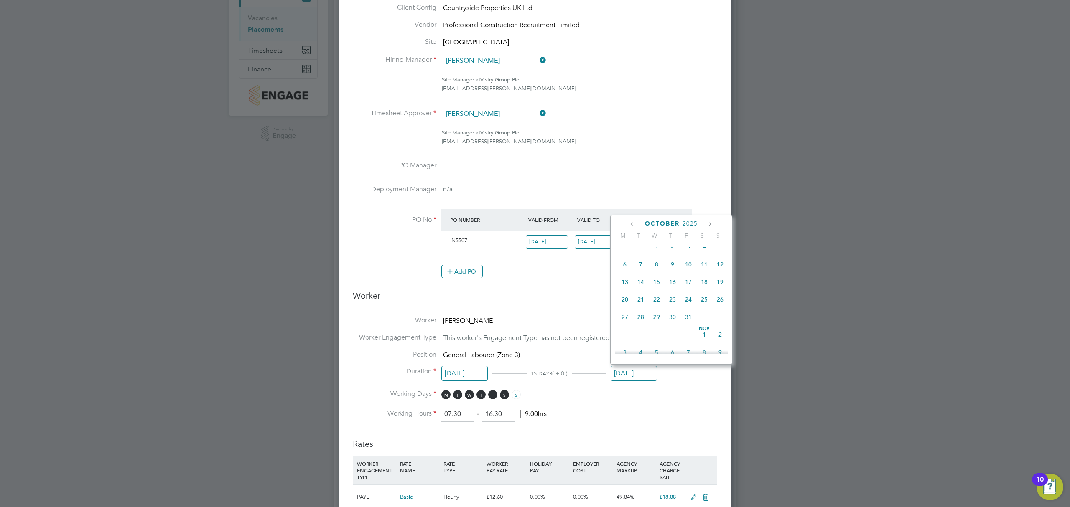
click at [693, 270] on span "10" at bounding box center [689, 265] width 16 height 16
type input "10 Oct 2025"
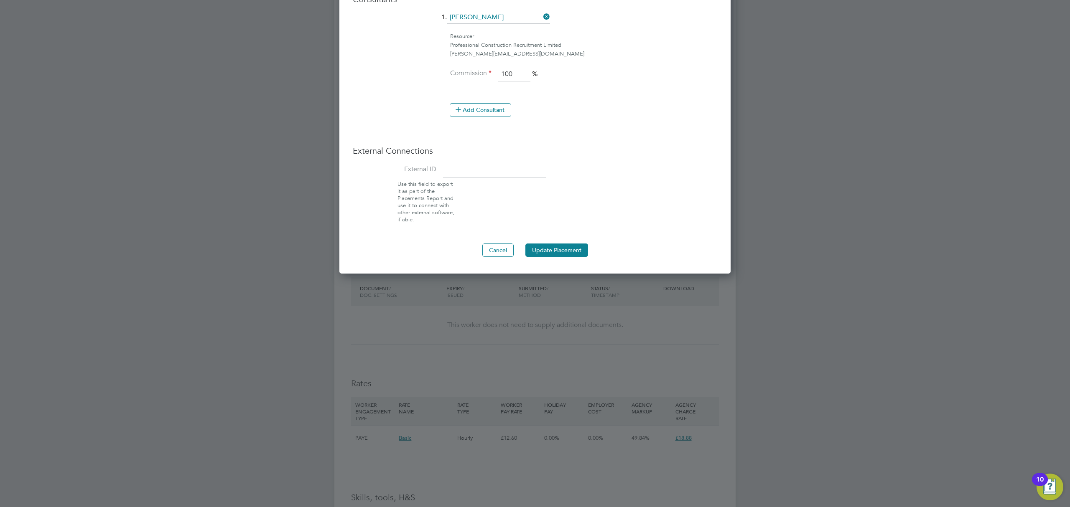
click at [574, 247] on button "Update Placement" at bounding box center [556, 250] width 63 height 13
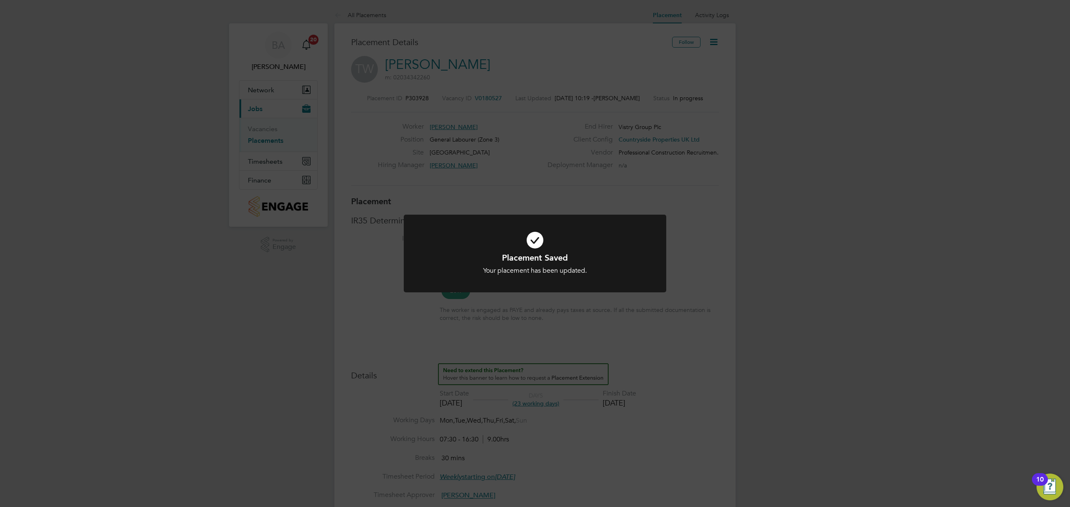
drag, startPoint x: 826, startPoint y: 241, endPoint x: 757, endPoint y: 159, distance: 106.5
click at [820, 239] on div "Placement Saved Your placement has been updated. Cancel Okay" at bounding box center [535, 253] width 1070 height 507
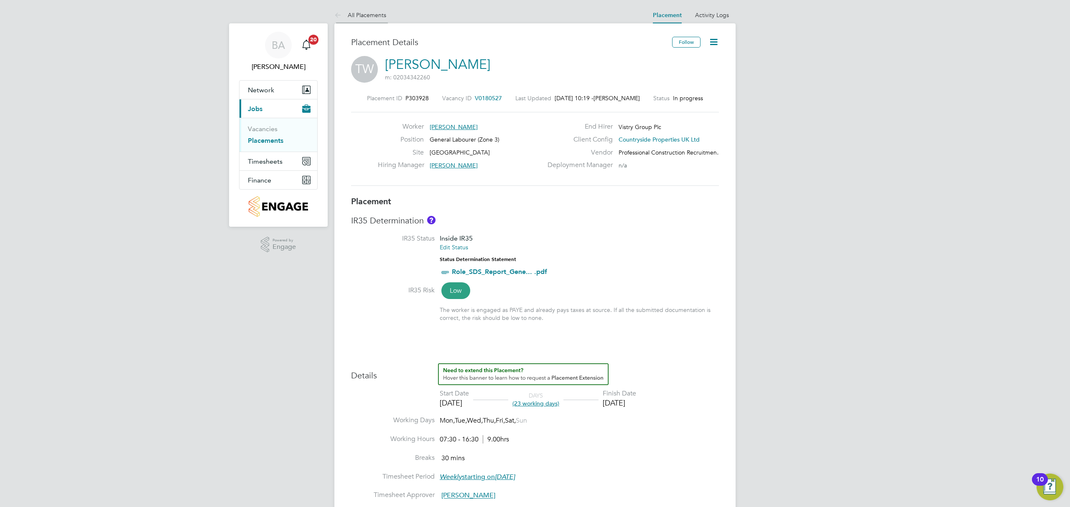
click at [369, 15] on link "All Placements" at bounding box center [360, 15] width 52 height 8
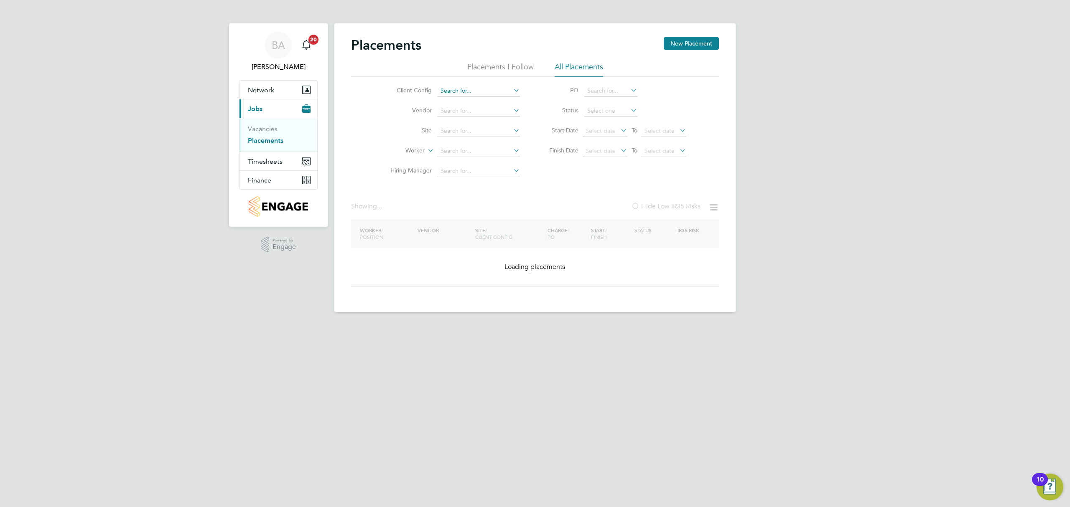
click at [463, 87] on input at bounding box center [479, 91] width 82 height 12
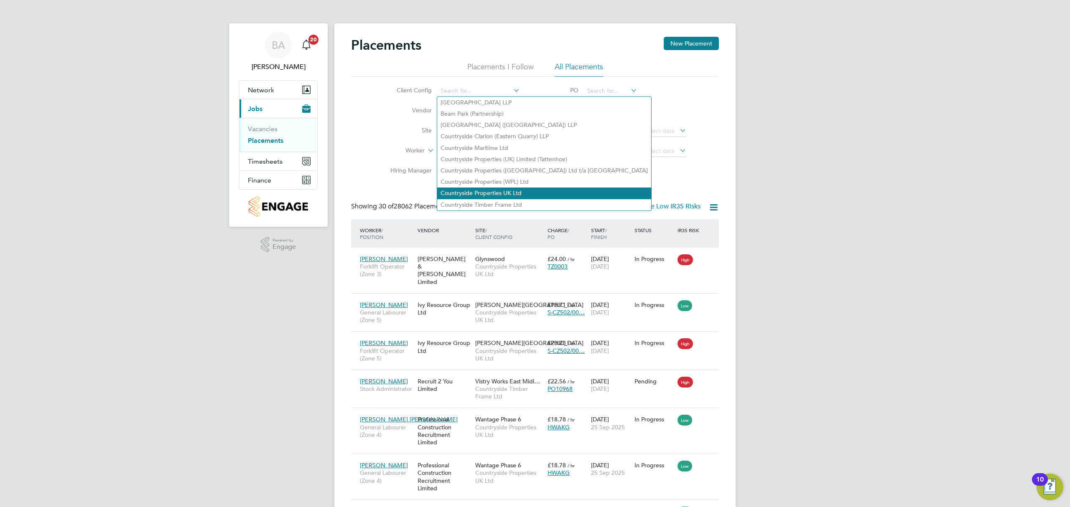
click at [485, 192] on li "Countryside Properties UK Ltd" at bounding box center [544, 193] width 214 height 11
type input "Countryside Properties UK Ltd"
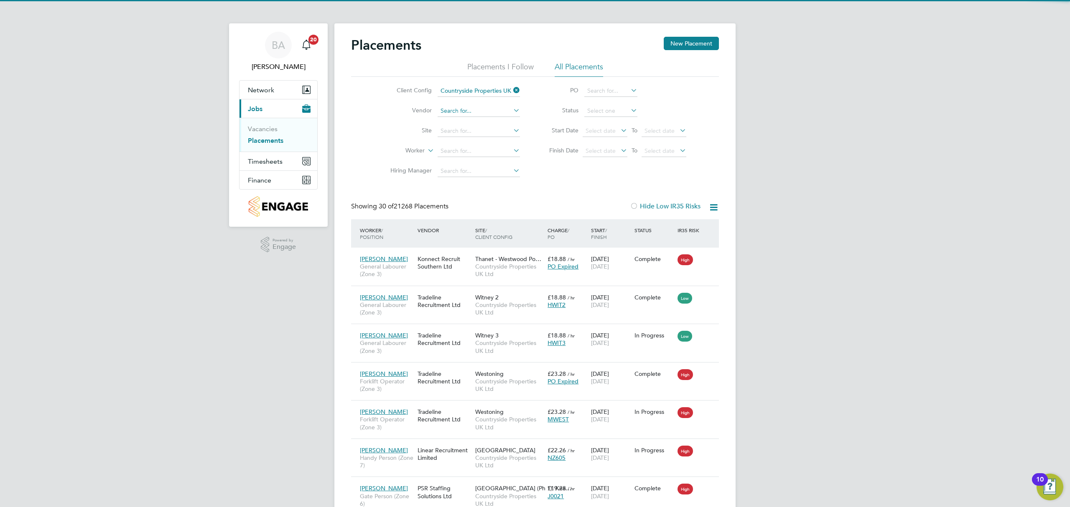
click at [454, 115] on input at bounding box center [479, 111] width 82 height 12
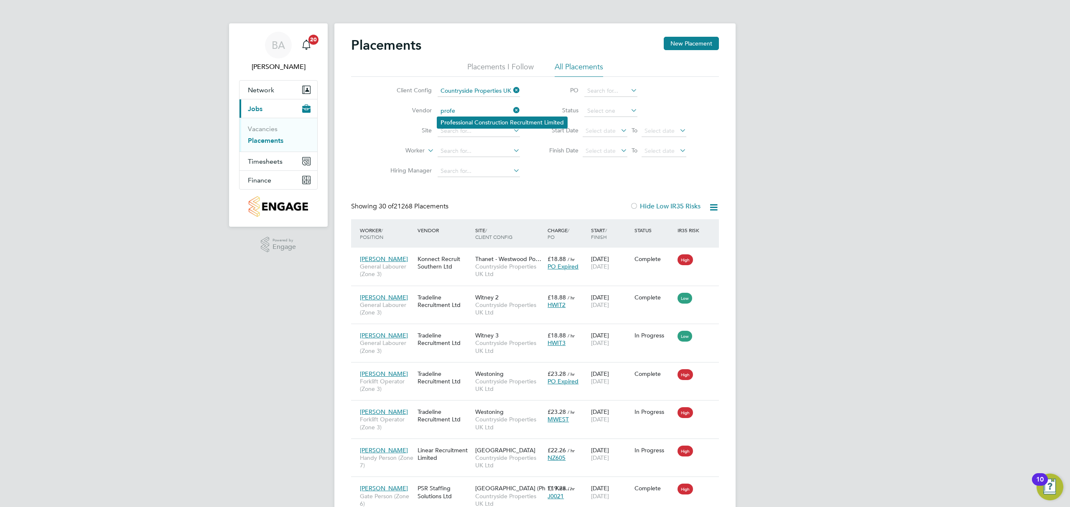
click at [481, 121] on li "Profe ssional Construction Recruitment Limited" at bounding box center [502, 122] width 130 height 11
type input "Professional Construction Recruitment Limited"
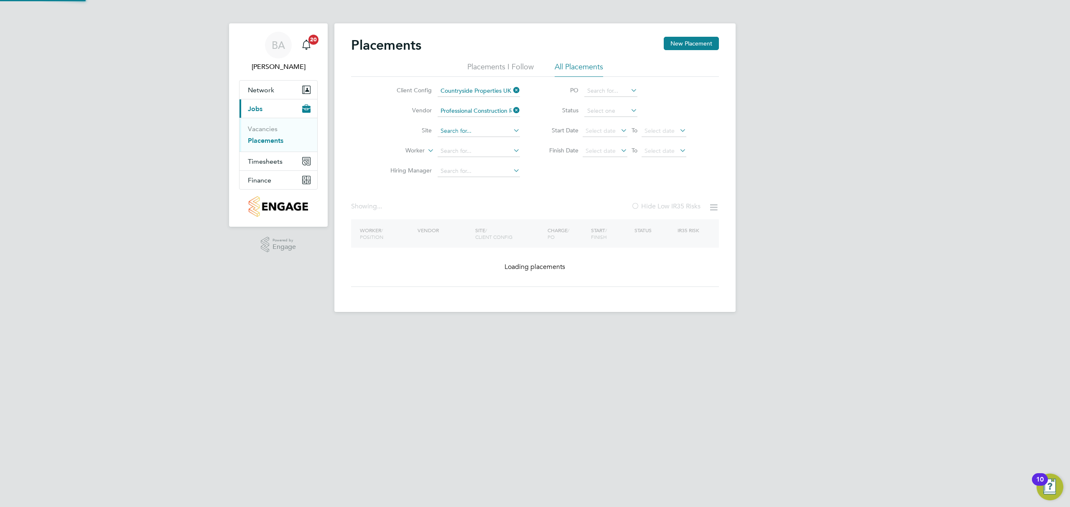
click at [468, 132] on input at bounding box center [479, 131] width 82 height 12
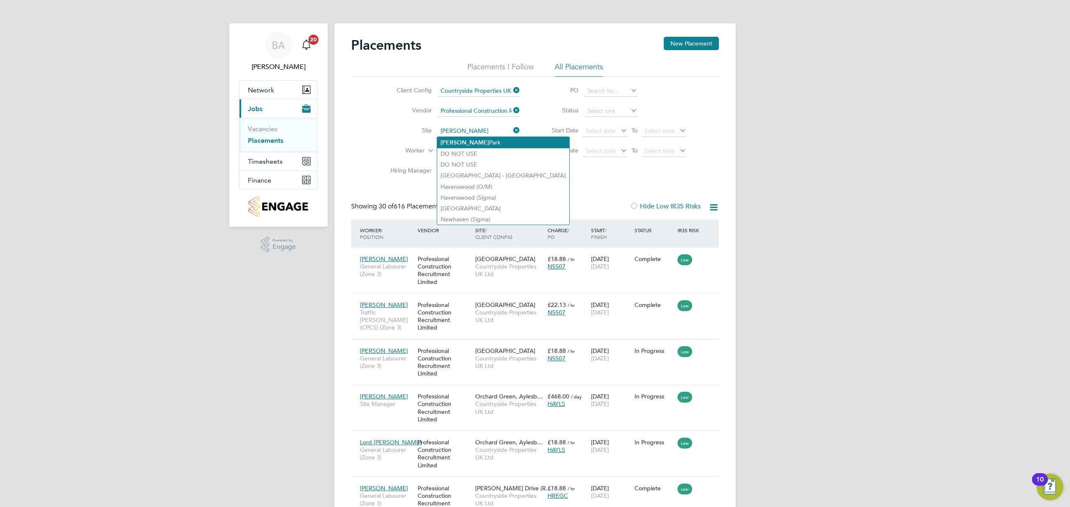
click at [463, 143] on li "Barton Park" at bounding box center [503, 142] width 132 height 11
type input "Barton Park"
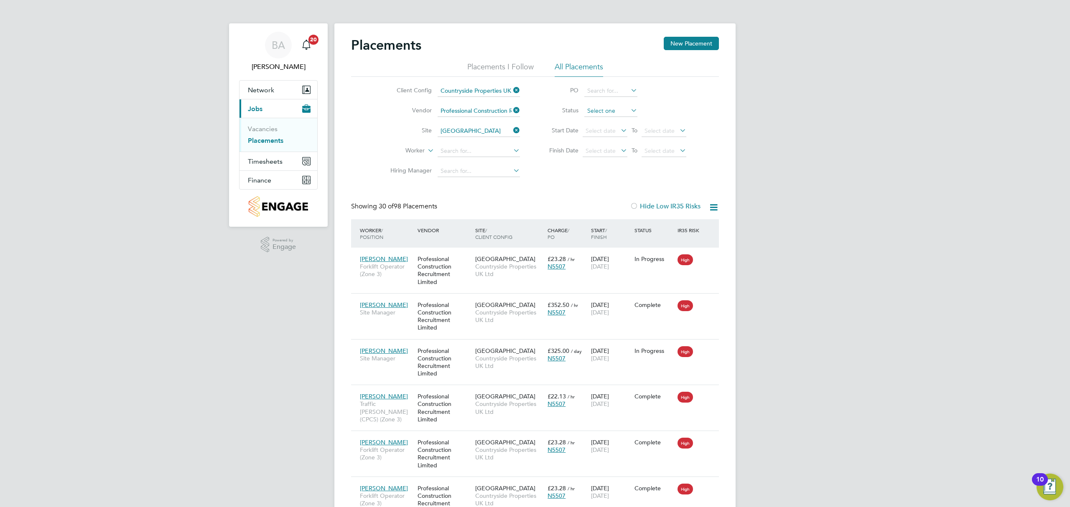
click at [619, 108] on input at bounding box center [610, 111] width 53 height 12
click at [612, 121] on li "Active" at bounding box center [611, 122] width 54 height 11
type input "Active"
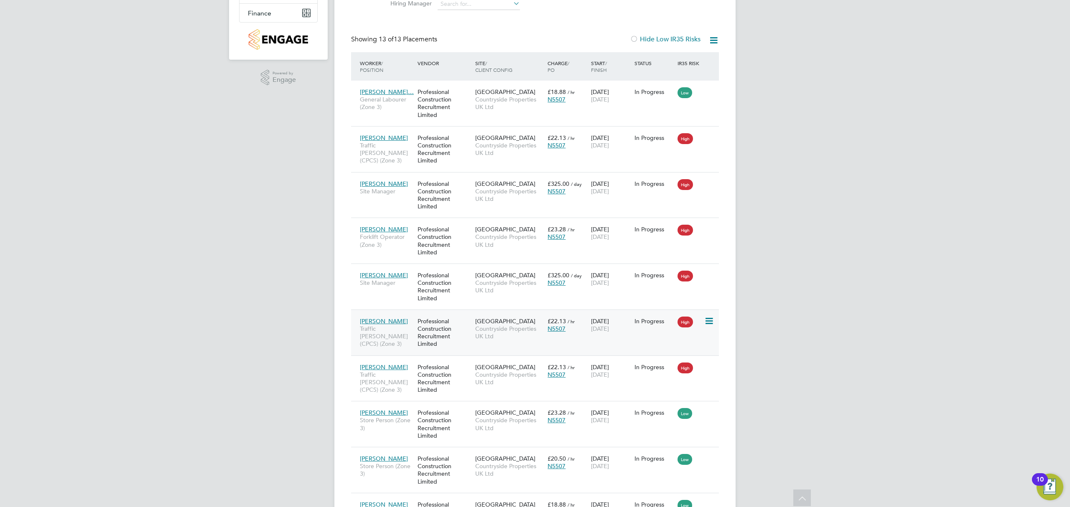
click at [706, 322] on icon at bounding box center [708, 321] width 8 height 10
click at [521, 342] on div "Barton Park Countryside Properties UK Ltd" at bounding box center [509, 329] width 72 height 31
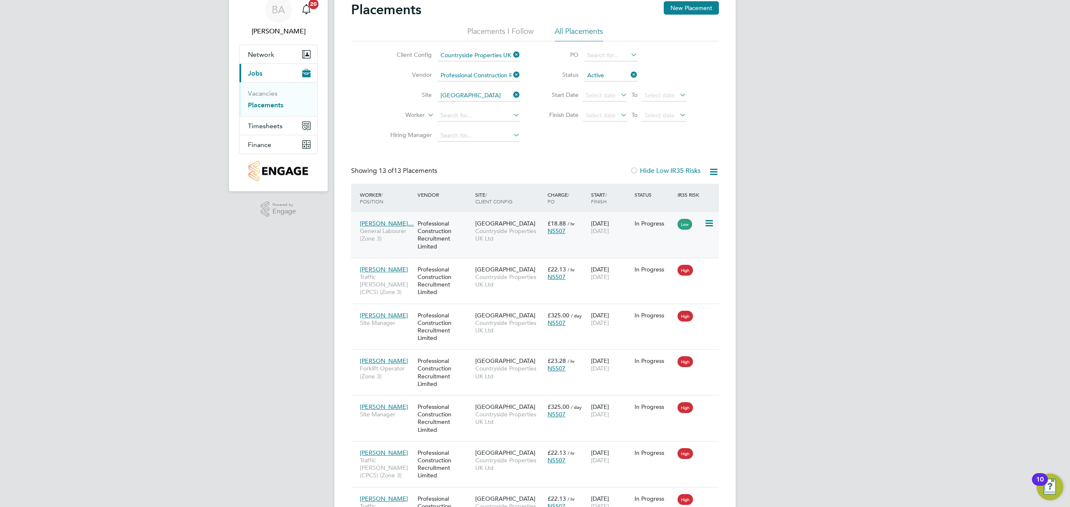
scroll to position [56, 0]
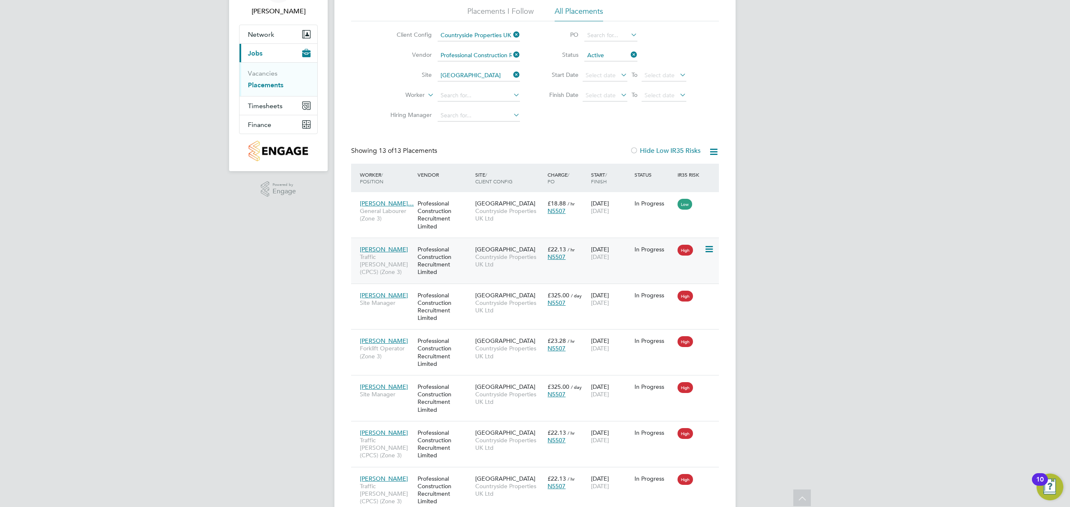
click at [517, 261] on span "Countryside Properties UK Ltd" at bounding box center [509, 260] width 68 height 15
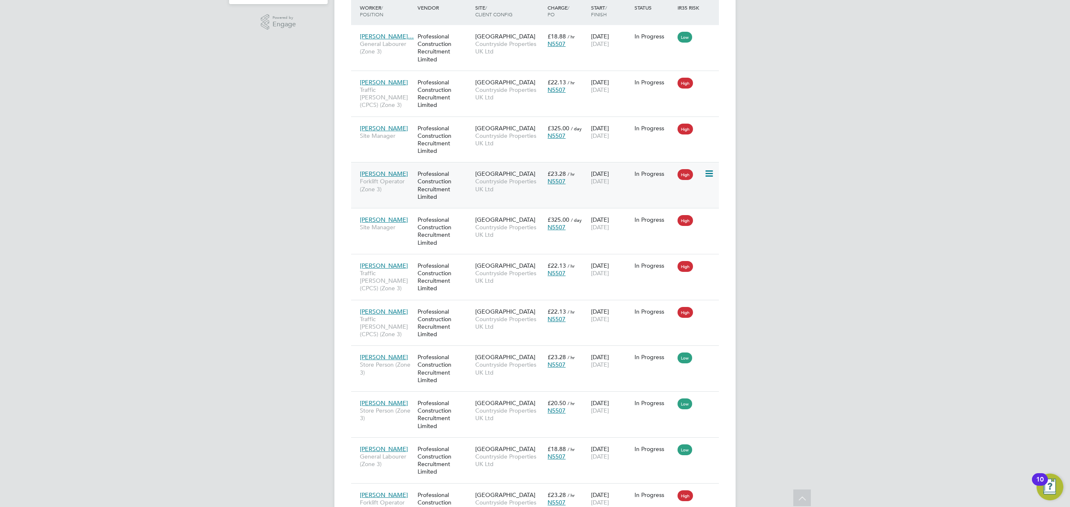
scroll to position [278, 0]
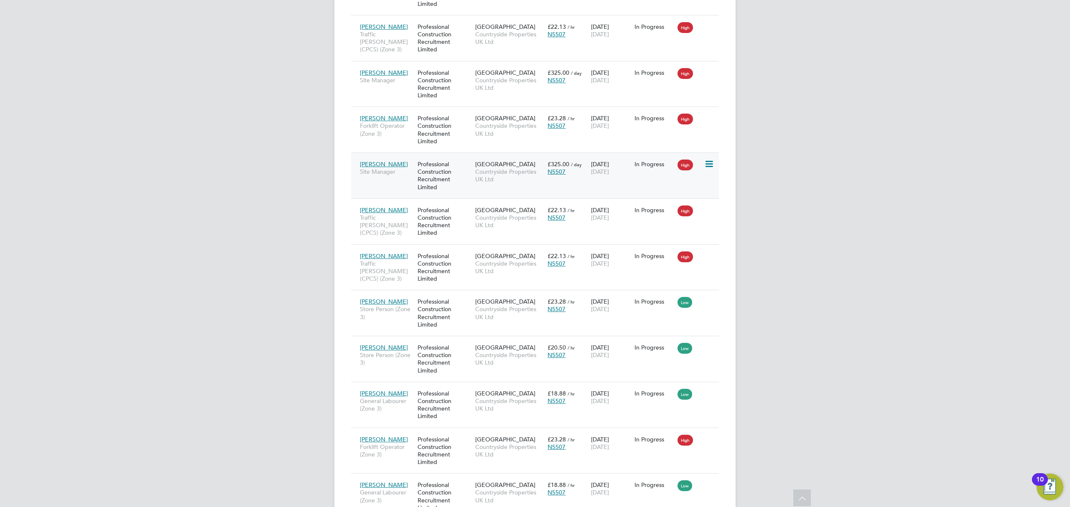
click at [520, 180] on span "Countryside Properties UK Ltd" at bounding box center [509, 175] width 68 height 15
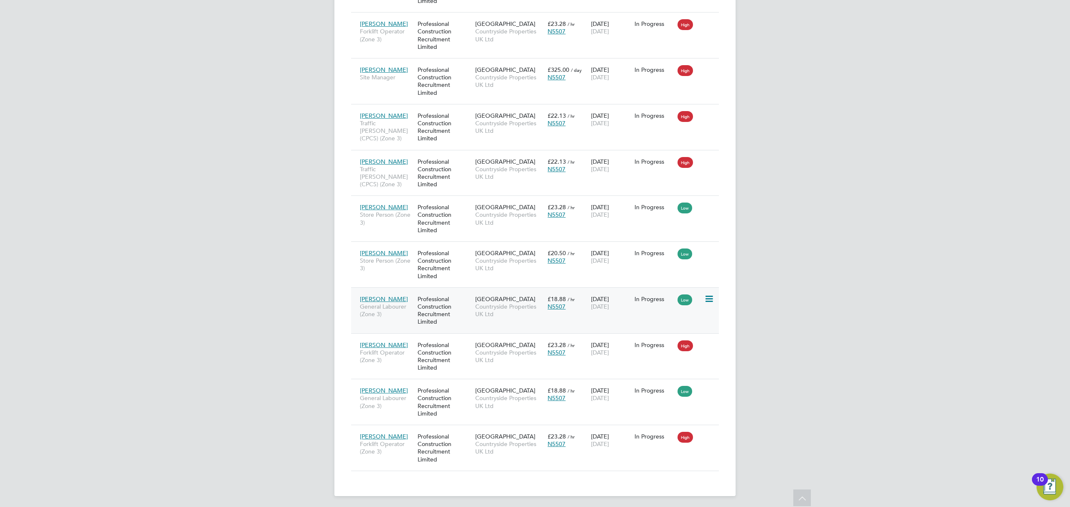
scroll to position [377, 0]
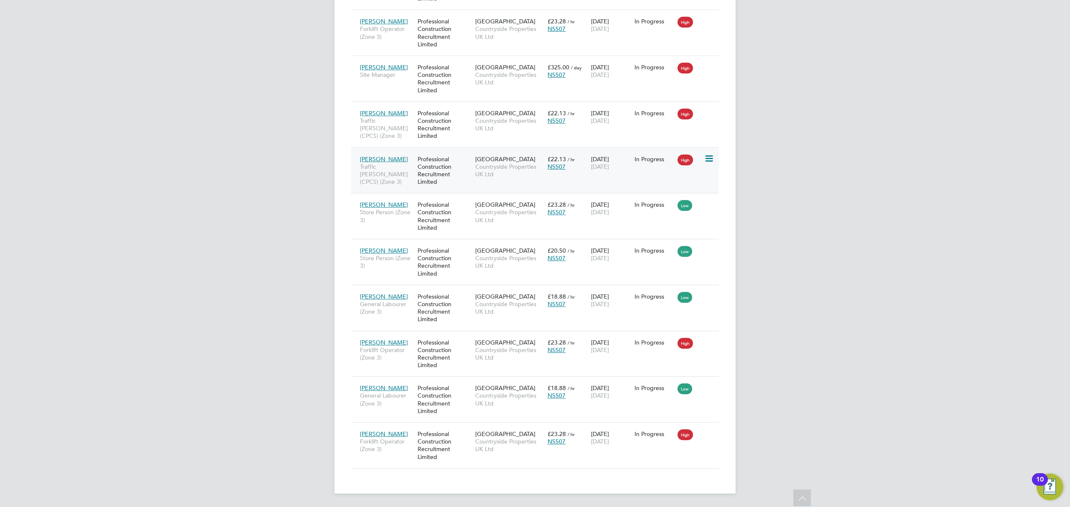
click at [517, 176] on span "Countryside Properties UK Ltd" at bounding box center [509, 170] width 68 height 15
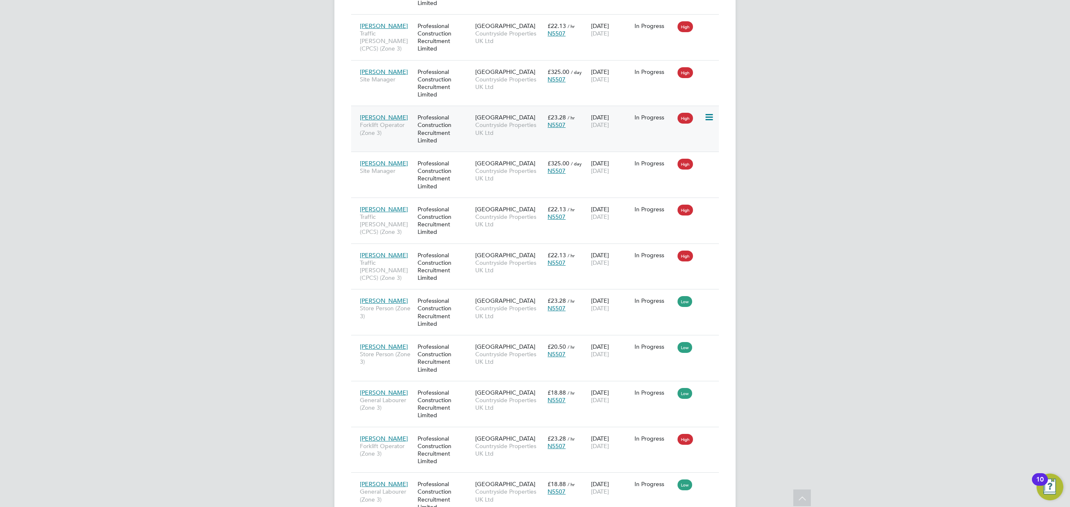
scroll to position [154, 0]
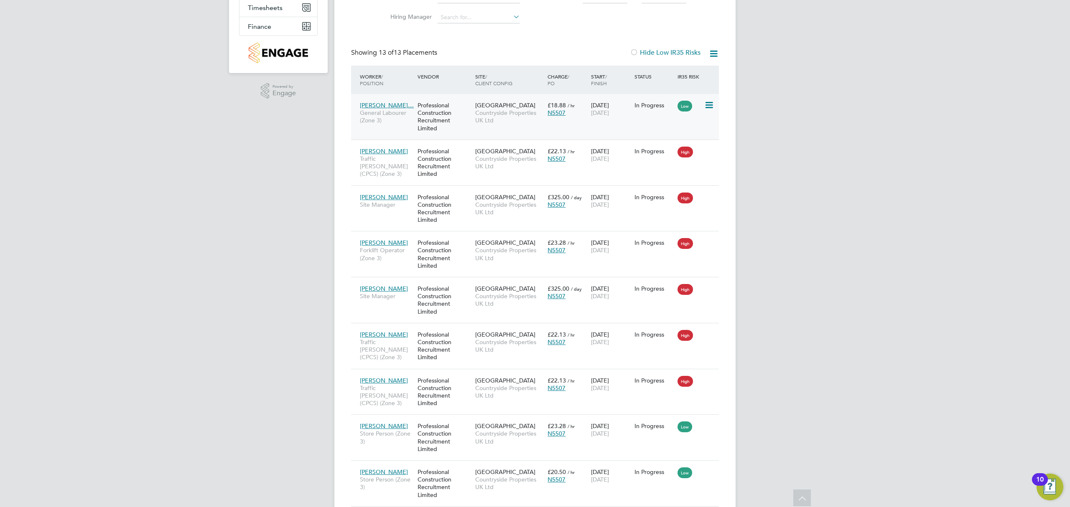
click at [497, 117] on span "Countryside Properties UK Ltd" at bounding box center [509, 116] width 68 height 15
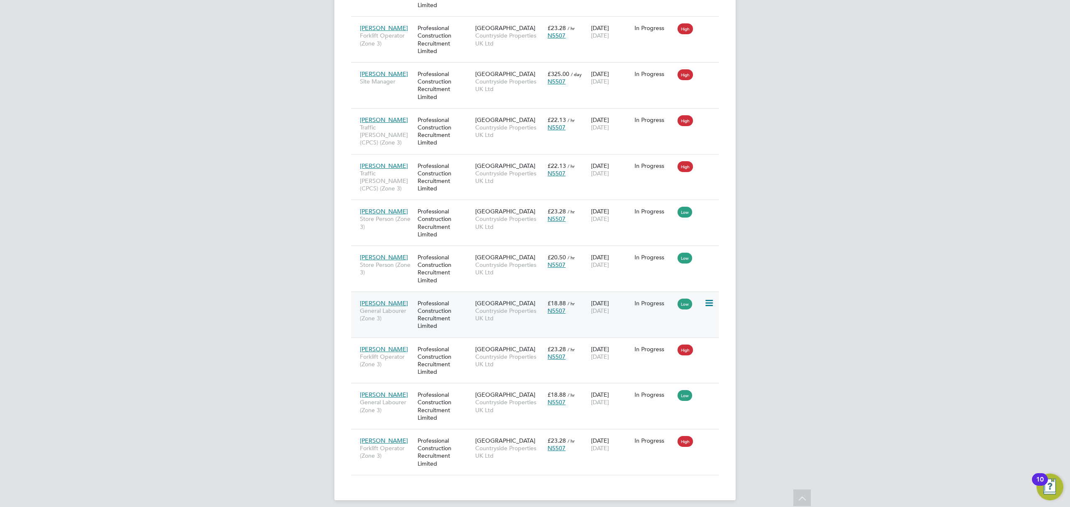
scroll to position [377, 0]
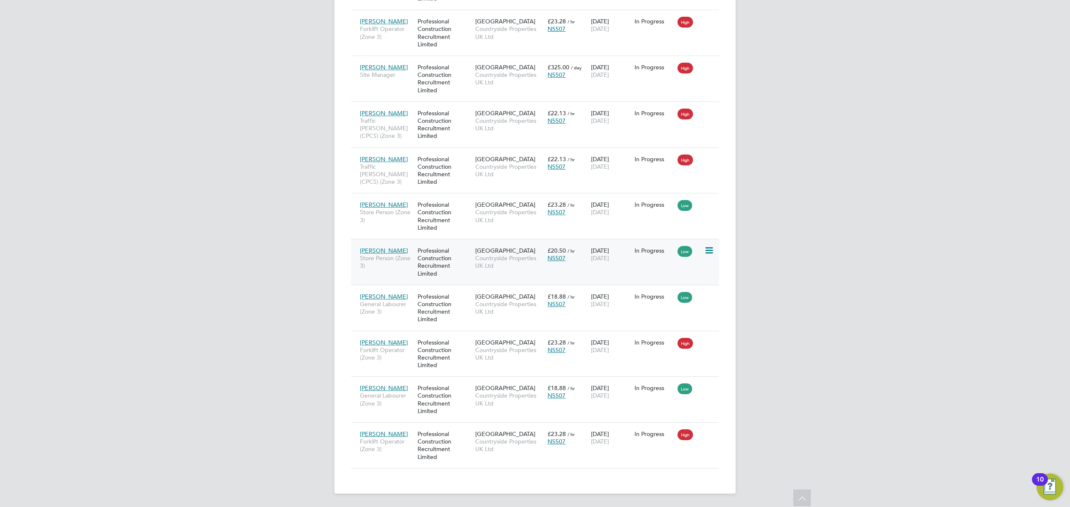
click at [533, 273] on div "Barton Park Countryside Properties UK Ltd" at bounding box center [509, 258] width 72 height 31
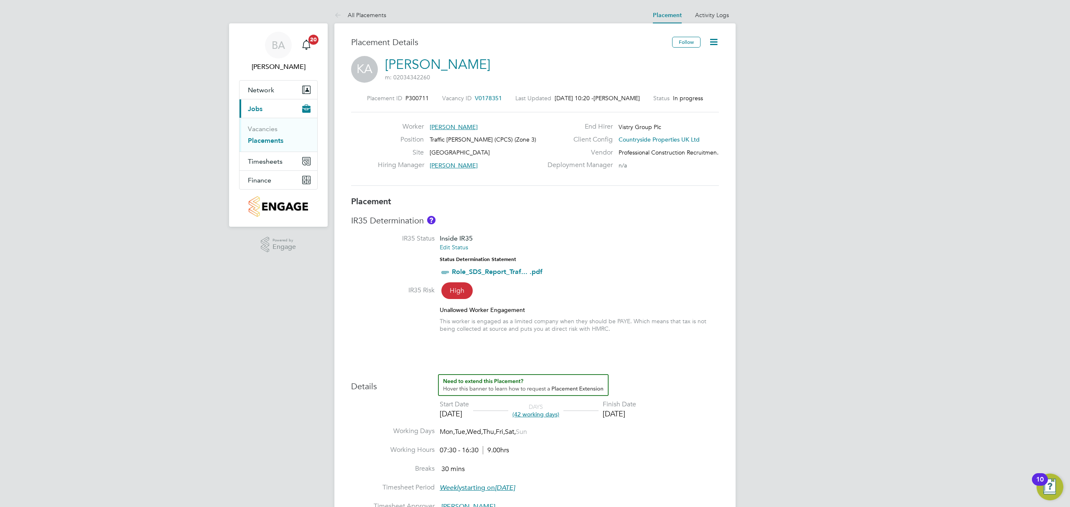
drag, startPoint x: 716, startPoint y: 41, endPoint x: 709, endPoint y: 44, distance: 8.4
click at [716, 41] on icon at bounding box center [714, 42] width 10 height 10
click at [669, 64] on li "Edit Placement e" at bounding box center [674, 62] width 86 height 12
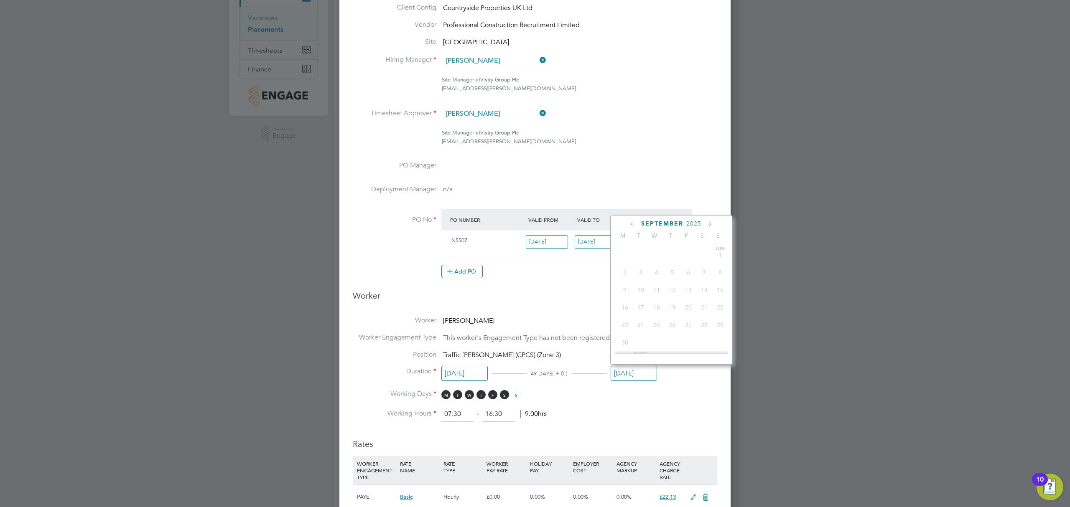
click at [620, 371] on input "29 Sep 2025" at bounding box center [634, 373] width 46 height 15
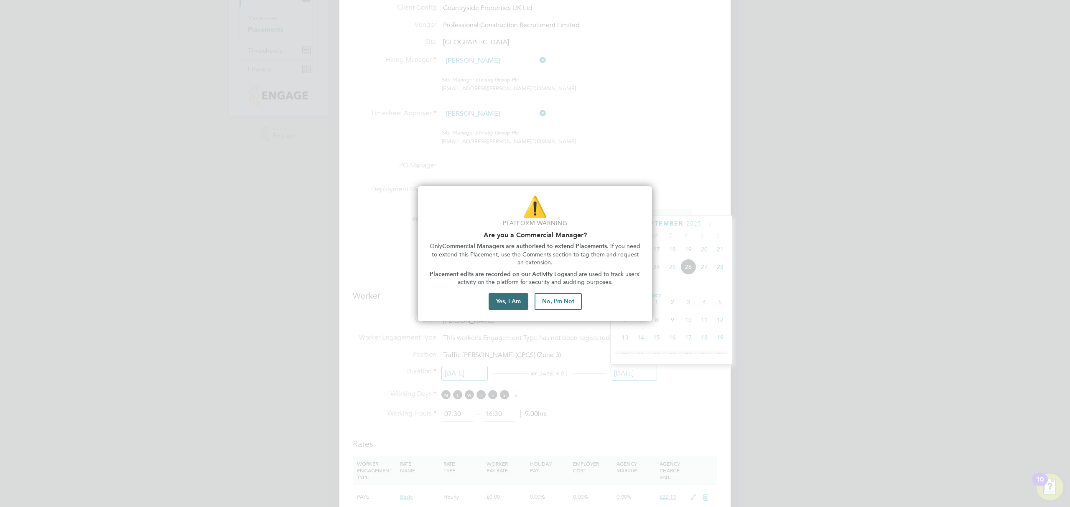
click at [507, 301] on button "Yes, I Am" at bounding box center [509, 301] width 40 height 17
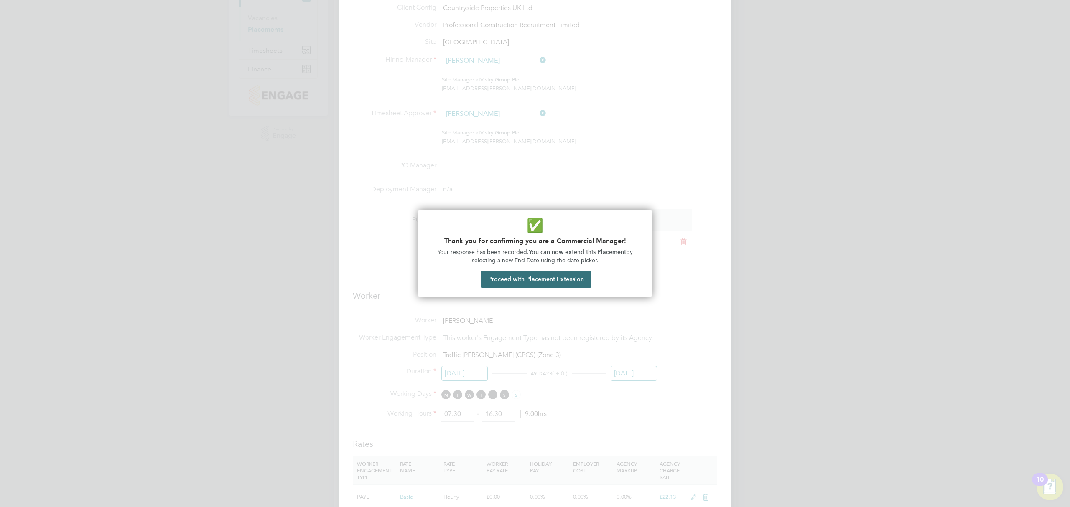
click at [553, 285] on button "Proceed with Placement Extension" at bounding box center [536, 279] width 111 height 17
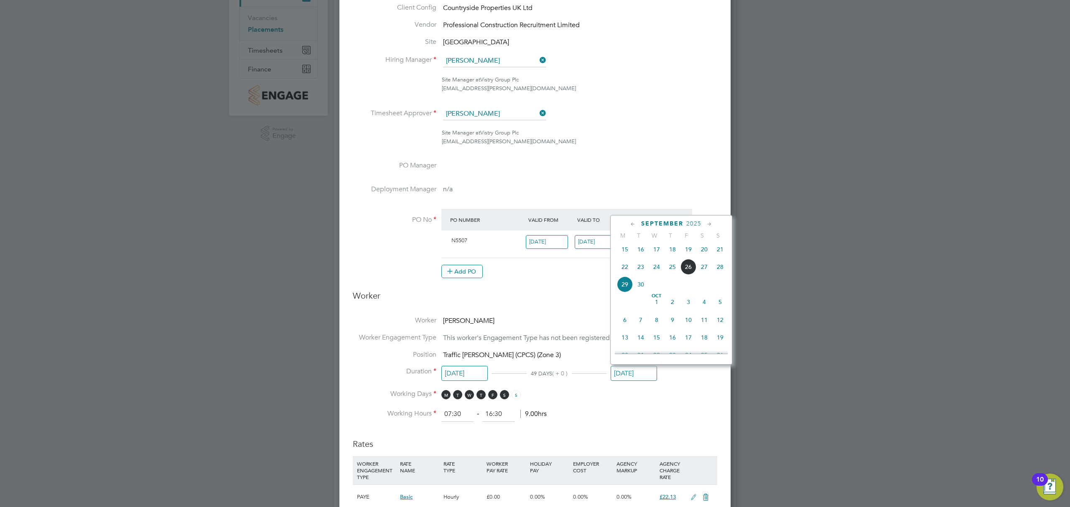
click at [686, 323] on span "10" at bounding box center [689, 320] width 16 height 16
type input "[DATE]"
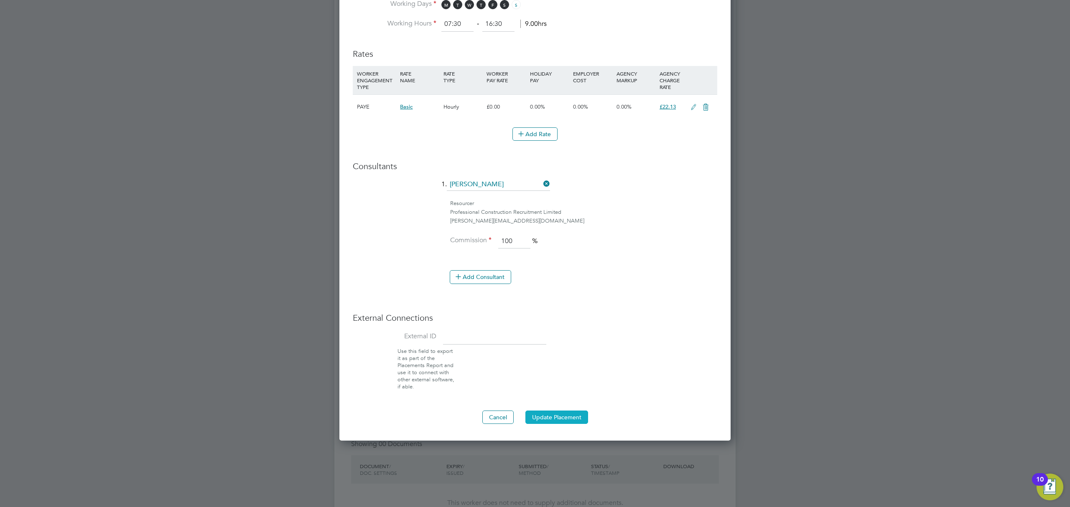
click at [571, 416] on button "Update Placement" at bounding box center [556, 417] width 63 height 13
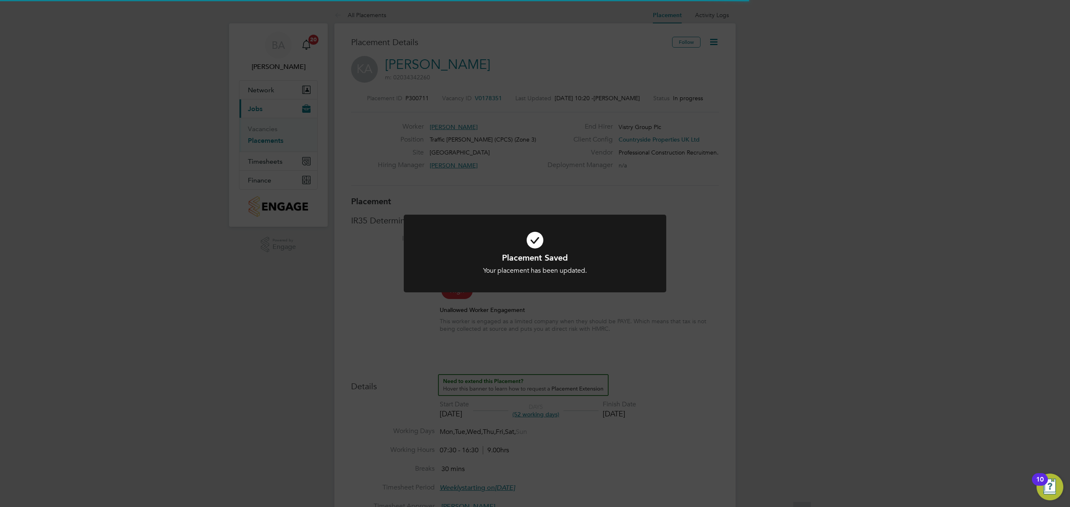
scroll to position [25, 59]
click at [551, 68] on div "Placement Saved Your placement has been updated. Cancel Okay" at bounding box center [535, 253] width 1070 height 507
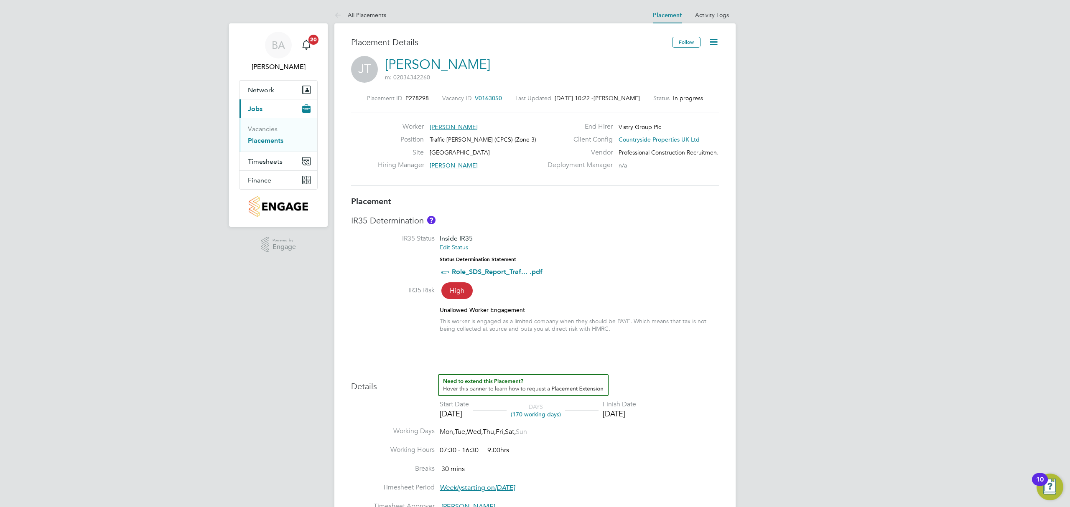
click at [715, 38] on icon at bounding box center [714, 42] width 10 height 10
click at [659, 65] on li "Edit Placement e" at bounding box center [674, 62] width 86 height 12
type input "[PERSON_NAME]"
type input "[DATE]"
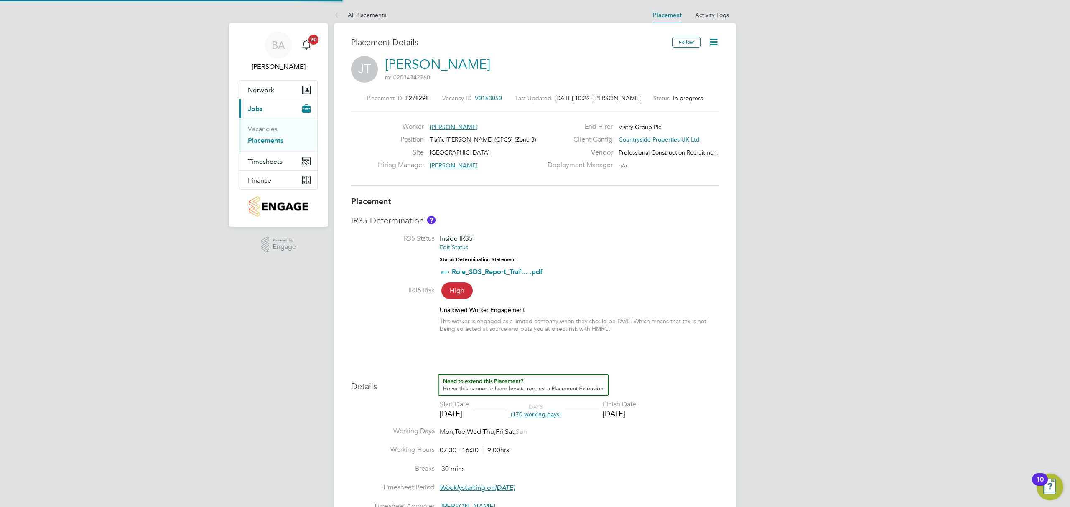
type input "[DATE]"
type input "07:30"
type input "16:30"
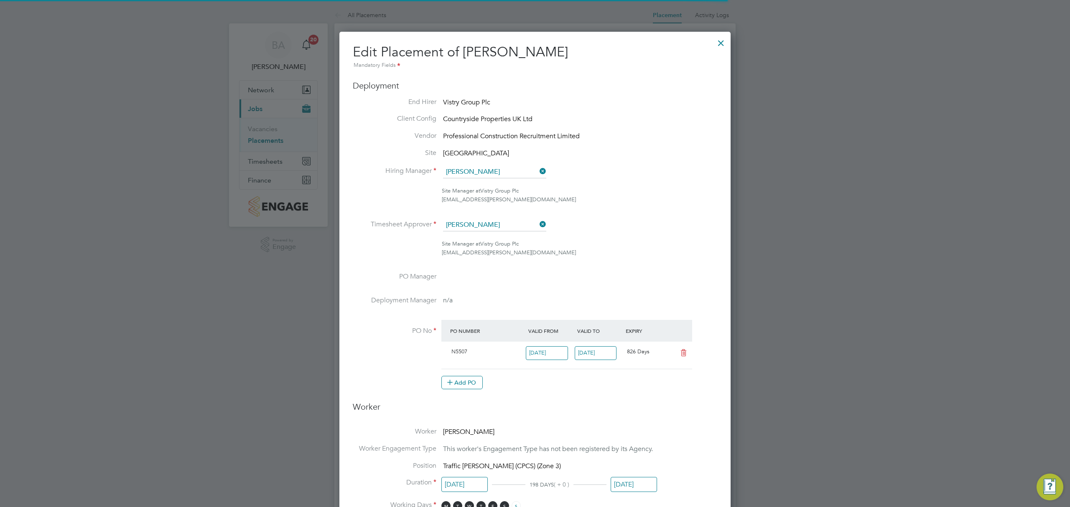
scroll to position [4, 4]
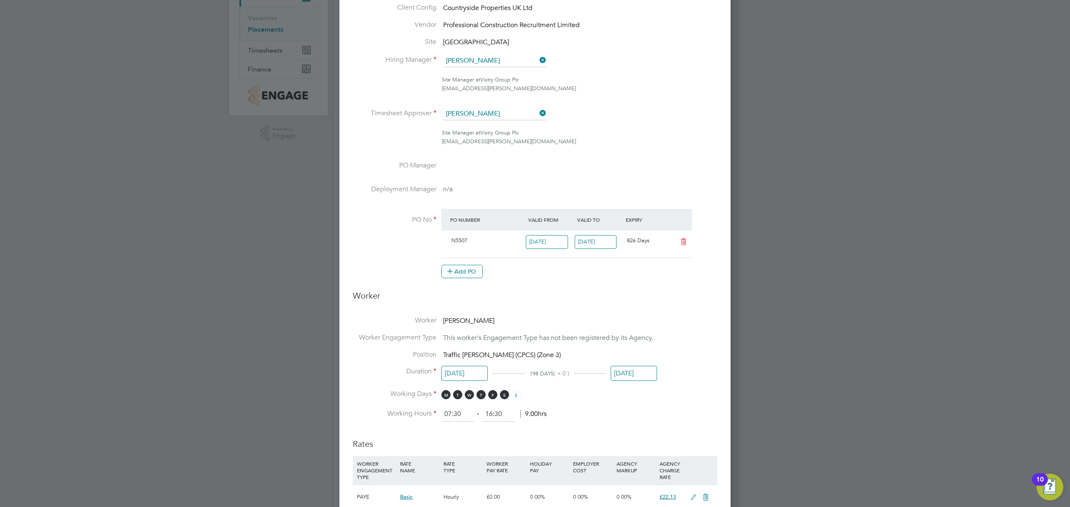
click at [642, 374] on input "[DATE]" at bounding box center [634, 373] width 46 height 15
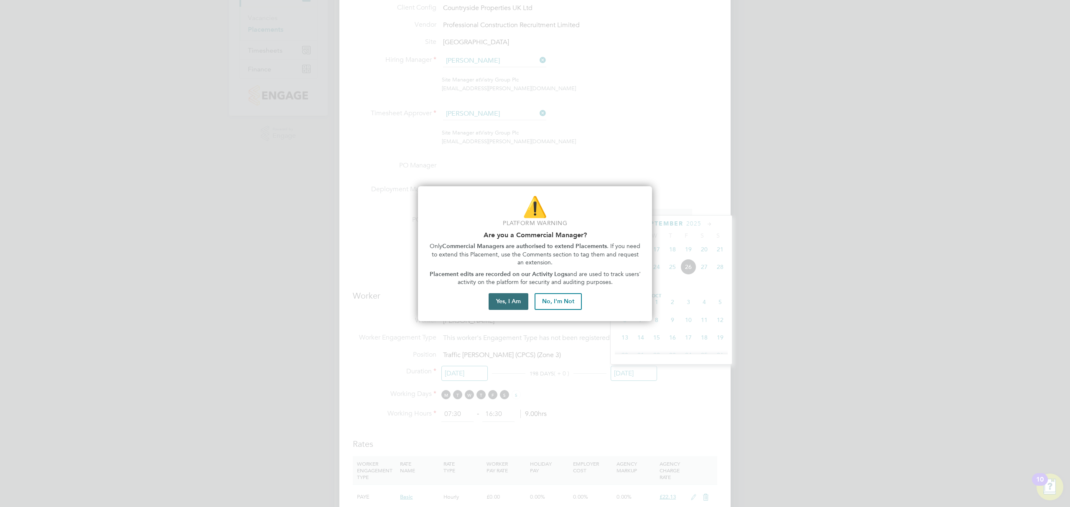
click at [504, 303] on button "Yes, I Am" at bounding box center [509, 301] width 40 height 17
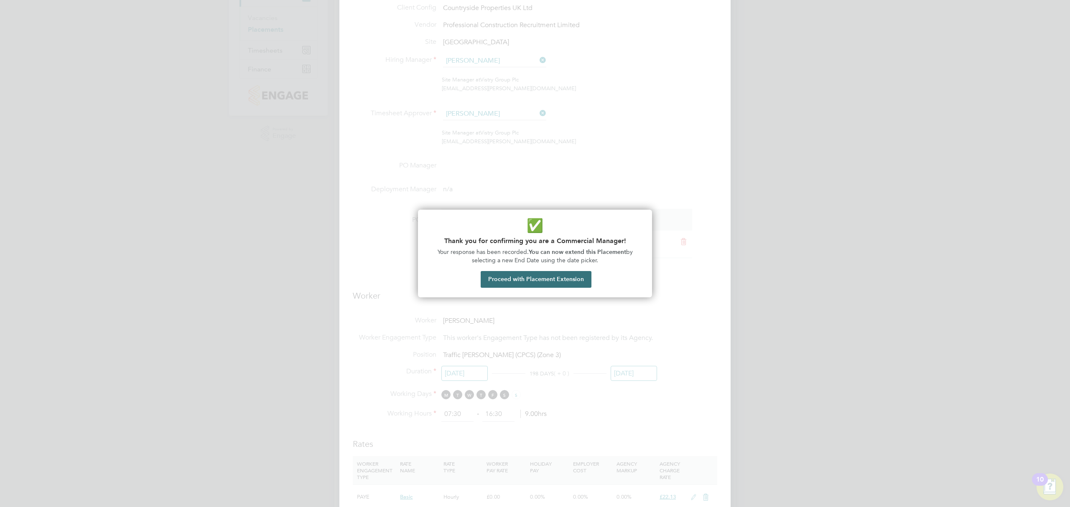
click at [578, 283] on button "Proceed with Placement Extension" at bounding box center [536, 279] width 111 height 17
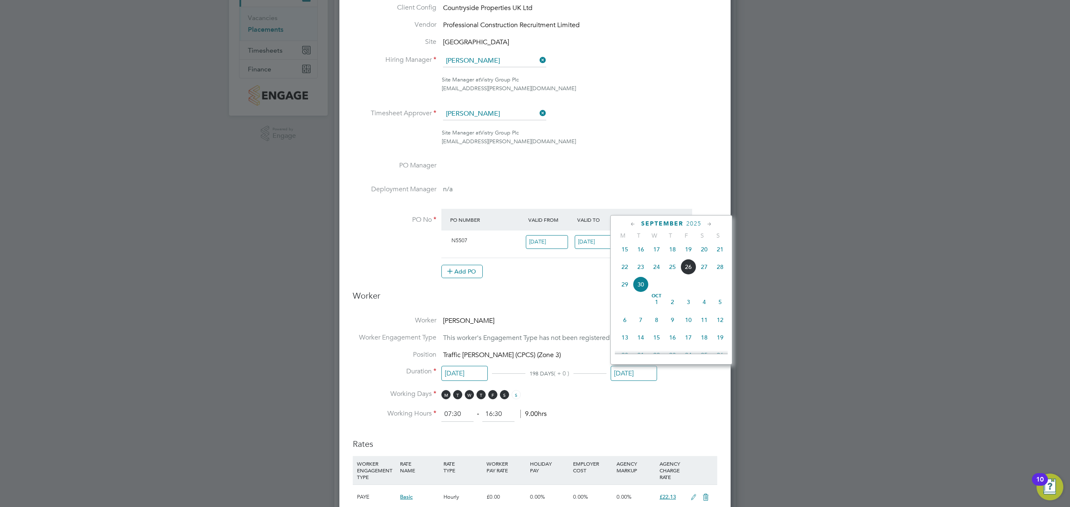
click at [682, 324] on span "10" at bounding box center [689, 320] width 16 height 16
type input "[DATE]"
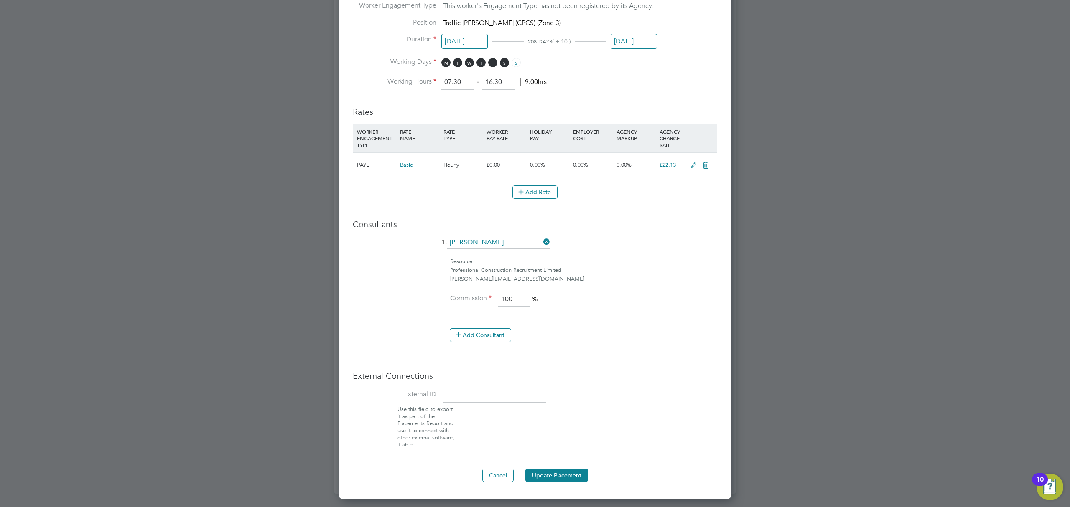
click at [559, 476] on button "Update Placement" at bounding box center [556, 475] width 63 height 13
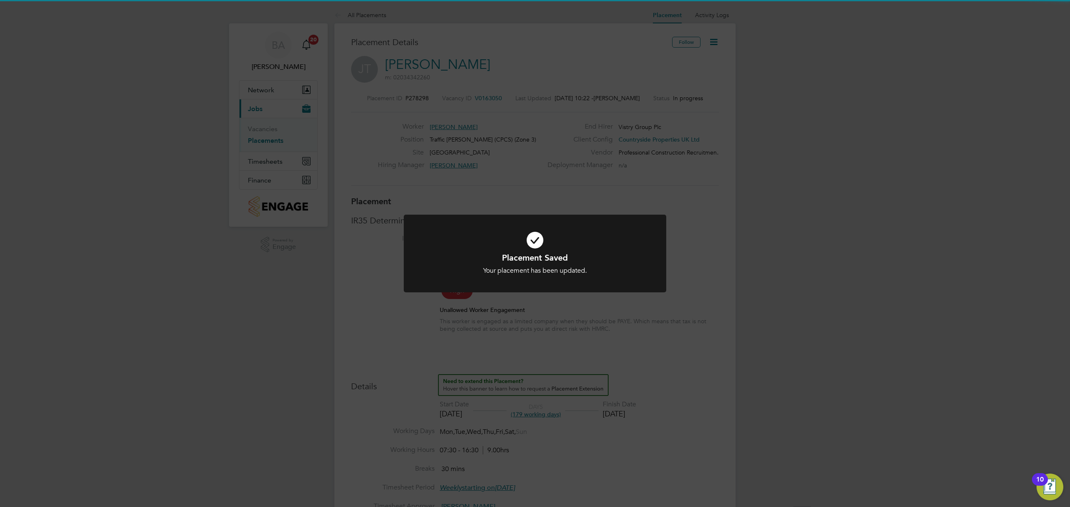
click at [527, 171] on div "Placement Saved Your placement has been updated. Cancel Okay" at bounding box center [535, 253] width 1070 height 507
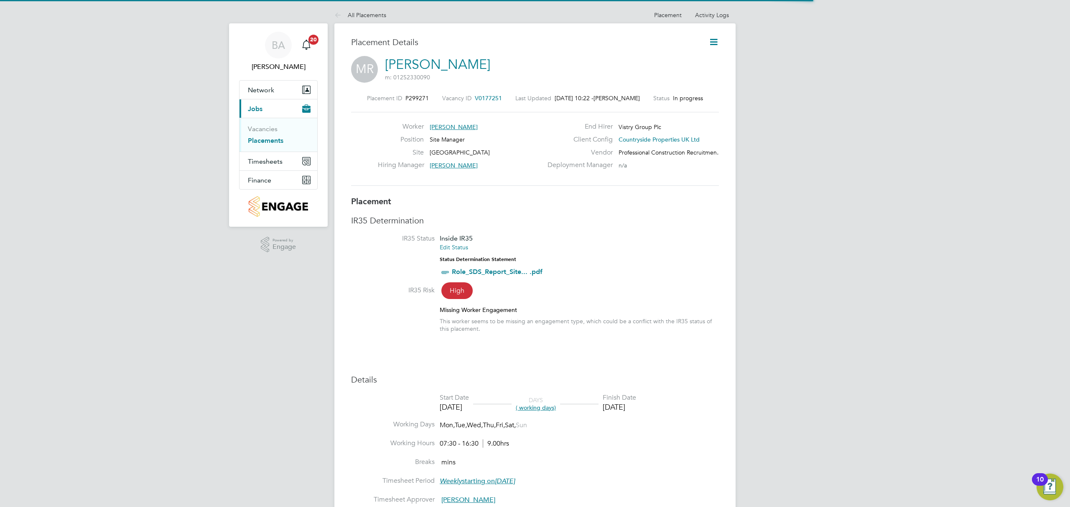
scroll to position [4, 4]
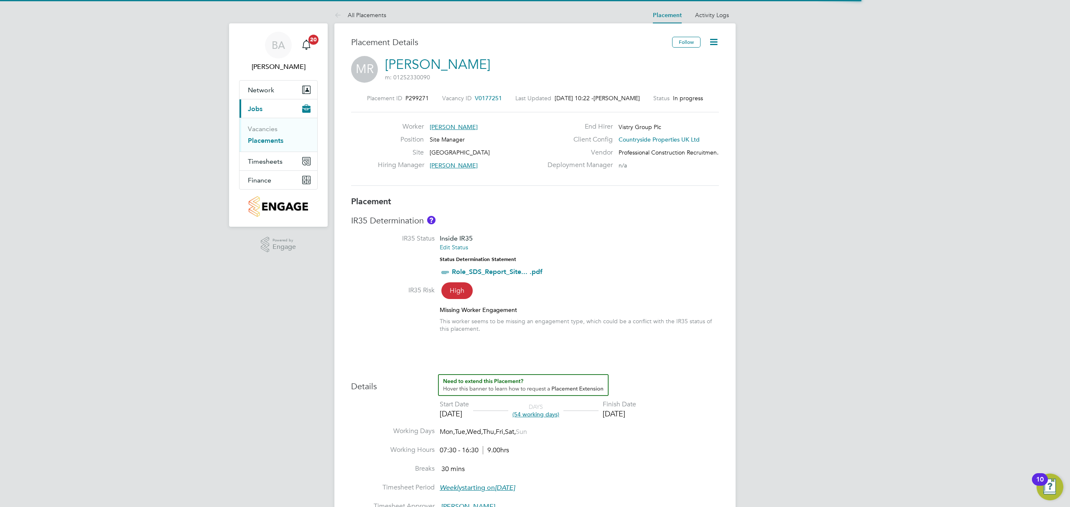
click at [716, 39] on icon at bounding box center [714, 42] width 10 height 10
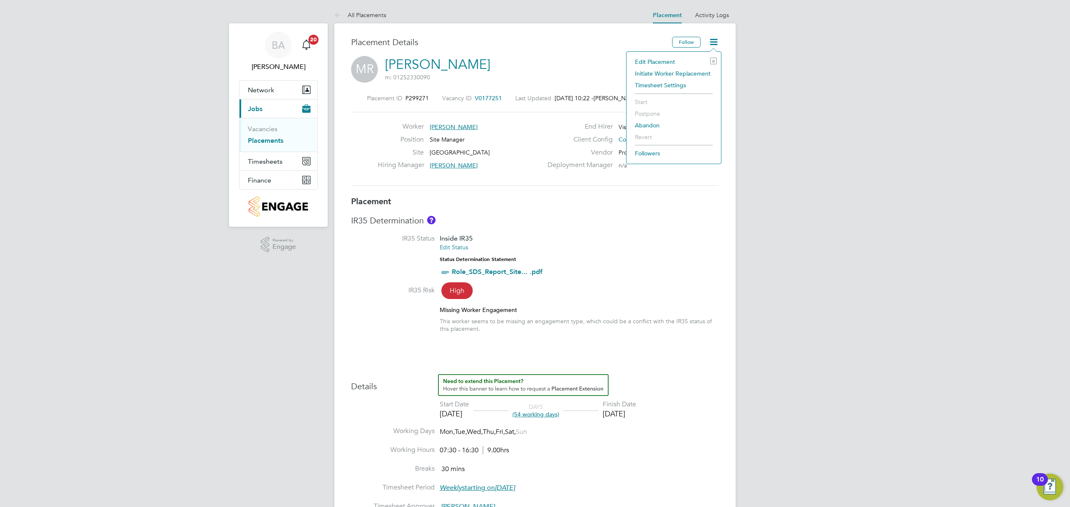
click at [655, 61] on li "Edit Placement e" at bounding box center [674, 62] width 86 height 12
click at [713, 41] on icon at bounding box center [714, 42] width 10 height 10
click at [645, 62] on li "Edit Placement e" at bounding box center [674, 62] width 86 height 12
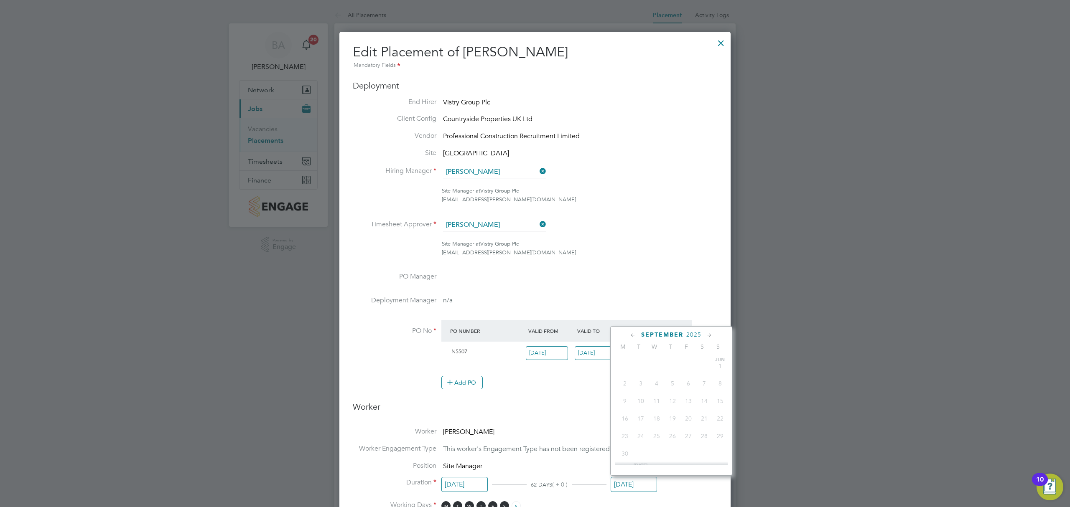
click at [635, 492] on input "27 Sep 2025" at bounding box center [634, 484] width 46 height 15
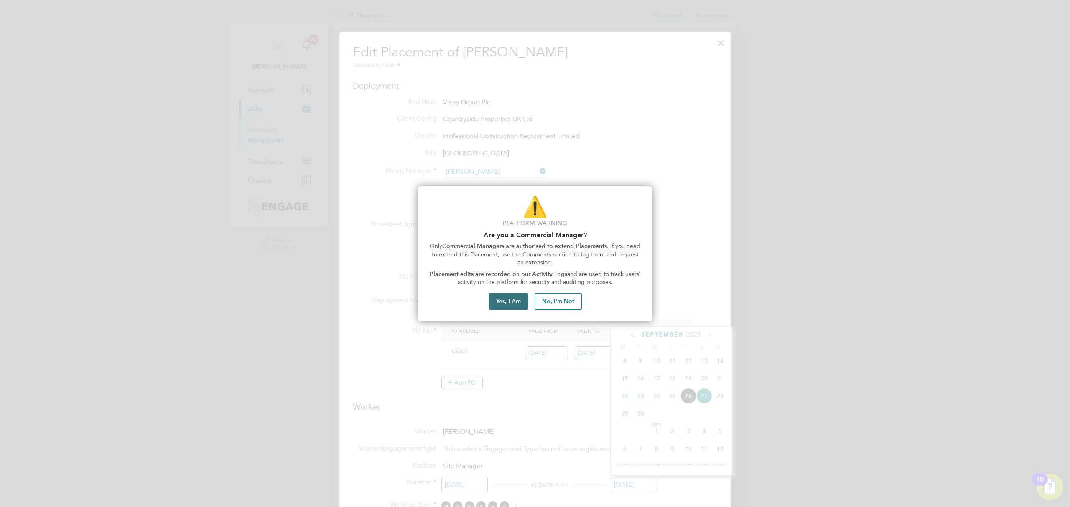
click at [503, 299] on button "Yes, I Am" at bounding box center [509, 301] width 40 height 17
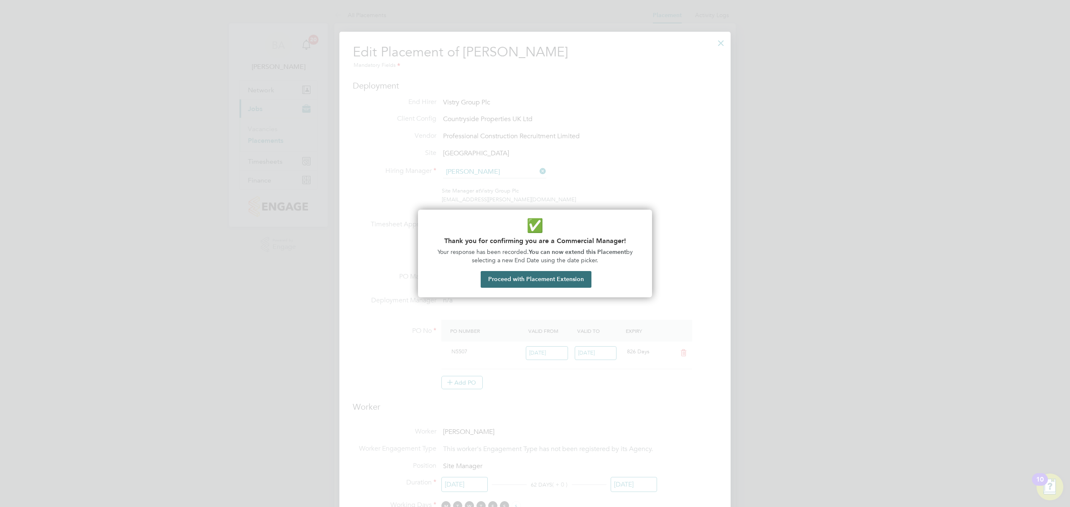
click at [566, 276] on button "Proceed with Placement Extension" at bounding box center [536, 279] width 111 height 17
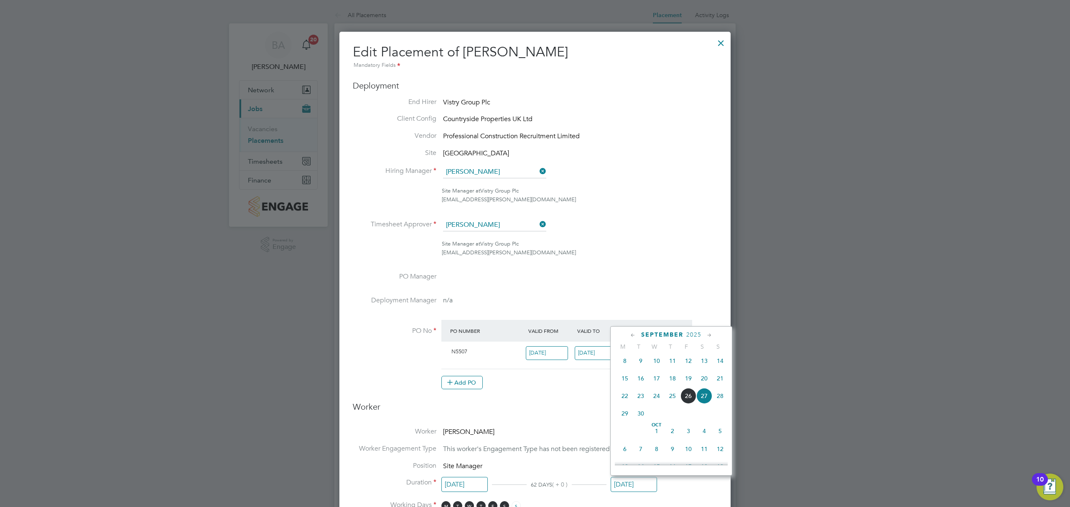
click at [689, 453] on span "10" at bounding box center [689, 449] width 16 height 16
type input "[DATE]"
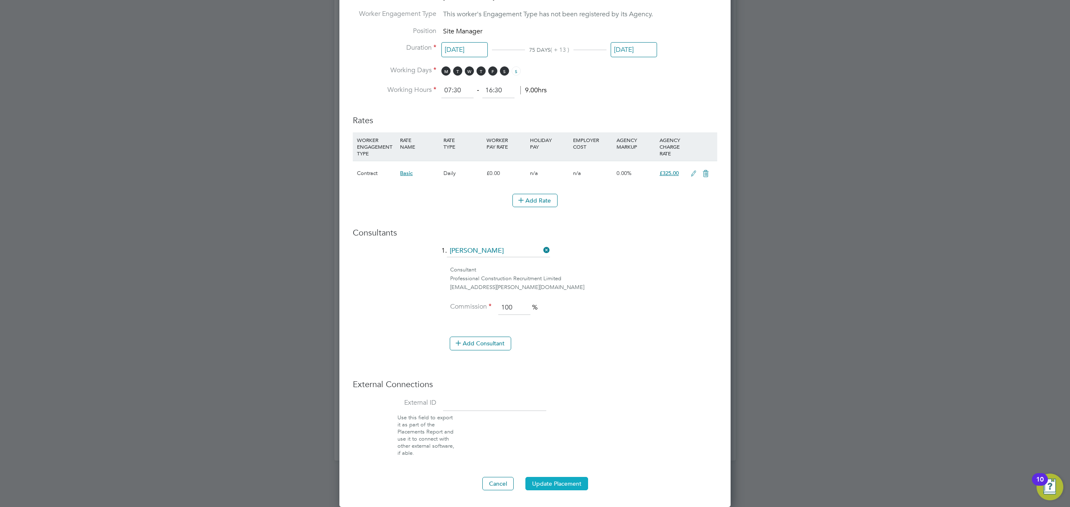
click at [562, 481] on button "Update Placement" at bounding box center [556, 483] width 63 height 13
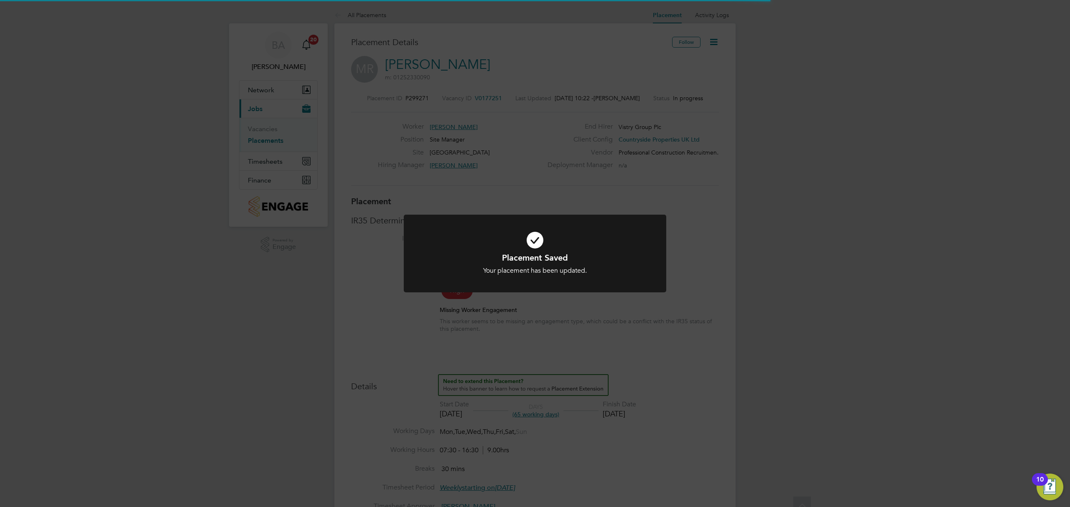
click at [473, 127] on div "Placement Saved Your placement has been updated. Cancel Okay" at bounding box center [535, 253] width 1070 height 507
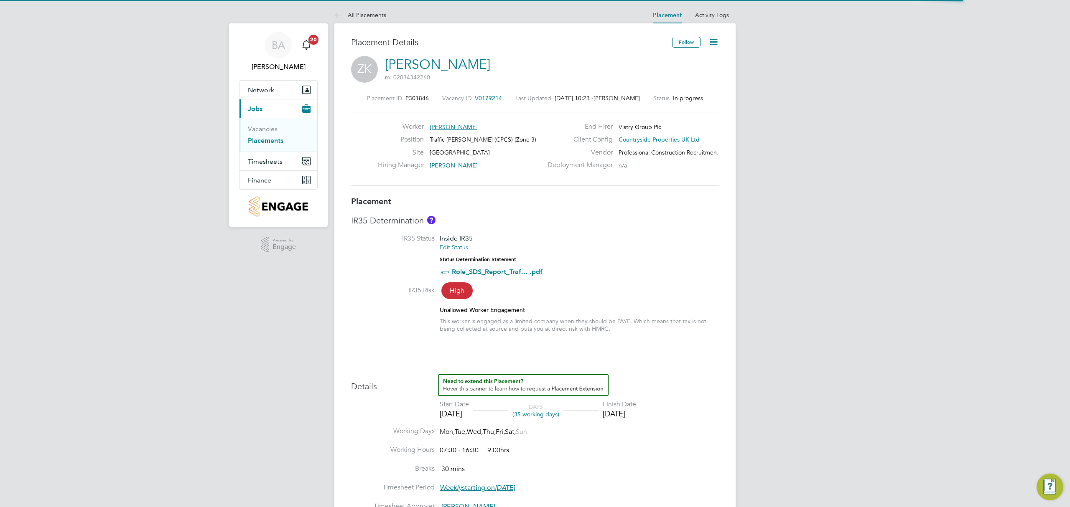
click at [711, 43] on icon at bounding box center [714, 42] width 10 height 10
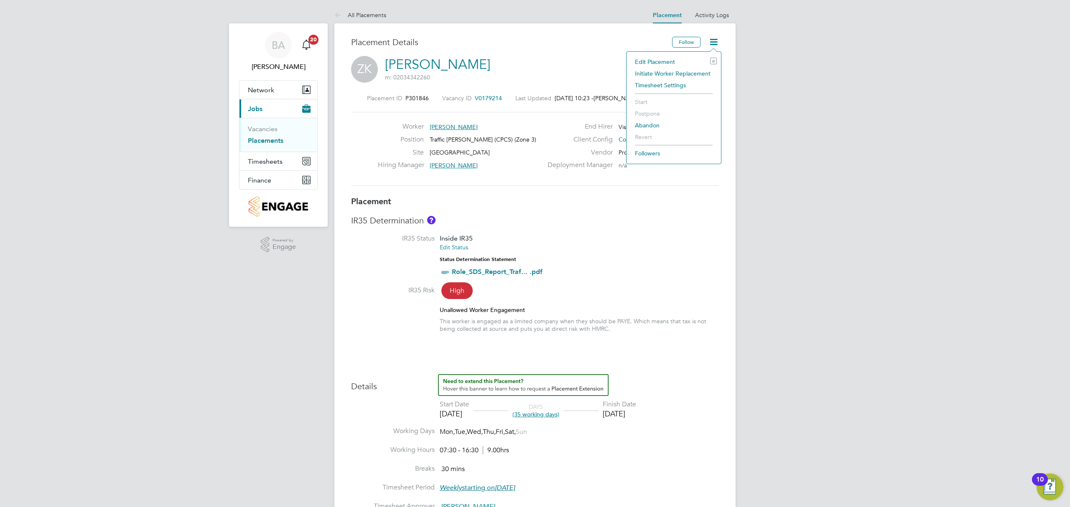
click at [653, 59] on li "Edit Placement e" at bounding box center [674, 62] width 86 height 12
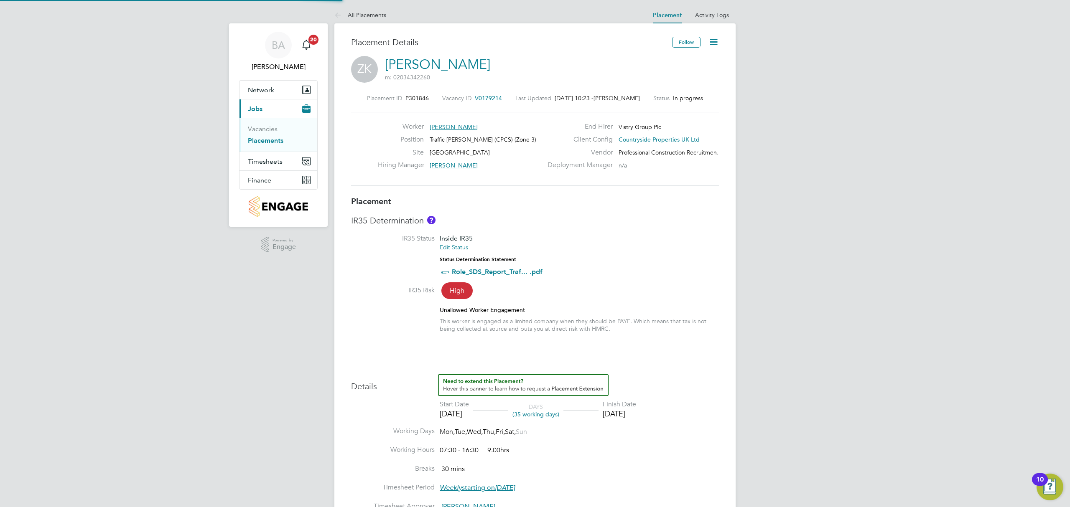
type input "[PERSON_NAME]"
type input "[DATE]"
type input "07:30"
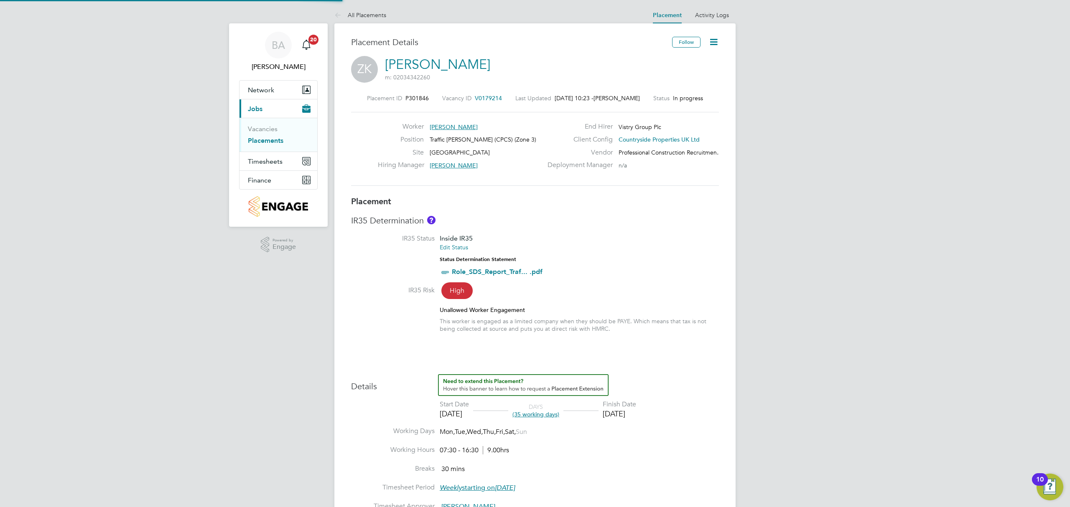
type input "16:30"
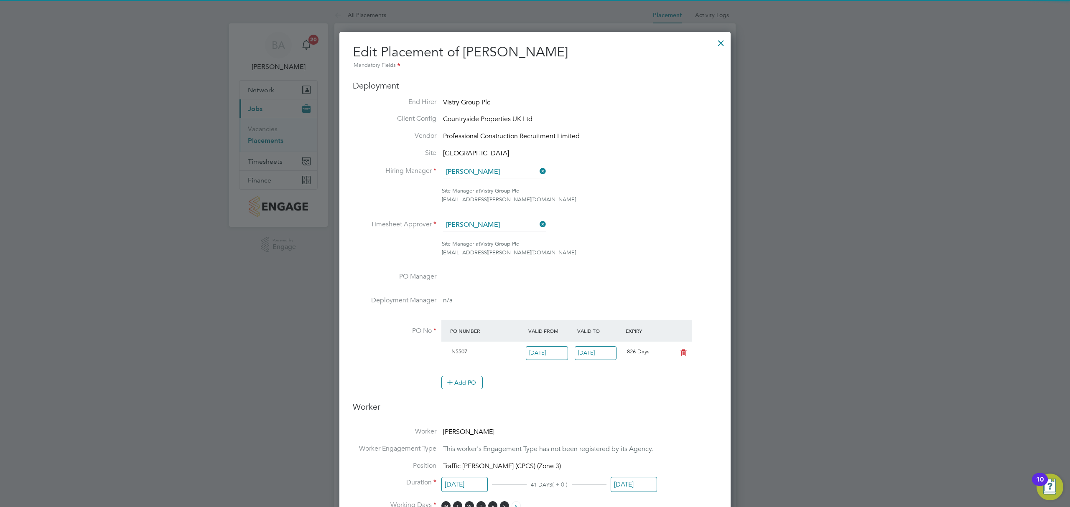
click at [639, 482] on input "[DATE]" at bounding box center [634, 484] width 46 height 15
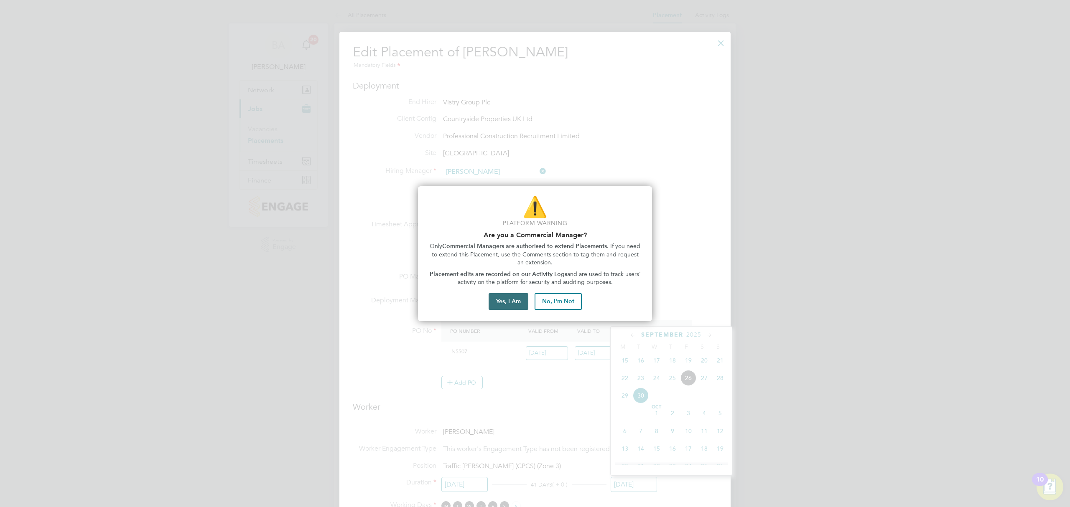
click at [494, 300] on button "Yes, I Am" at bounding box center [509, 301] width 40 height 17
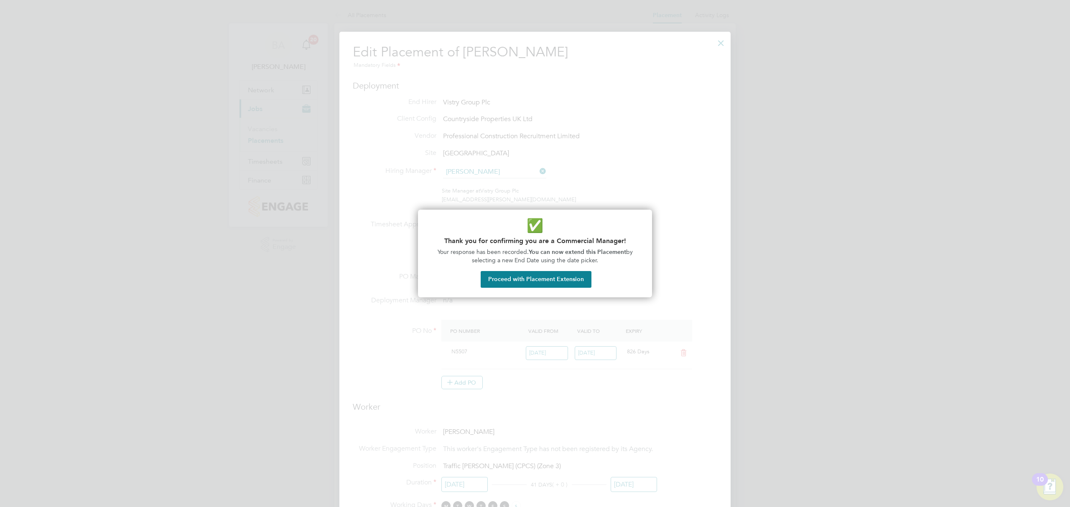
click at [569, 293] on div "✅ Thank you for confirming you are a Commercial Manager! Your response has been…" at bounding box center [535, 254] width 234 height 88
click at [568, 285] on button "Proceed with Placement Extension" at bounding box center [536, 279] width 111 height 17
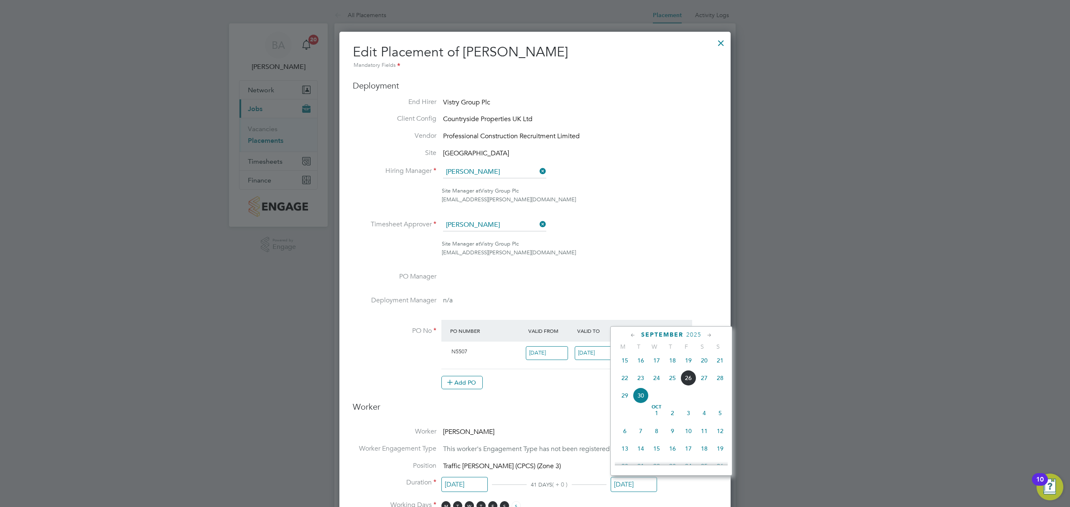
click at [689, 437] on span "10" at bounding box center [689, 431] width 16 height 16
type input "[DATE]"
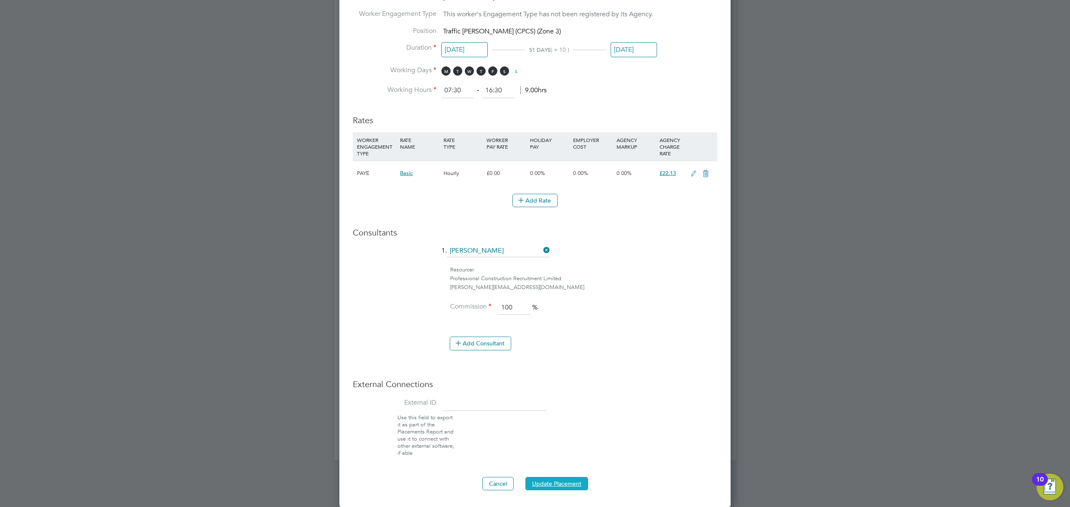
click at [560, 487] on button "Update Placement" at bounding box center [556, 483] width 63 height 13
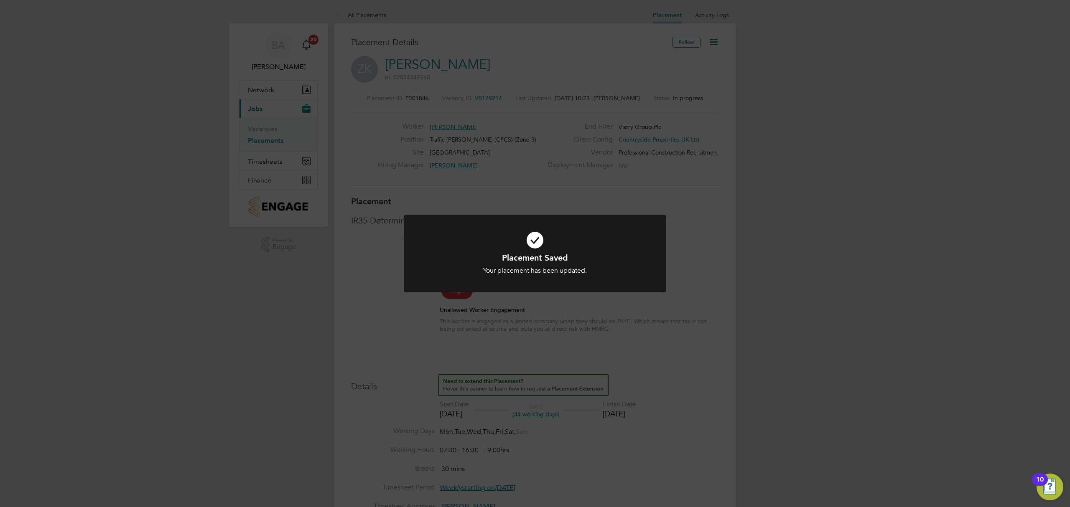
click at [824, 278] on div "Placement Saved Your placement has been updated. Cancel Okay" at bounding box center [535, 253] width 1070 height 507
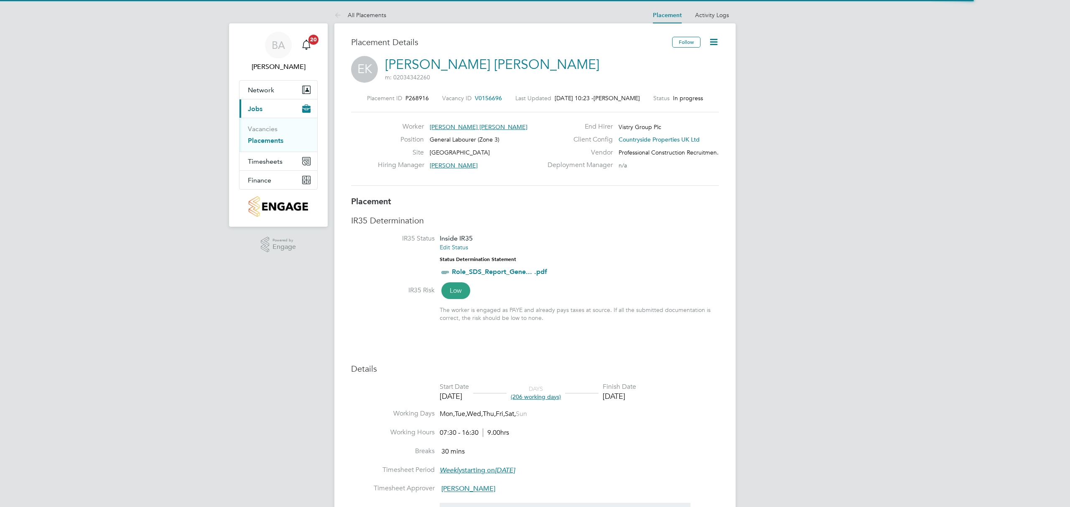
click at [715, 40] on icon at bounding box center [714, 42] width 10 height 10
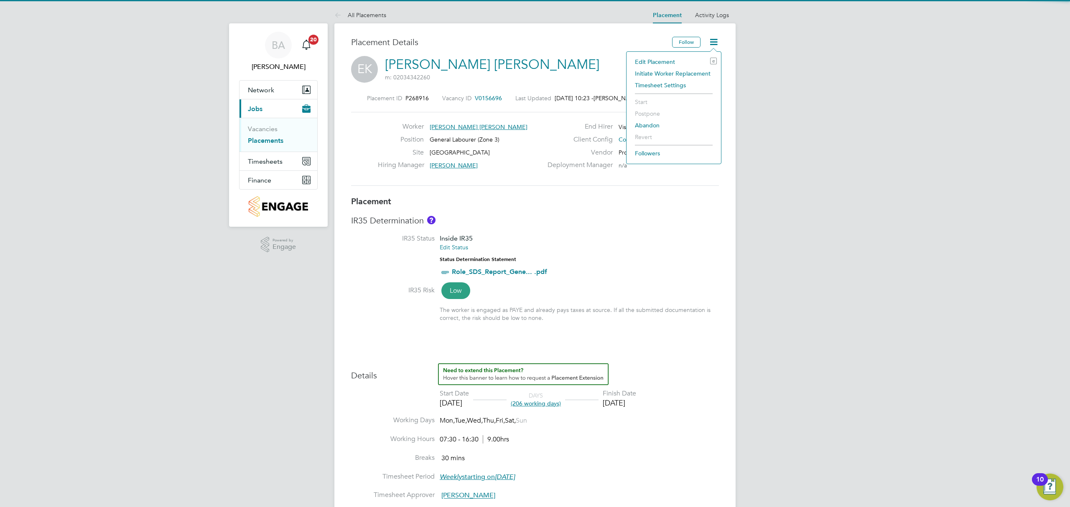
click at [661, 61] on li "Edit Placement e" at bounding box center [674, 62] width 86 height 12
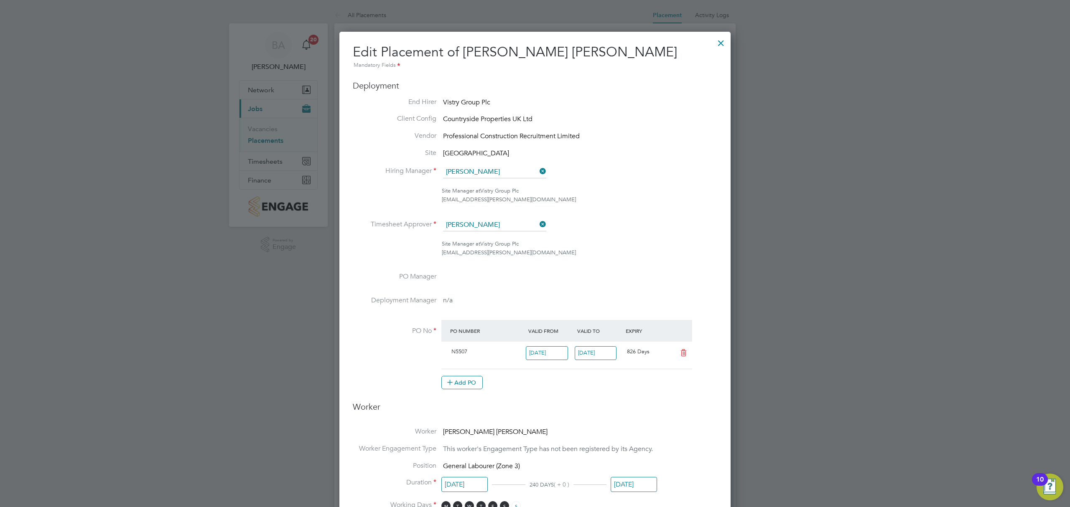
click at [637, 490] on input "30 Sep 2025" at bounding box center [634, 484] width 46 height 15
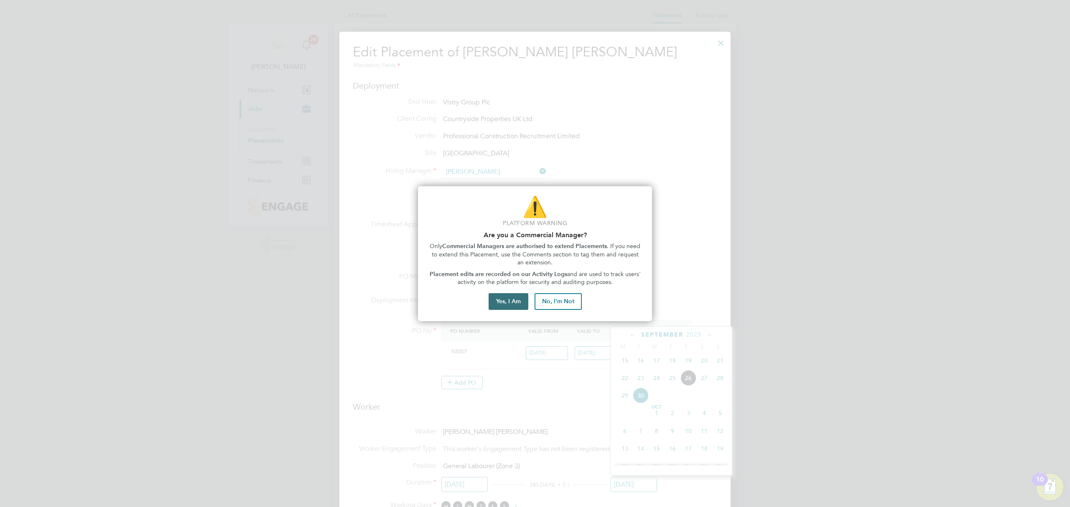
click at [502, 301] on button "Yes, I Am" at bounding box center [509, 301] width 40 height 17
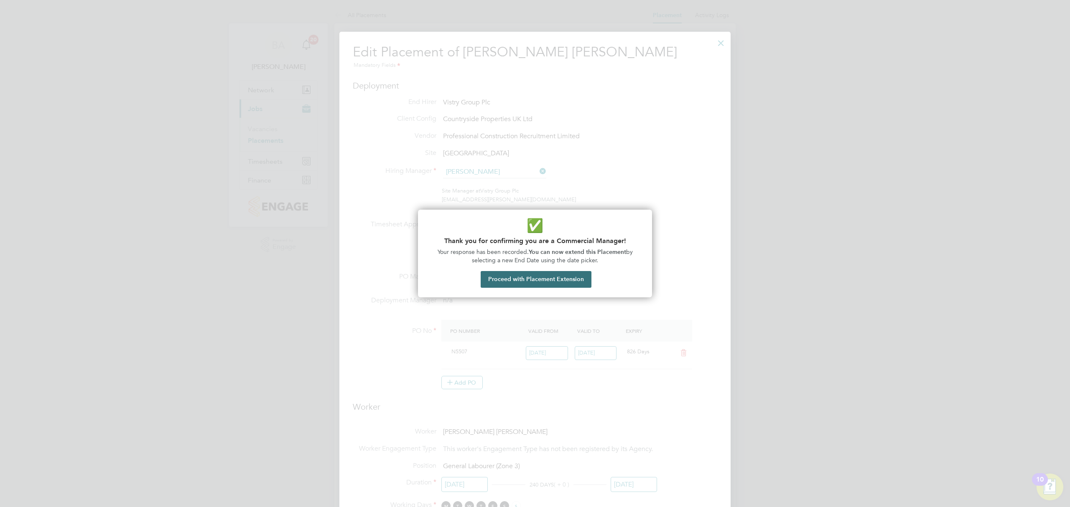
click at [524, 274] on button "Proceed with Placement Extension" at bounding box center [536, 279] width 111 height 17
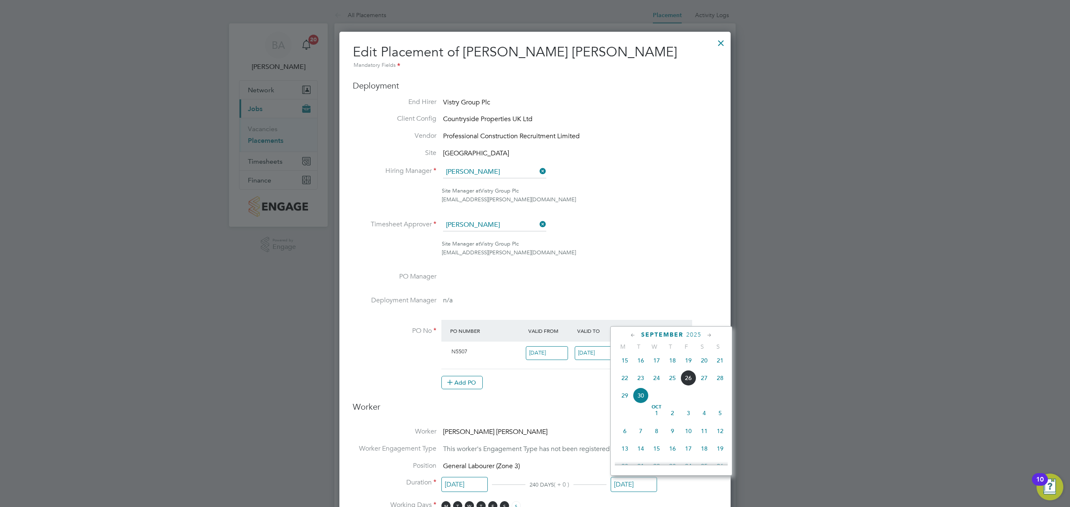
click at [688, 439] on span "10" at bounding box center [689, 431] width 16 height 16
type input "10 Oct 2025"
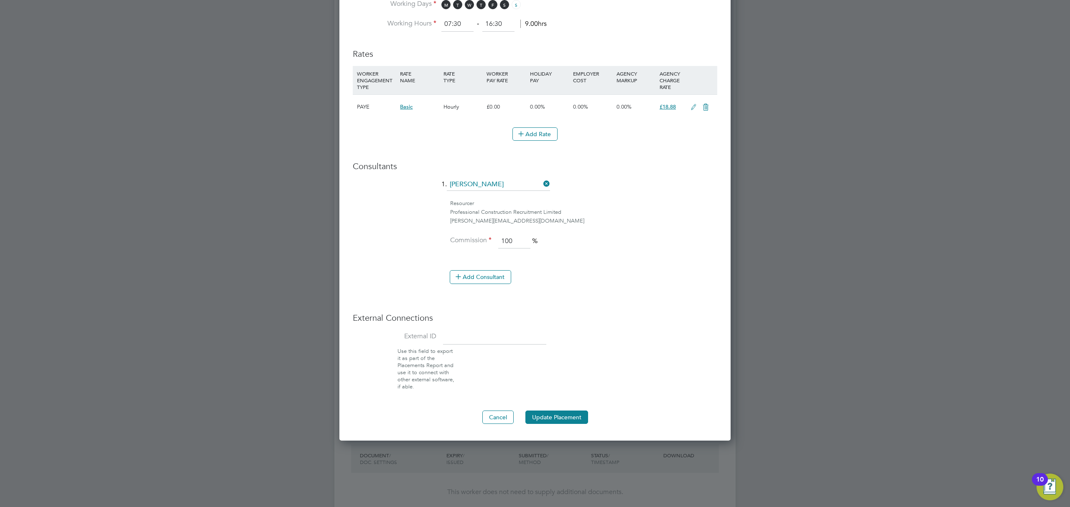
click at [572, 418] on button "Update Placement" at bounding box center [556, 417] width 63 height 13
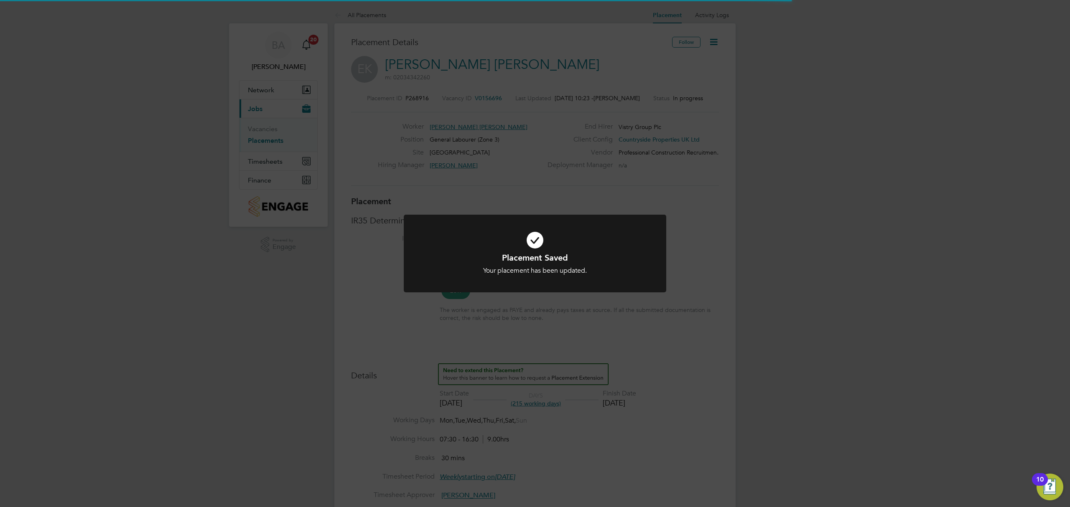
click at [398, 390] on div "Placement Saved Your placement has been updated. Cancel Okay" at bounding box center [535, 253] width 1070 height 507
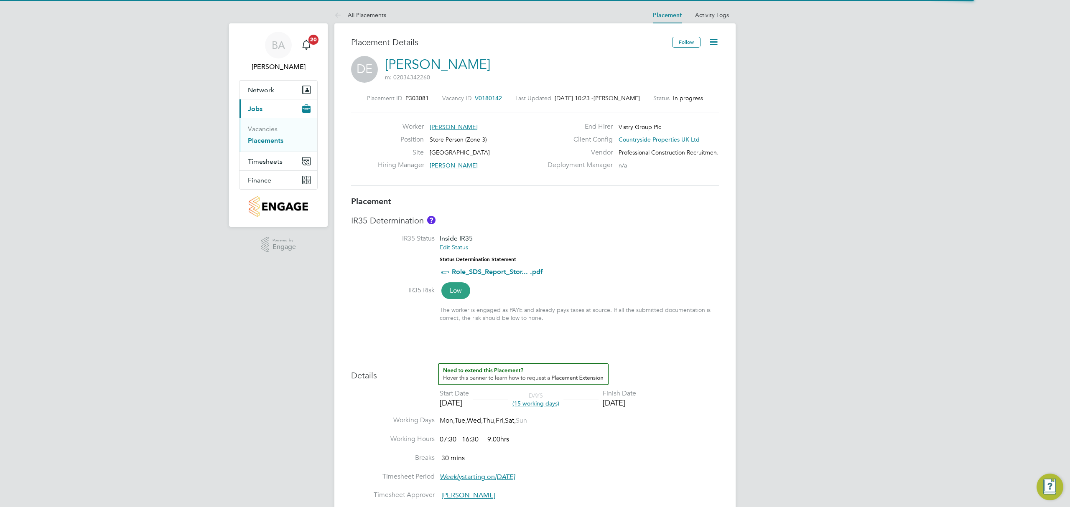
click at [713, 37] on icon at bounding box center [714, 42] width 10 height 10
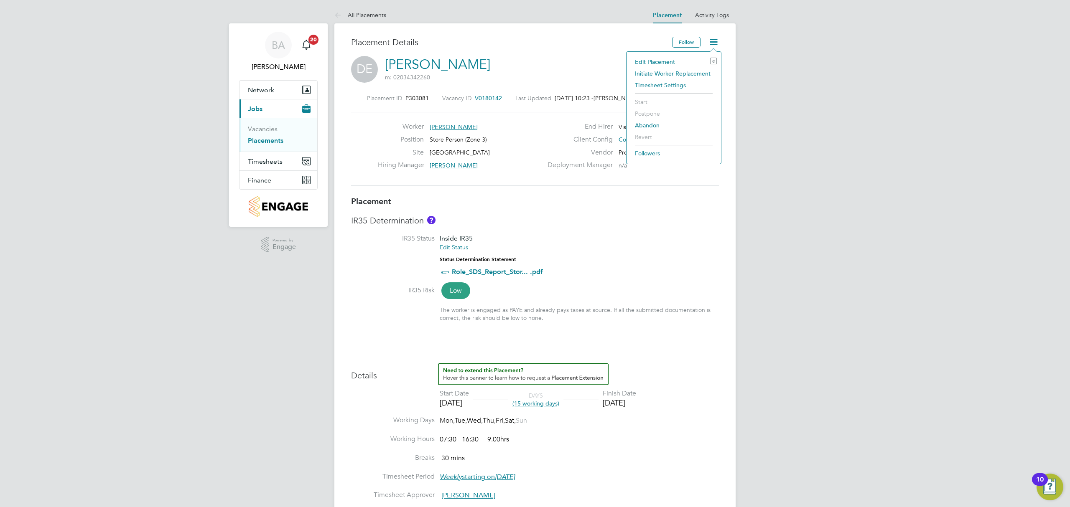
click at [661, 58] on li "Edit Placement e" at bounding box center [674, 62] width 86 height 12
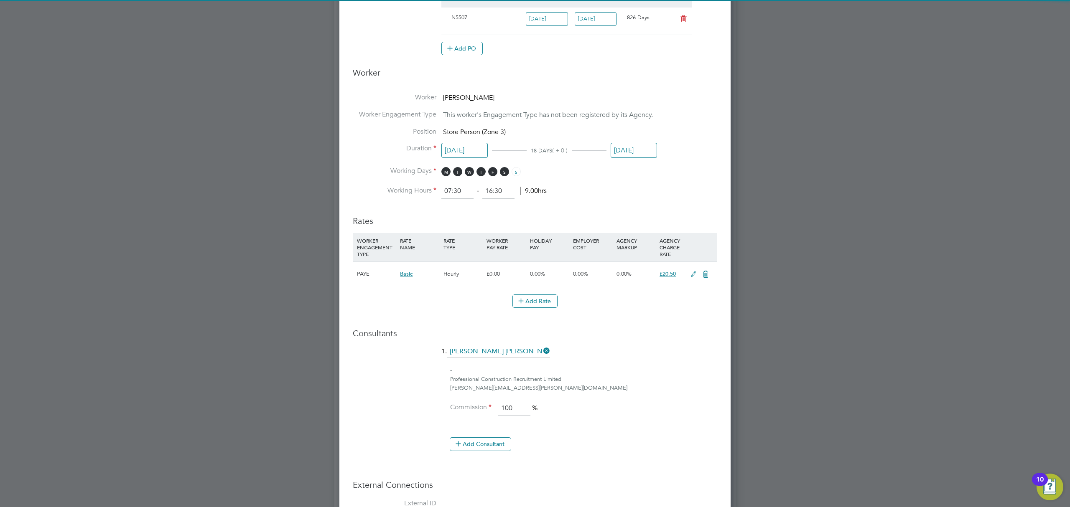
click at [624, 138] on li "Position Store Person (Zone 3)" at bounding box center [535, 135] width 365 height 17
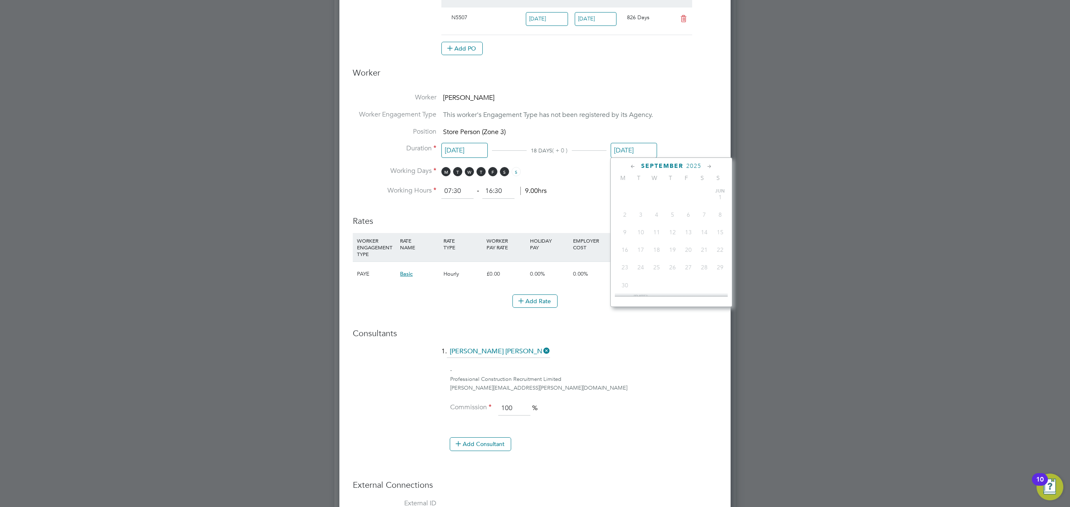
click at [626, 144] on input "28 Sep 2025" at bounding box center [634, 150] width 46 height 15
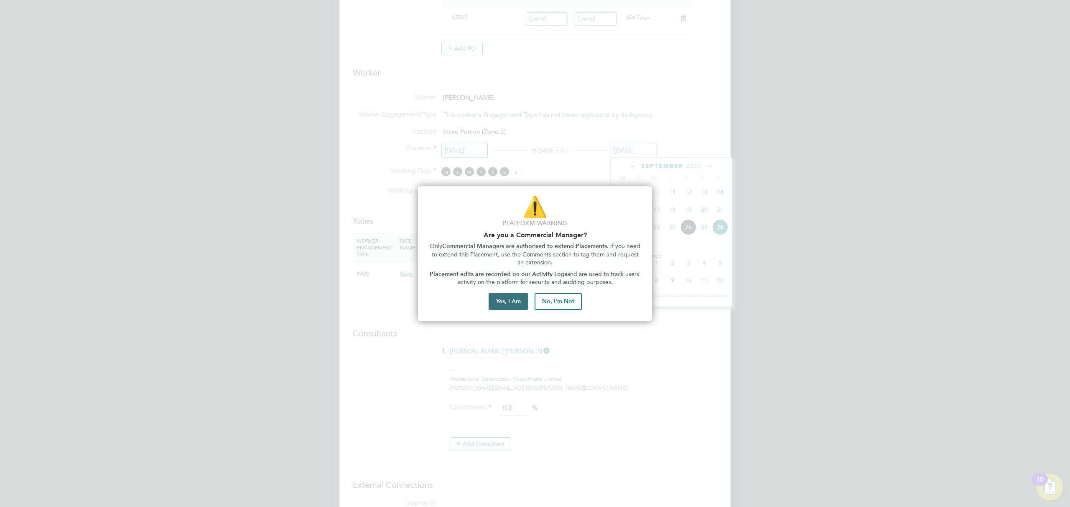
click at [495, 301] on button "Yes, I Am" at bounding box center [509, 301] width 40 height 17
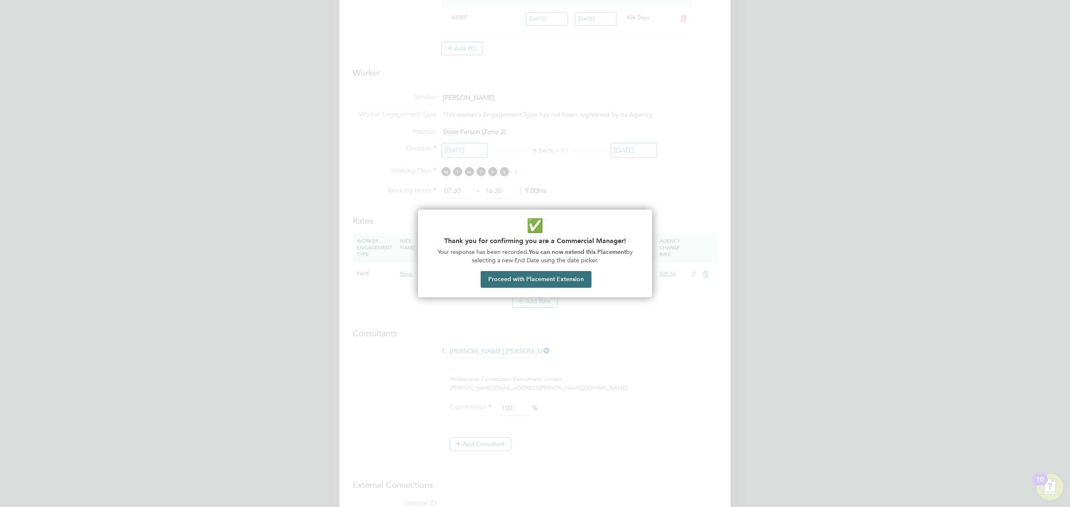
click at [556, 277] on button "Proceed with Placement Extension" at bounding box center [536, 279] width 111 height 17
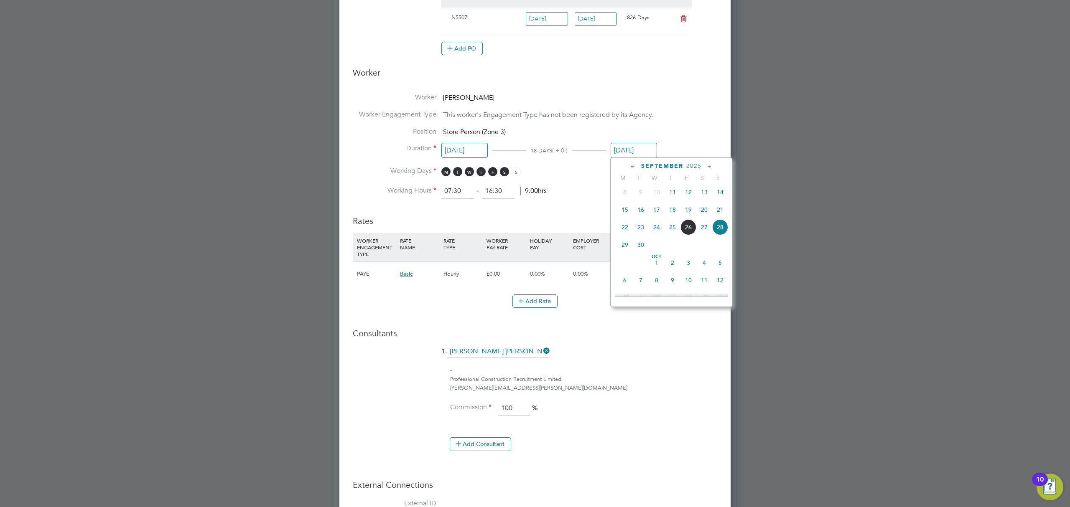
click at [660, 271] on span "Oct 1" at bounding box center [657, 263] width 16 height 16
type input "01 Oct 2025"
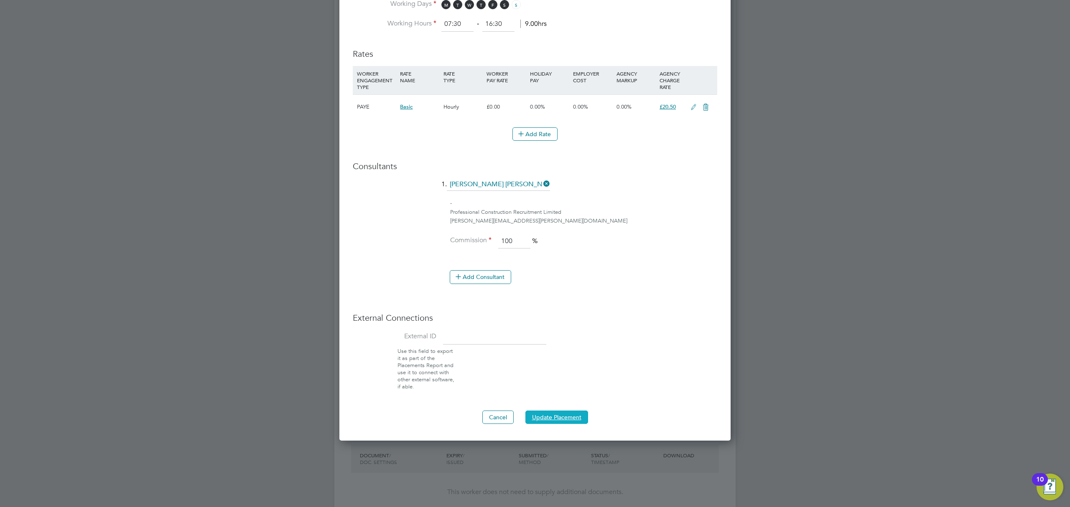
click at [570, 424] on button "Update Placement" at bounding box center [556, 417] width 63 height 13
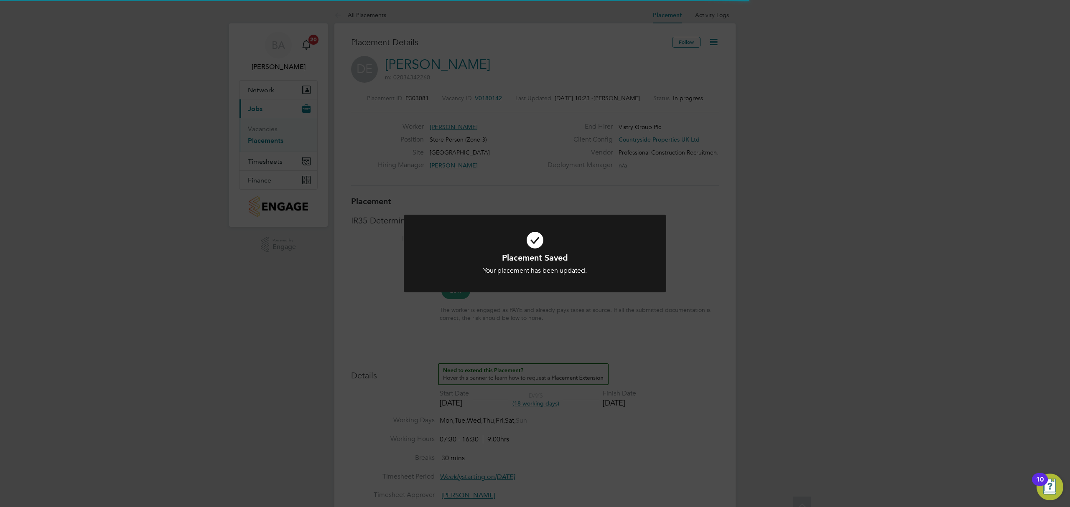
click at [584, 397] on div "Placement Saved Your placement has been updated. Cancel Okay" at bounding box center [535, 253] width 1070 height 507
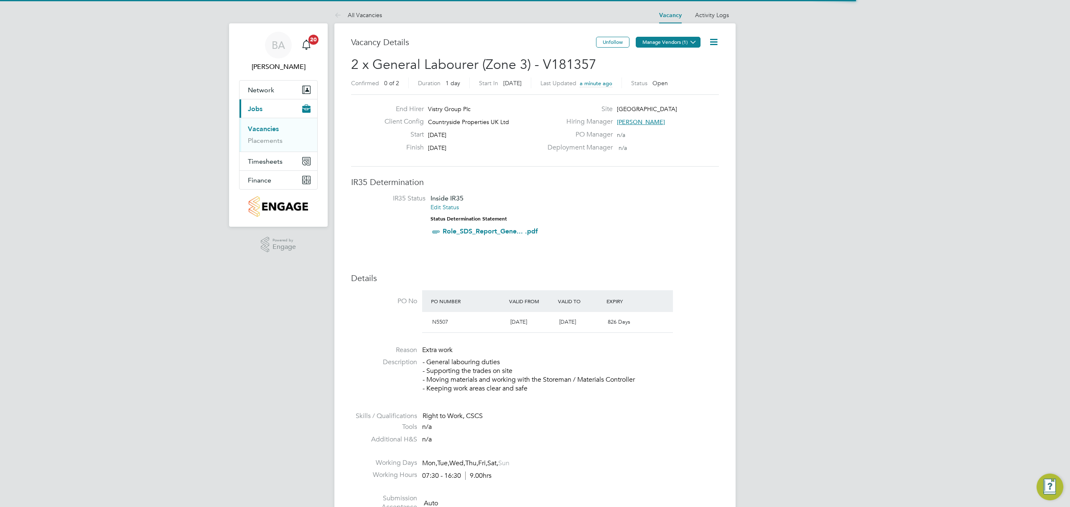
click at [686, 41] on button "Manage Vendors (1)" at bounding box center [668, 42] width 65 height 11
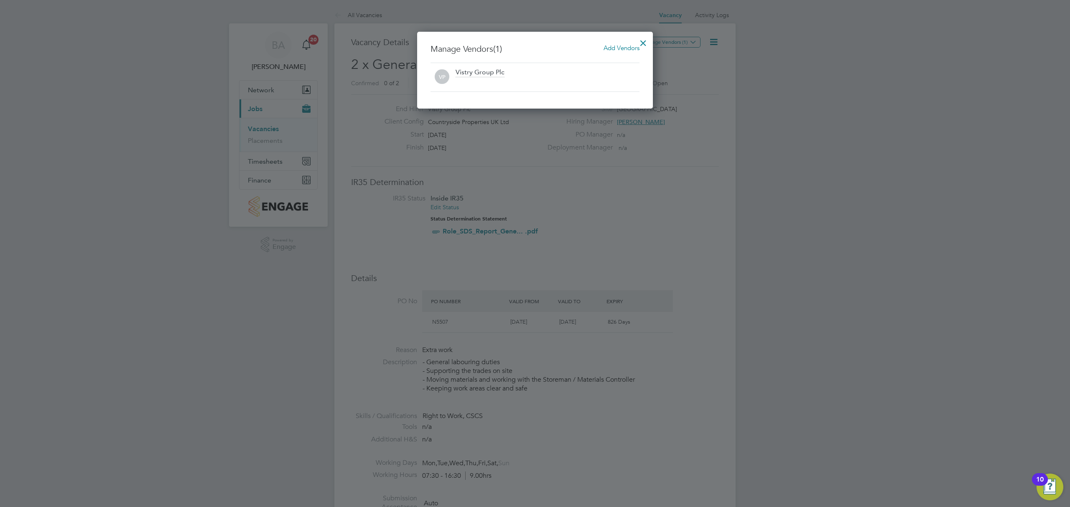
click at [614, 46] on span "Add Vendors" at bounding box center [622, 48] width 36 height 8
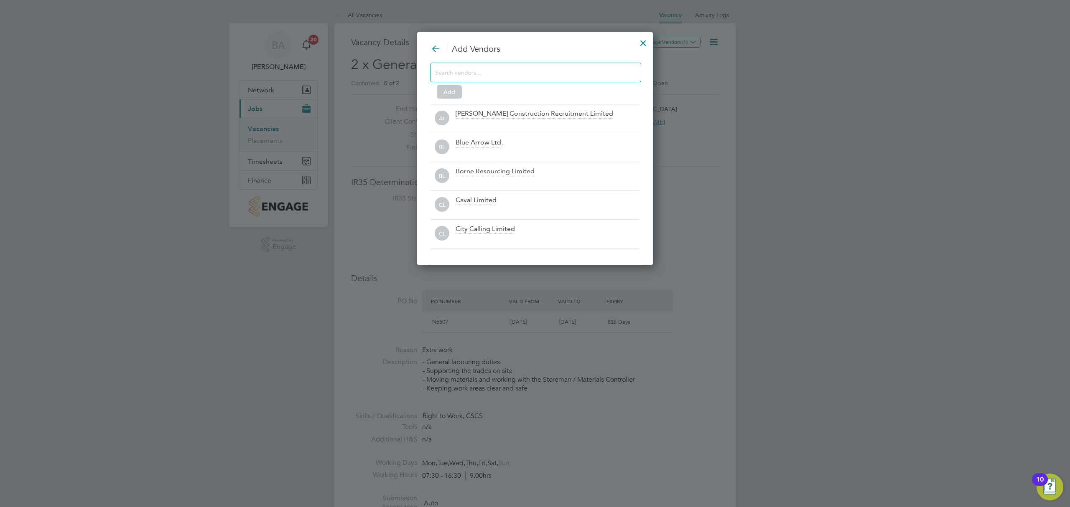
click at [514, 71] on input at bounding box center [529, 72] width 188 height 11
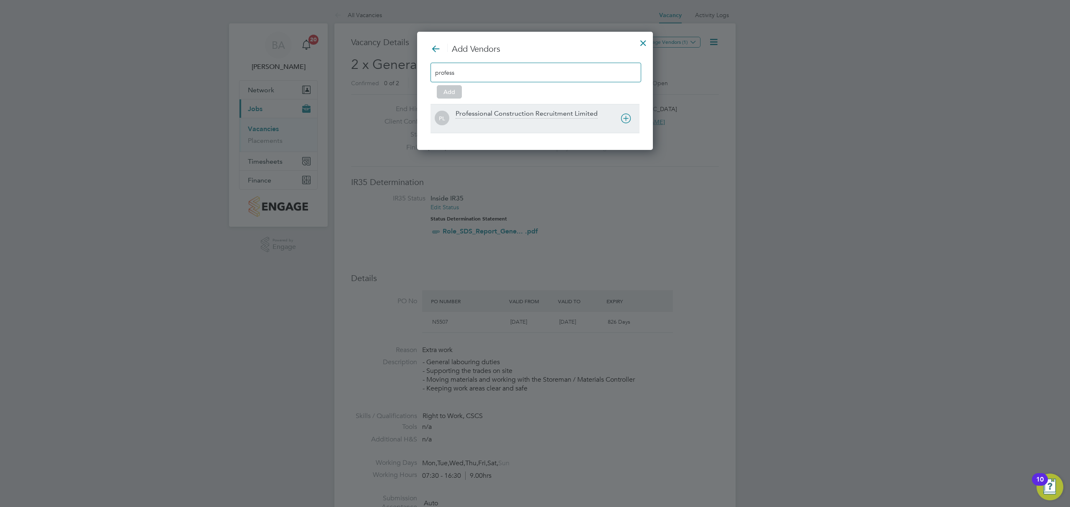
type input "profess"
click at [621, 118] on icon at bounding box center [626, 118] width 10 height 10
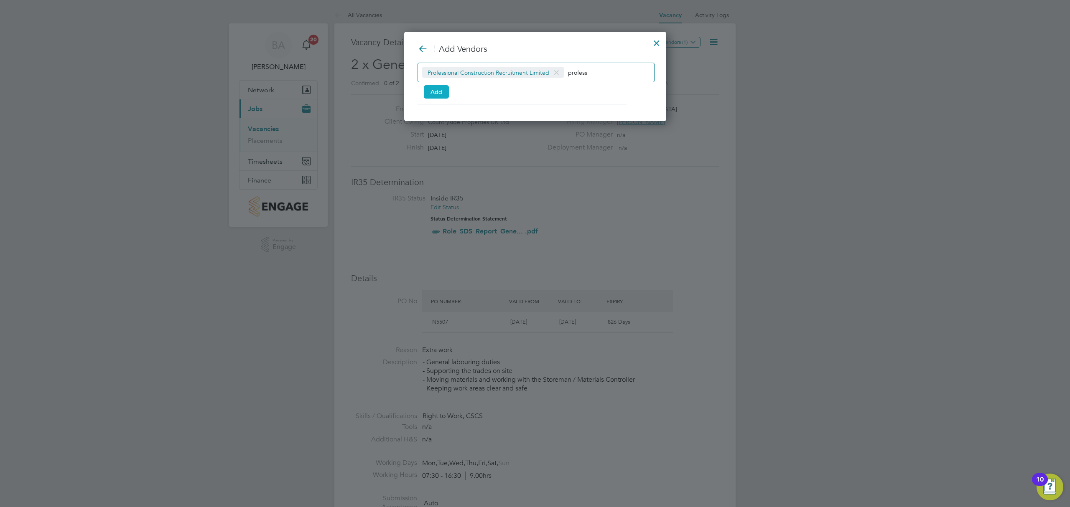
click at [438, 99] on button "Add" at bounding box center [436, 91] width 25 height 13
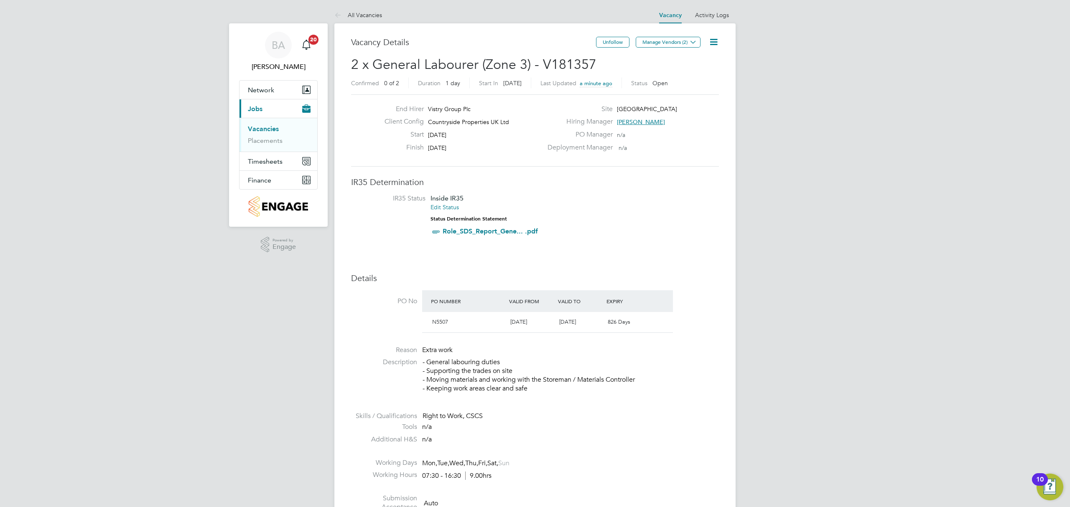
click at [260, 130] on link "Vacancies" at bounding box center [263, 129] width 31 height 8
